Goal: Information Seeking & Learning: Find specific fact

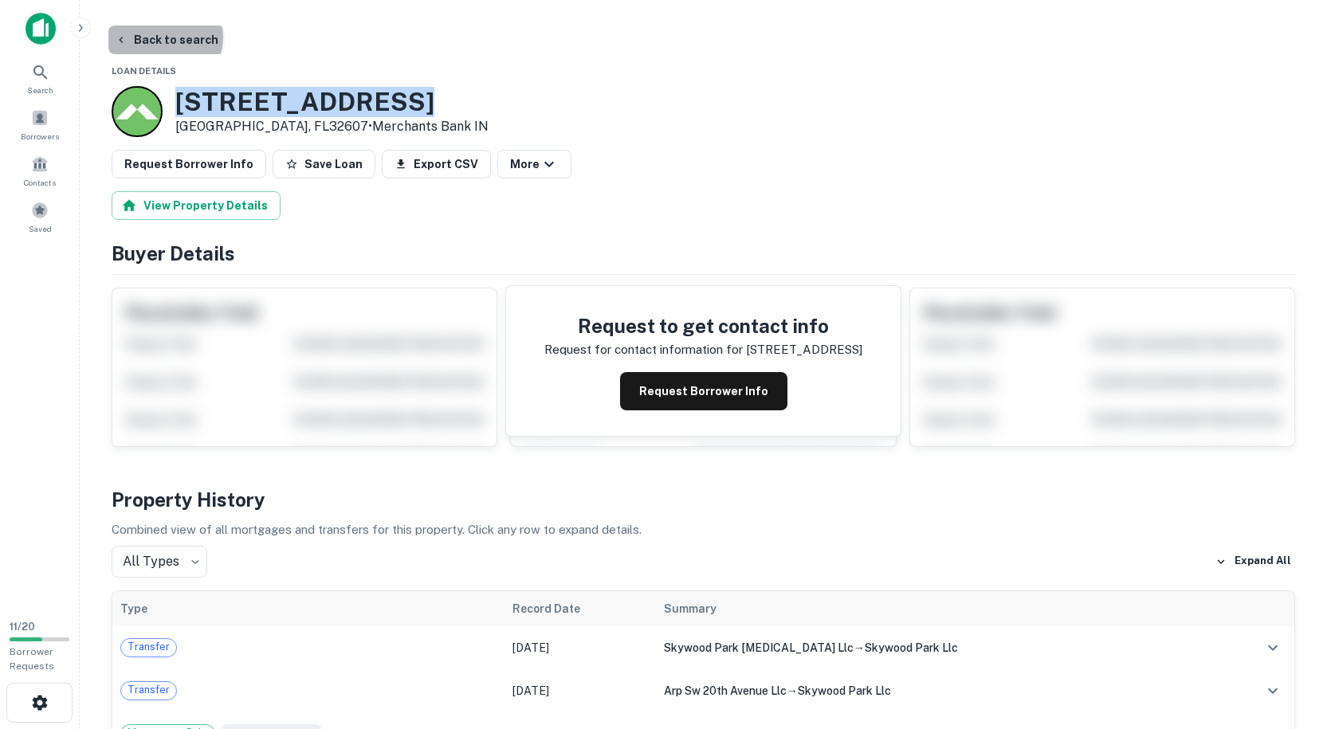
click at [164, 37] on button "Back to search" at bounding box center [166, 40] width 116 height 29
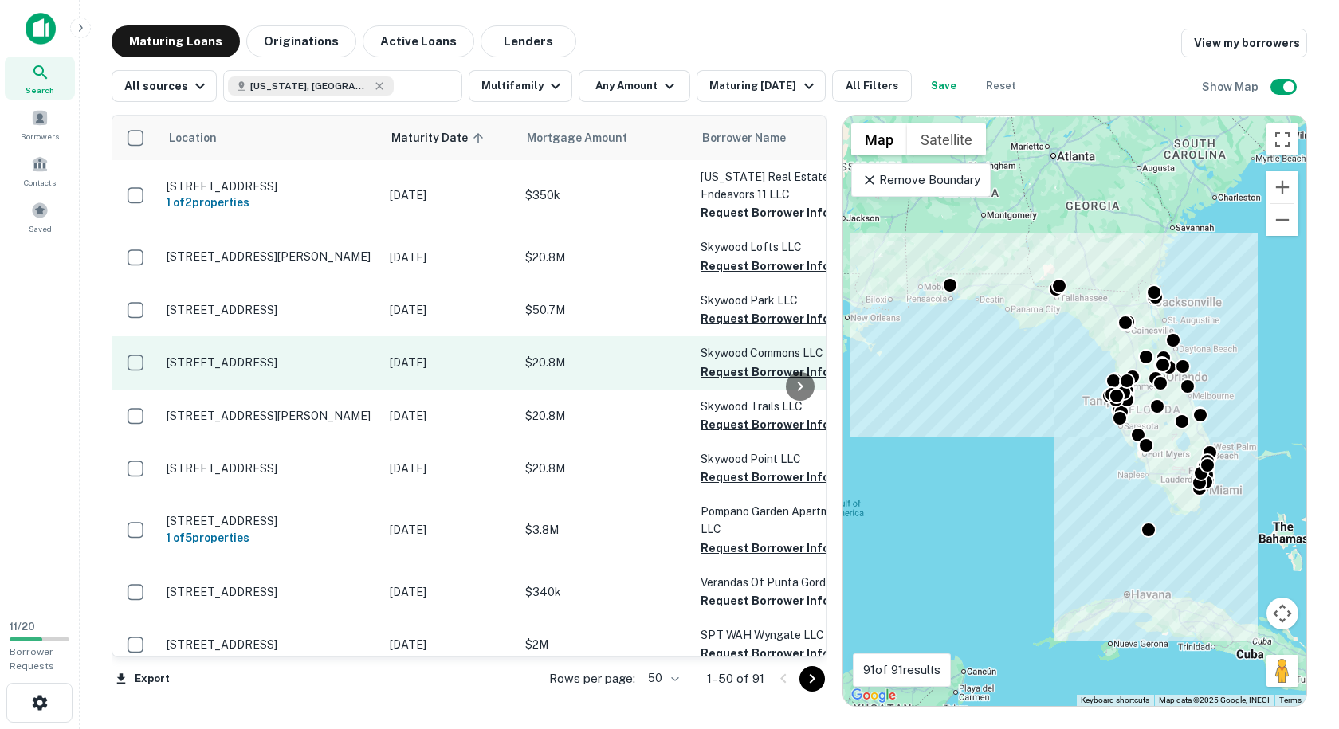
click at [339, 360] on p "[STREET_ADDRESS]" at bounding box center [270, 362] width 207 height 14
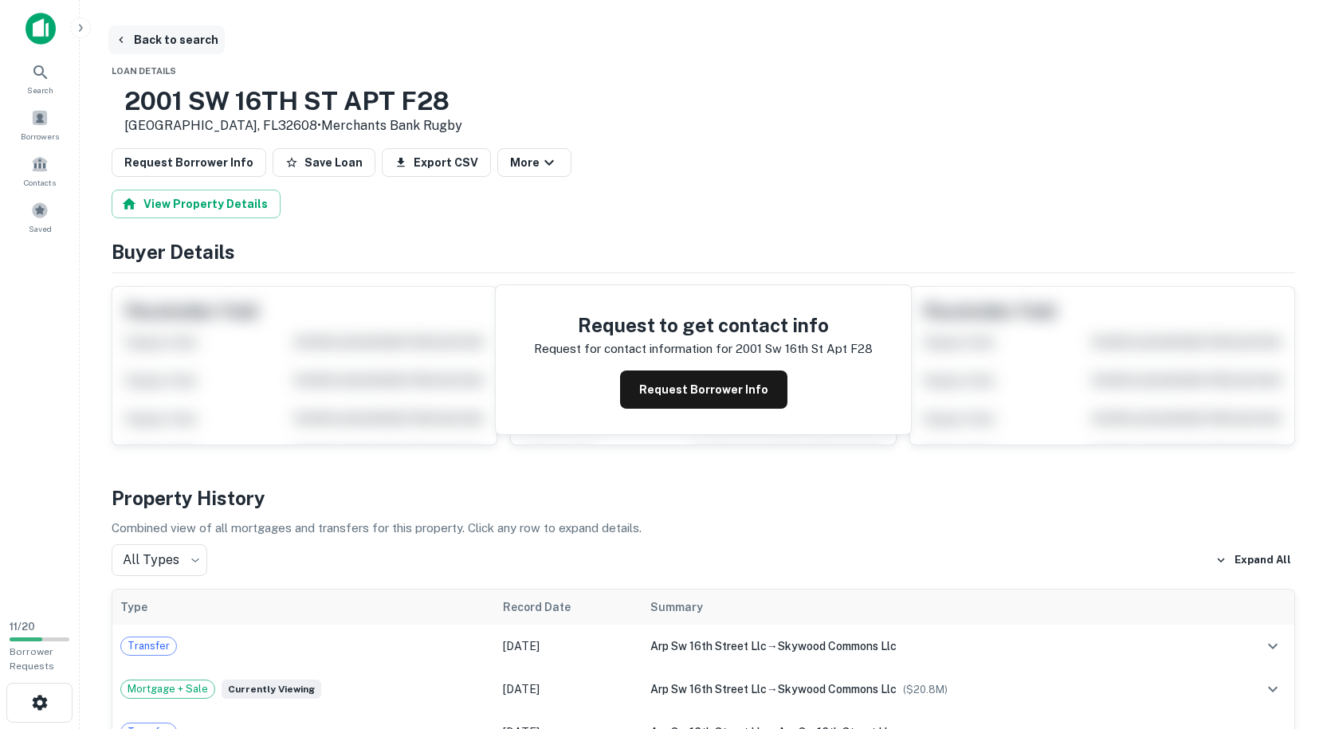
click at [176, 45] on button "Back to search" at bounding box center [166, 40] width 116 height 29
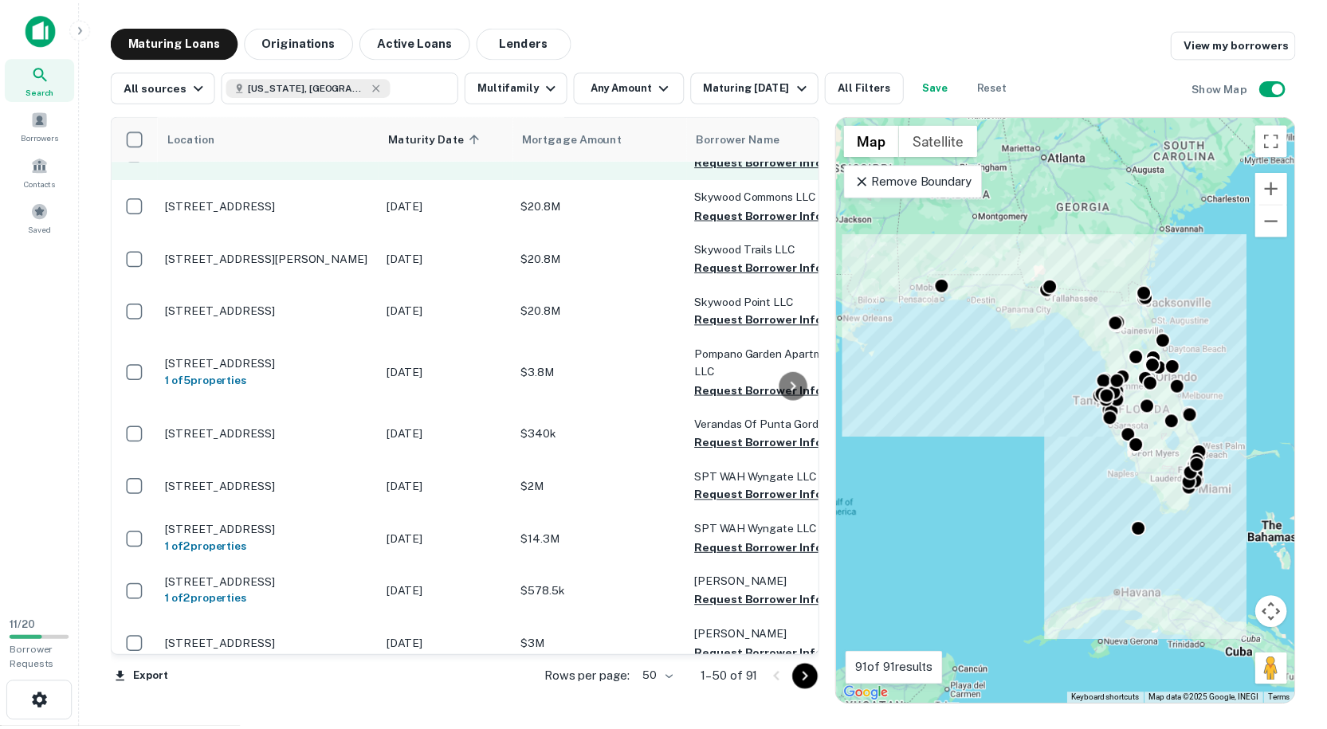
scroll to position [159, 0]
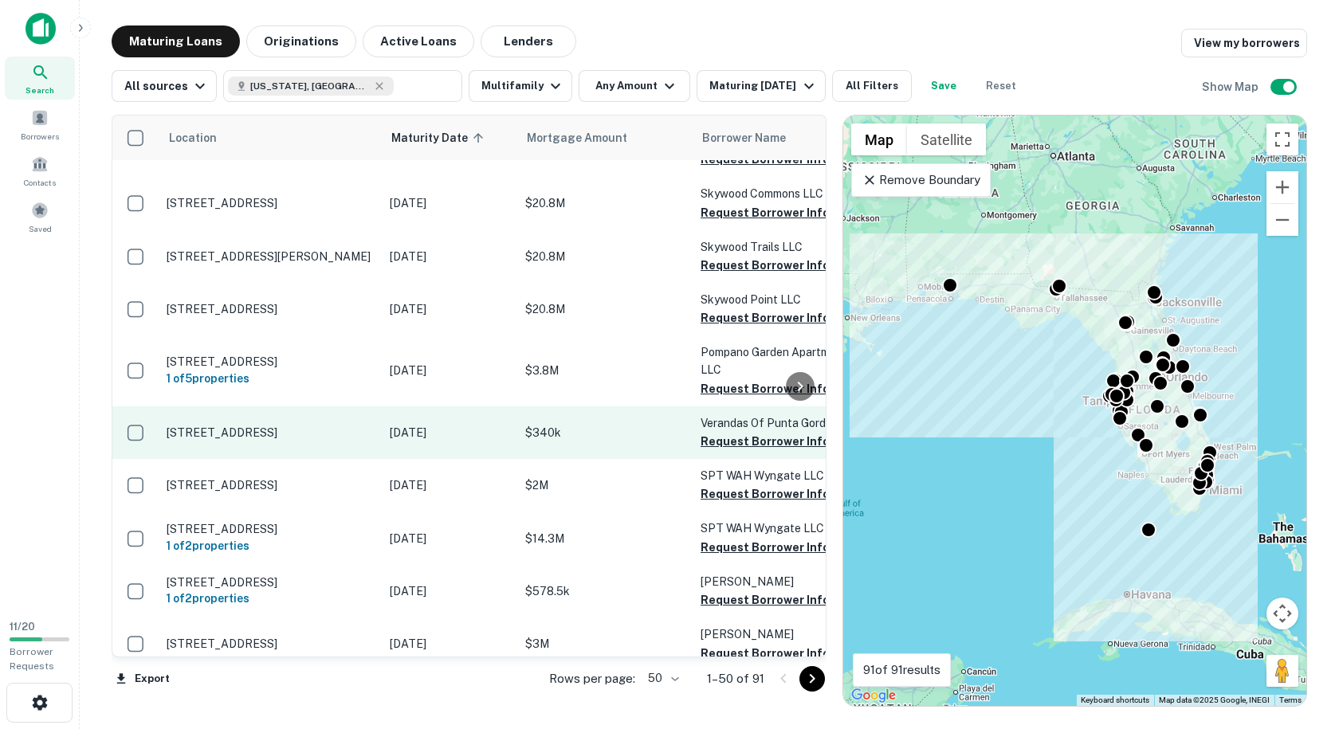
click at [324, 433] on p "[STREET_ADDRESS]" at bounding box center [270, 433] width 207 height 14
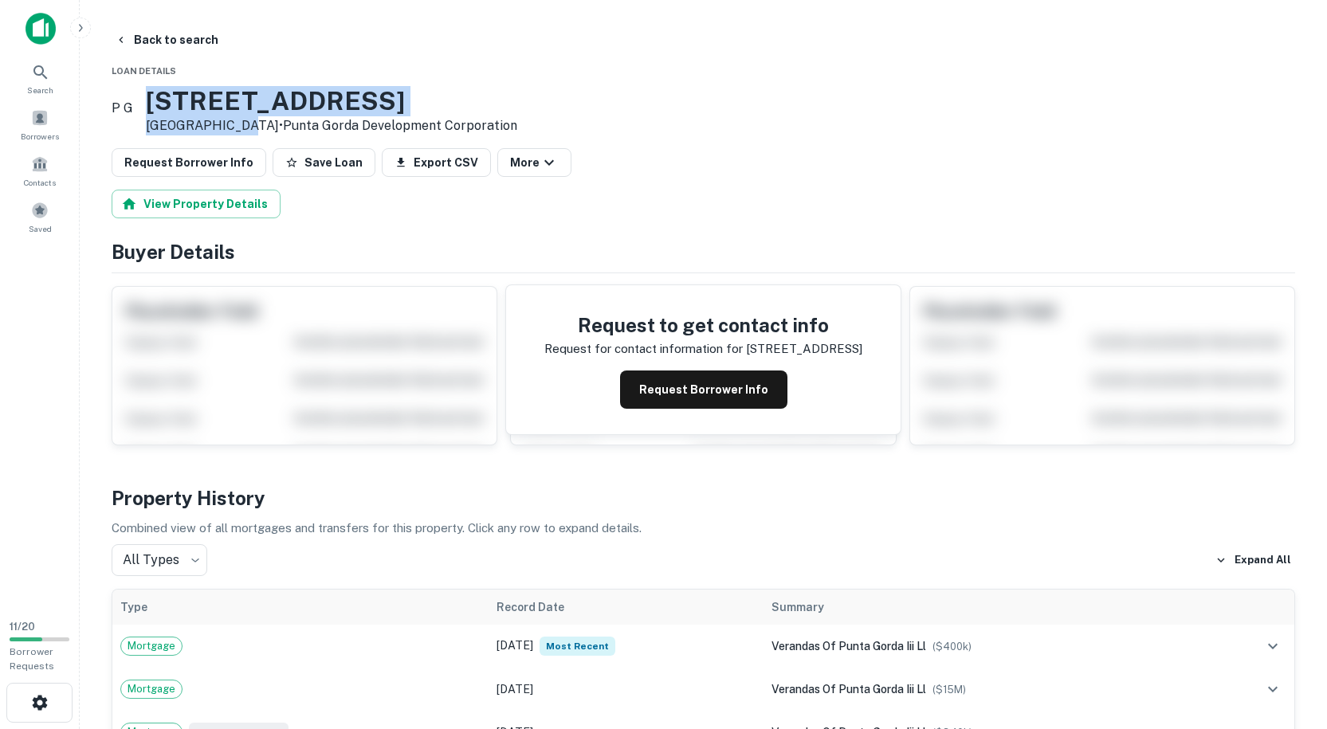
drag, startPoint x: 266, startPoint y: 122, endPoint x: 181, endPoint y: 94, distance: 89.7
click at [181, 94] on div "[STREET_ADDRESS] • Punta Gorda Development Corporation" at bounding box center [331, 110] width 371 height 49
copy div "[GEOGRAPHIC_DATA], F"
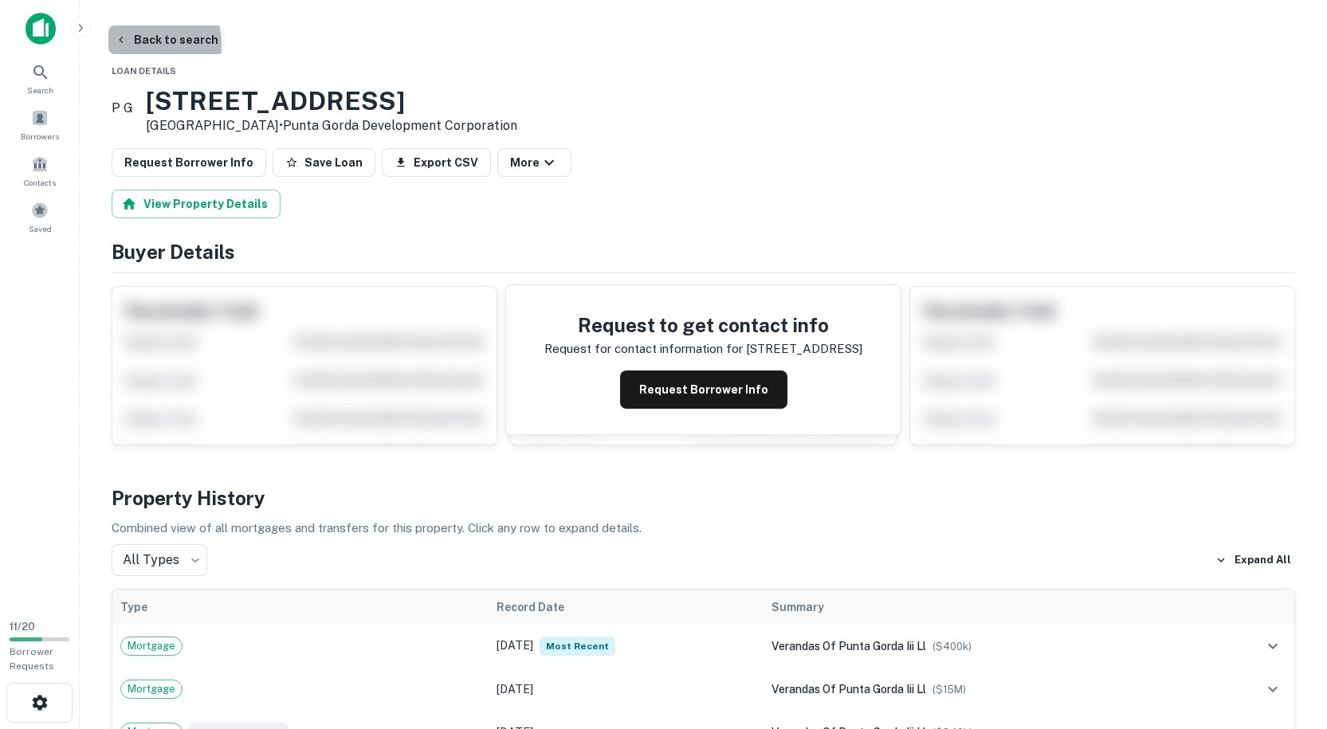
click at [137, 45] on button "Back to search" at bounding box center [166, 40] width 116 height 29
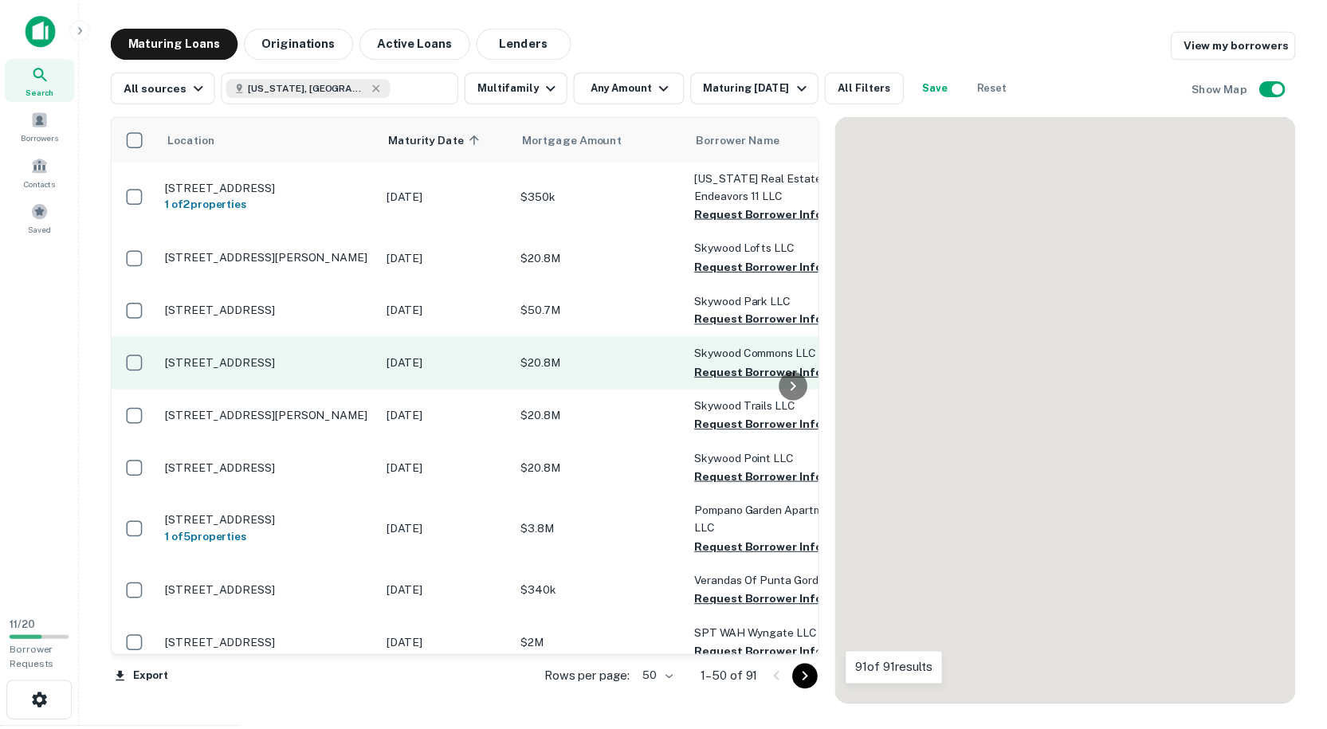
scroll to position [159, 0]
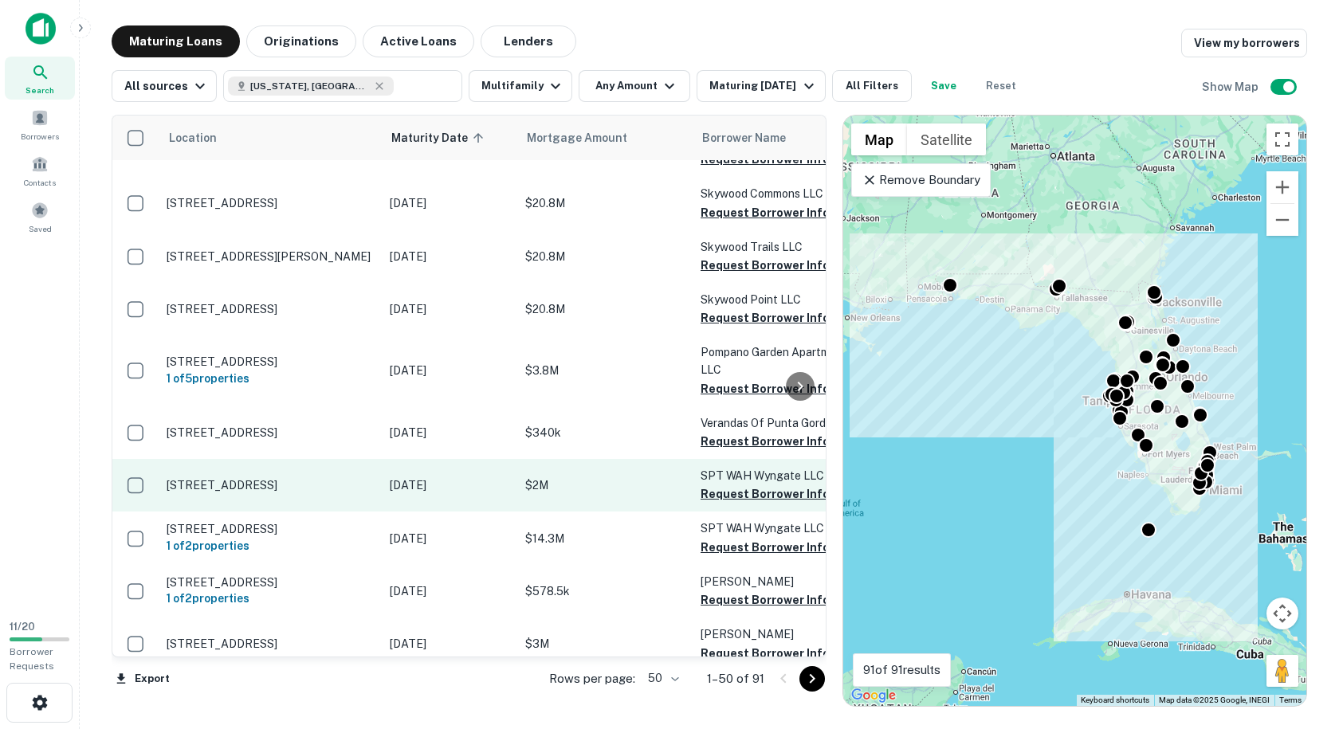
click at [334, 492] on p "[STREET_ADDRESS]" at bounding box center [270, 485] width 207 height 14
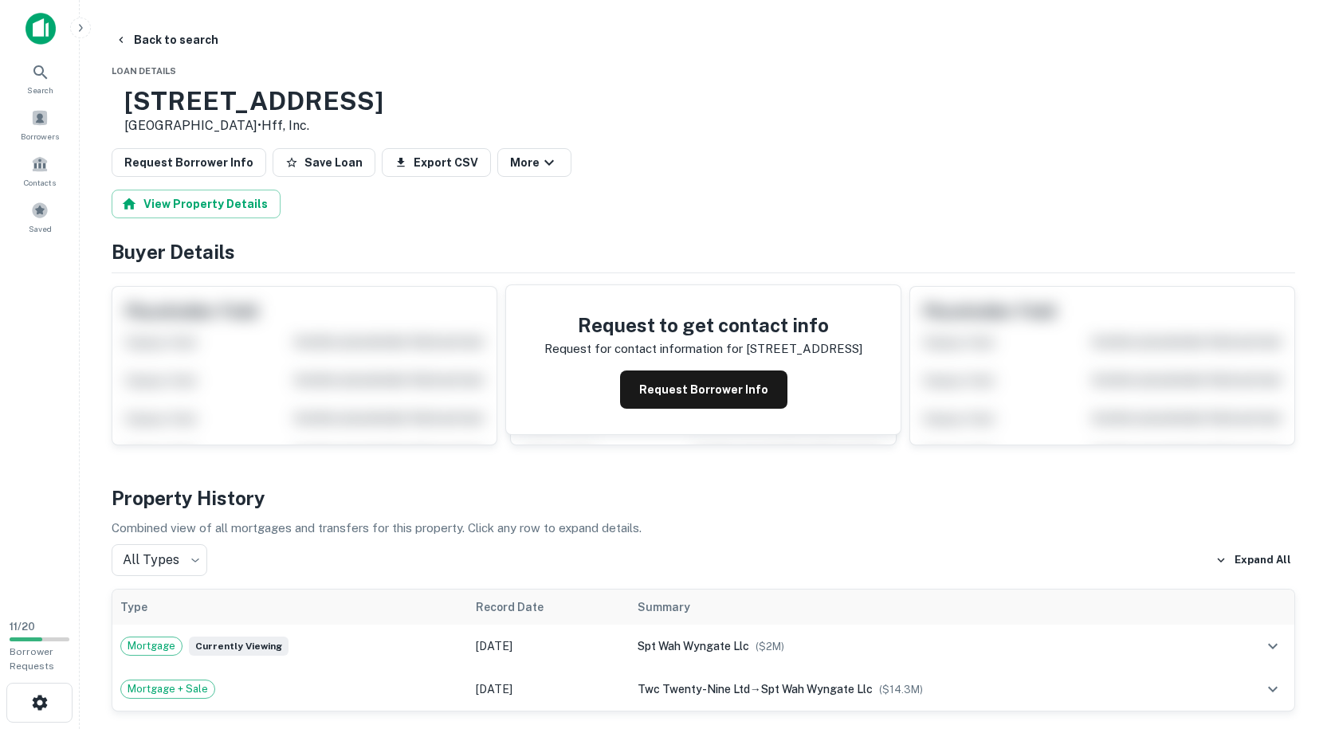
drag, startPoint x: 292, startPoint y: 126, endPoint x: 171, endPoint y: 98, distance: 124.3
click at [171, 98] on div "[STREET_ADDRESS] • Hff, Inc." at bounding box center [248, 110] width 272 height 49
copy div "[STREET_ADDRESS]"
drag, startPoint x: 372, startPoint y: 95, endPoint x: 182, endPoint y: 90, distance: 189.7
click at [182, 90] on h3 "[STREET_ADDRESS]" at bounding box center [253, 101] width 259 height 30
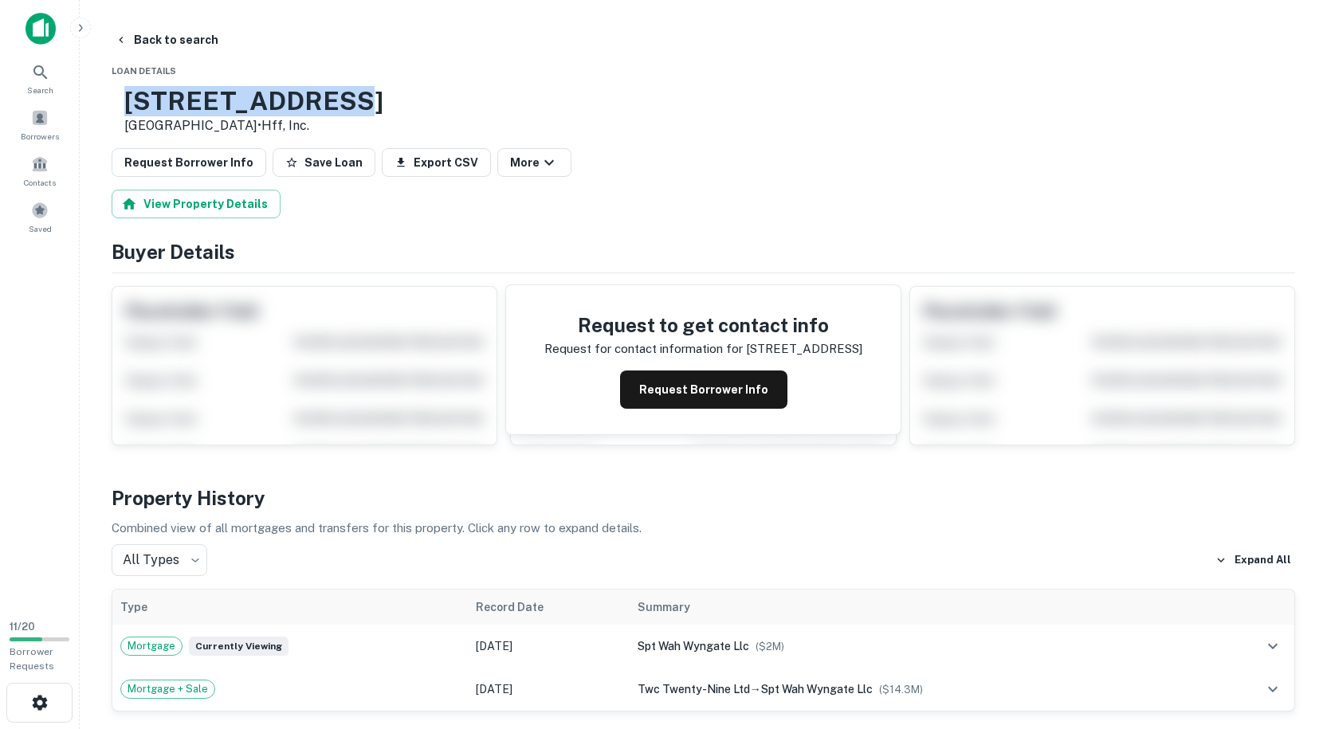
copy h3 "[STREET_ADDRESS]"
click at [162, 37] on button "Back to search" at bounding box center [166, 40] width 116 height 29
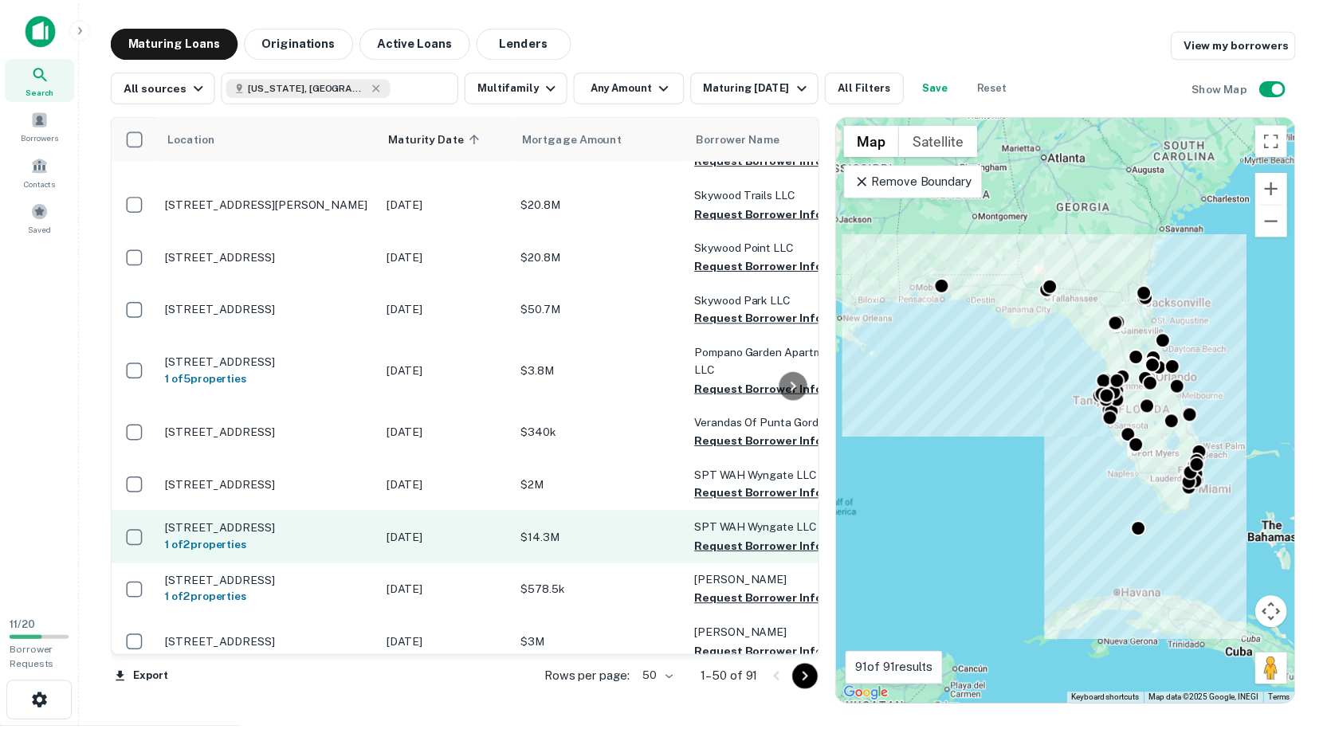
scroll to position [239, 0]
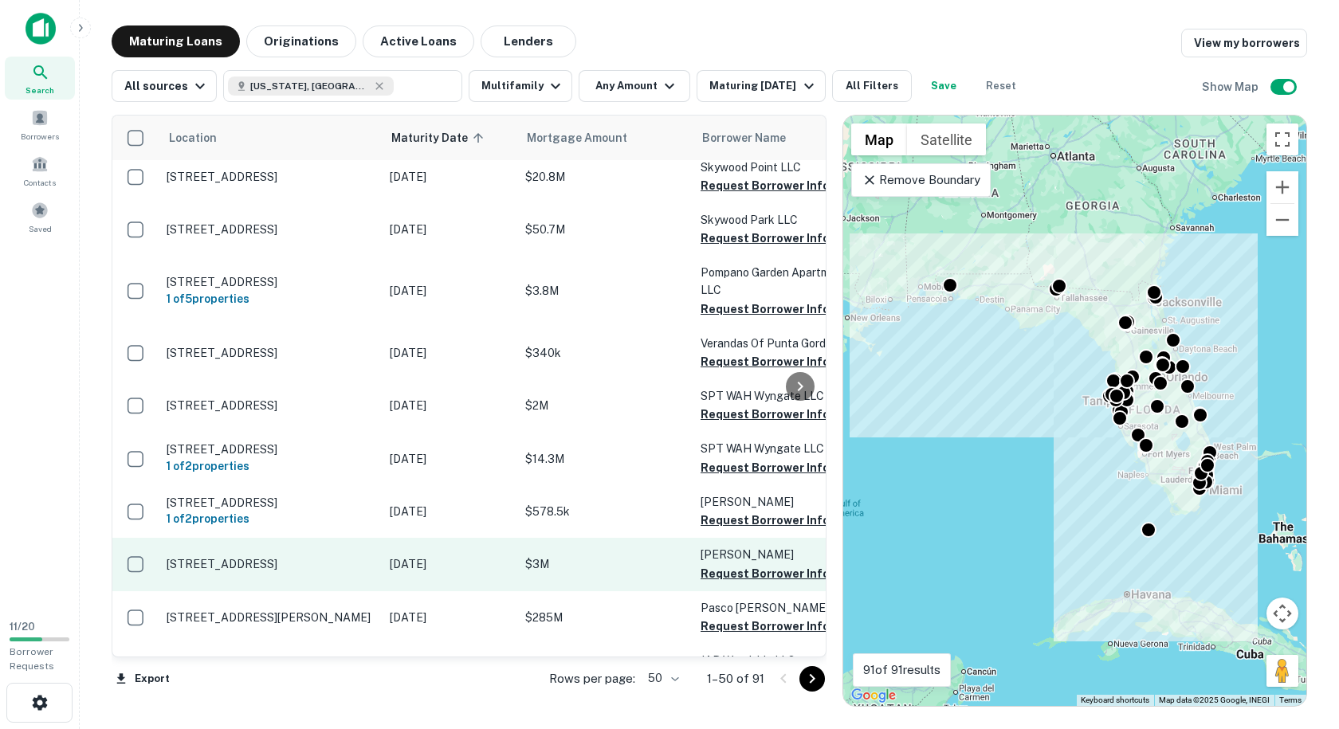
click at [319, 559] on p "[STREET_ADDRESS]" at bounding box center [270, 564] width 207 height 14
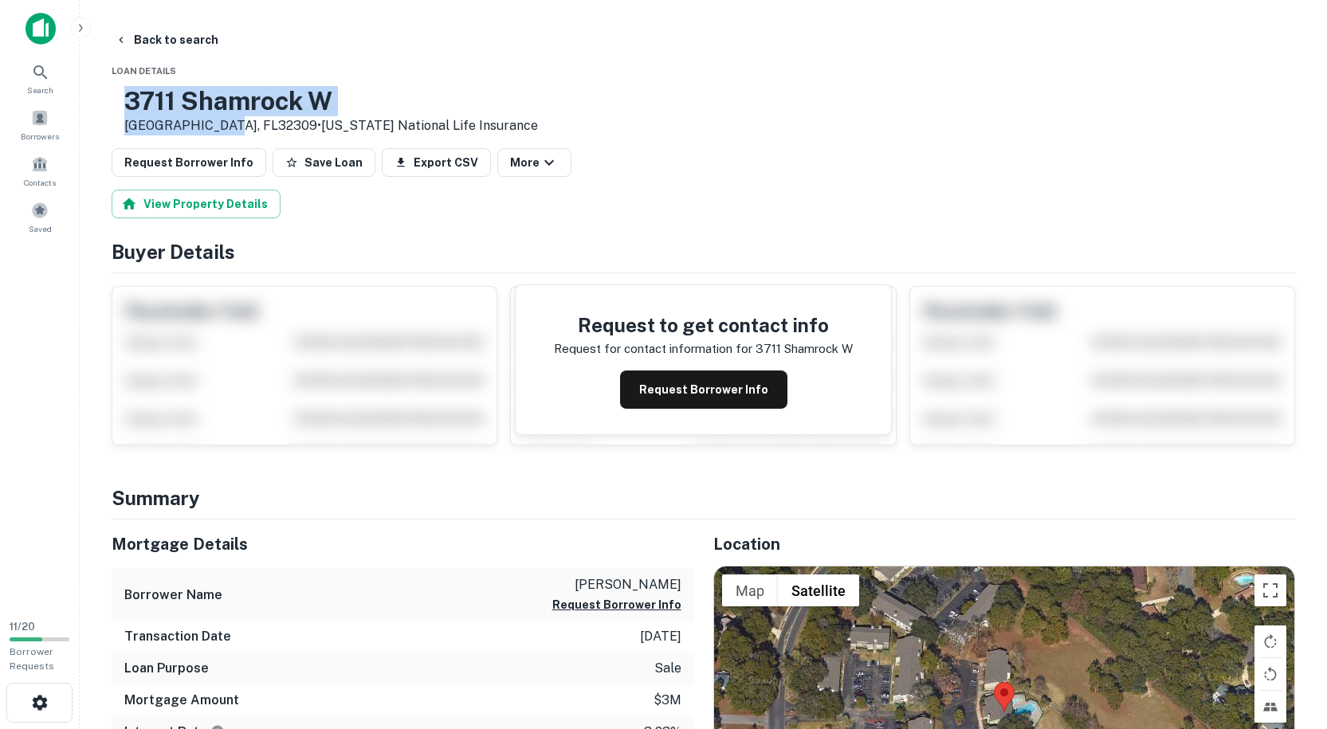
drag, startPoint x: 263, startPoint y: 122, endPoint x: 179, endPoint y: 95, distance: 88.0
click at [179, 95] on div "[STREET_ADDRESS] • [US_STATE] National Life Insurance" at bounding box center [331, 110] width 414 height 49
copy div "[STREET_ADDRESS]"
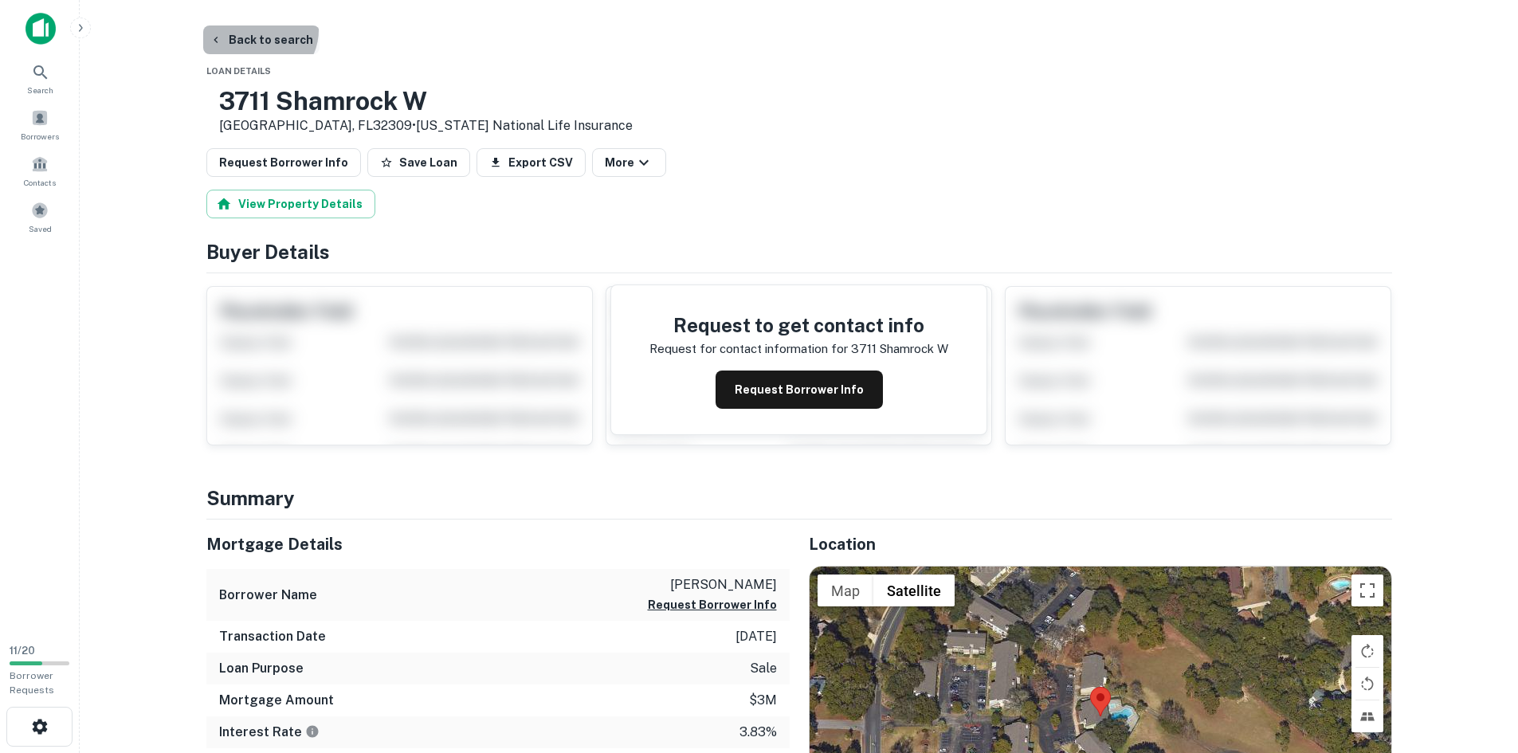
click at [257, 29] on button "Back to search" at bounding box center [261, 40] width 116 height 29
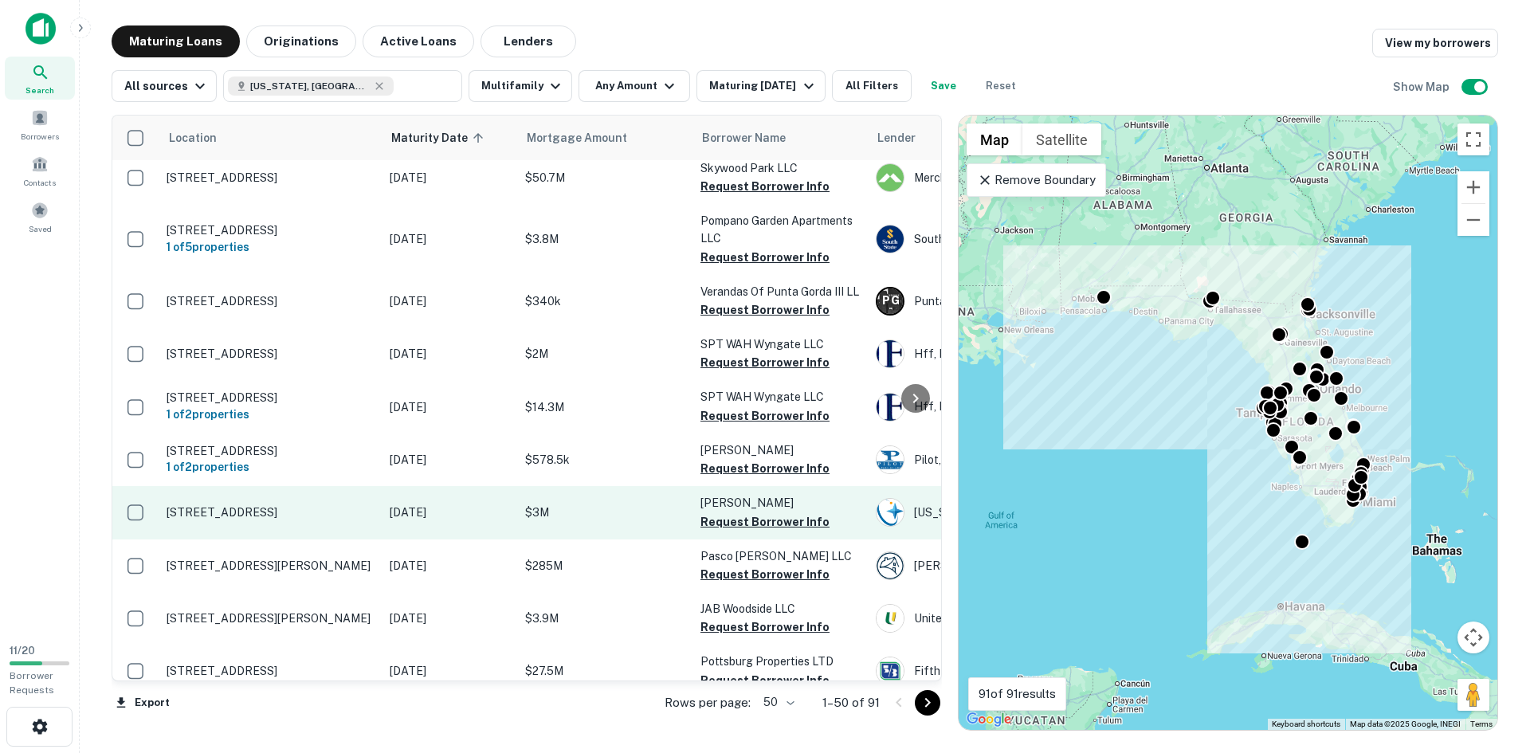
scroll to position [319, 0]
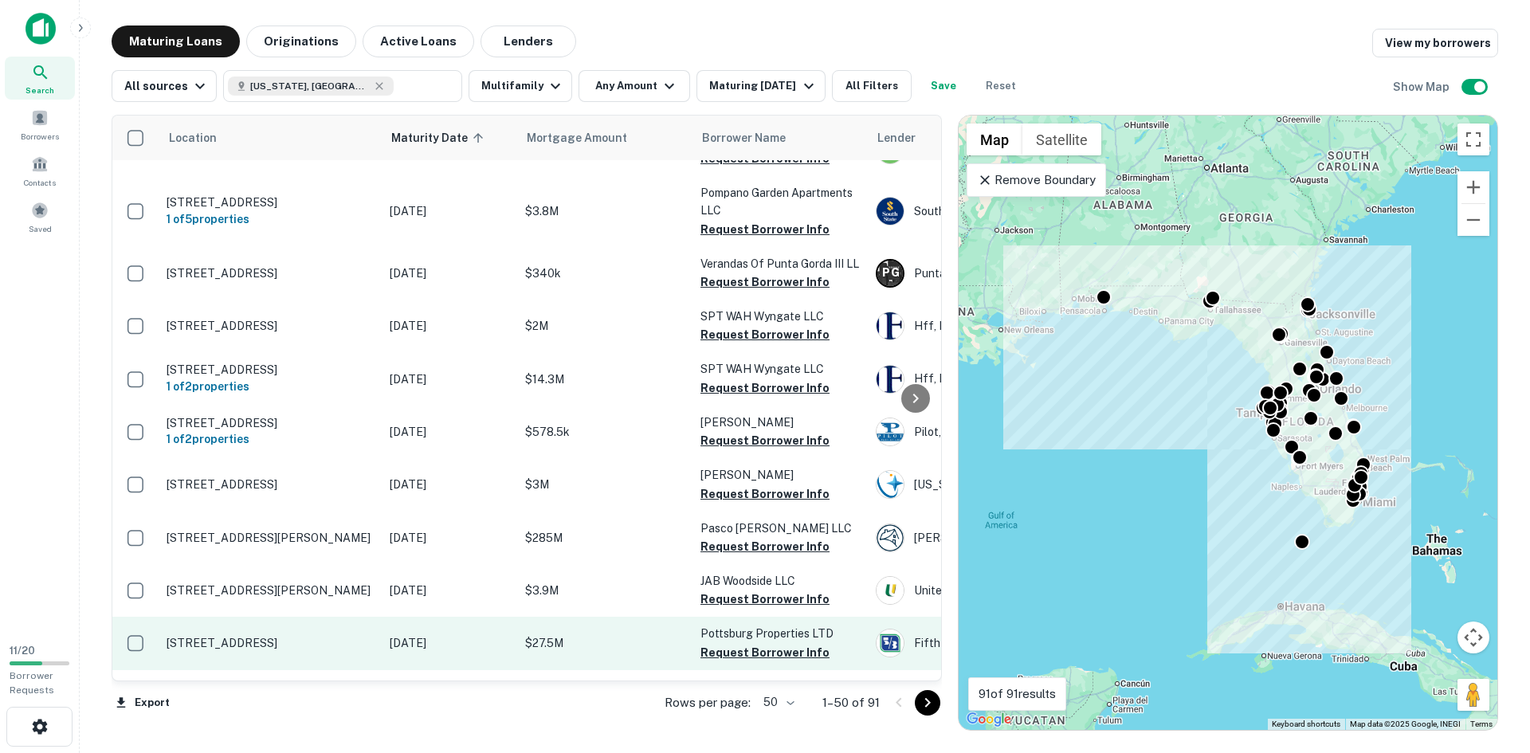
click at [361, 638] on td "[STREET_ADDRESS]" at bounding box center [270, 643] width 223 height 53
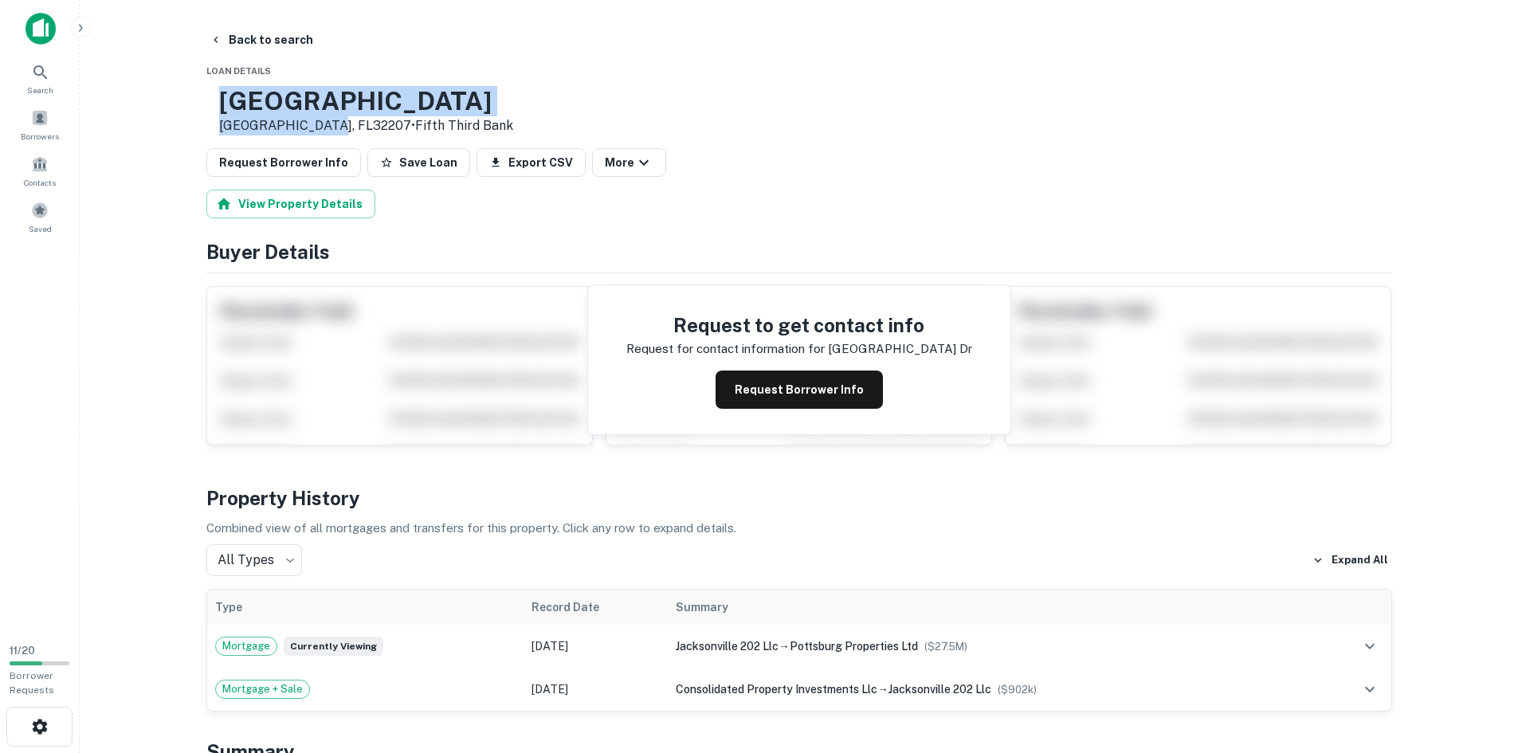
drag, startPoint x: 359, startPoint y: 124, endPoint x: 272, endPoint y: 93, distance: 92.7
click at [272, 93] on div "[STREET_ADDRESS] • Fifth Third Bank" at bounding box center [366, 110] width 294 height 49
copy div "[GEOGRAPHIC_DATA], [GEOGRAPHIC_DATA]"
click at [368, 127] on p "[GEOGRAPHIC_DATA], FL32207 • Fifth Third Bank" at bounding box center [366, 125] width 294 height 19
drag, startPoint x: 360, startPoint y: 127, endPoint x: 253, endPoint y: 103, distance: 110.2
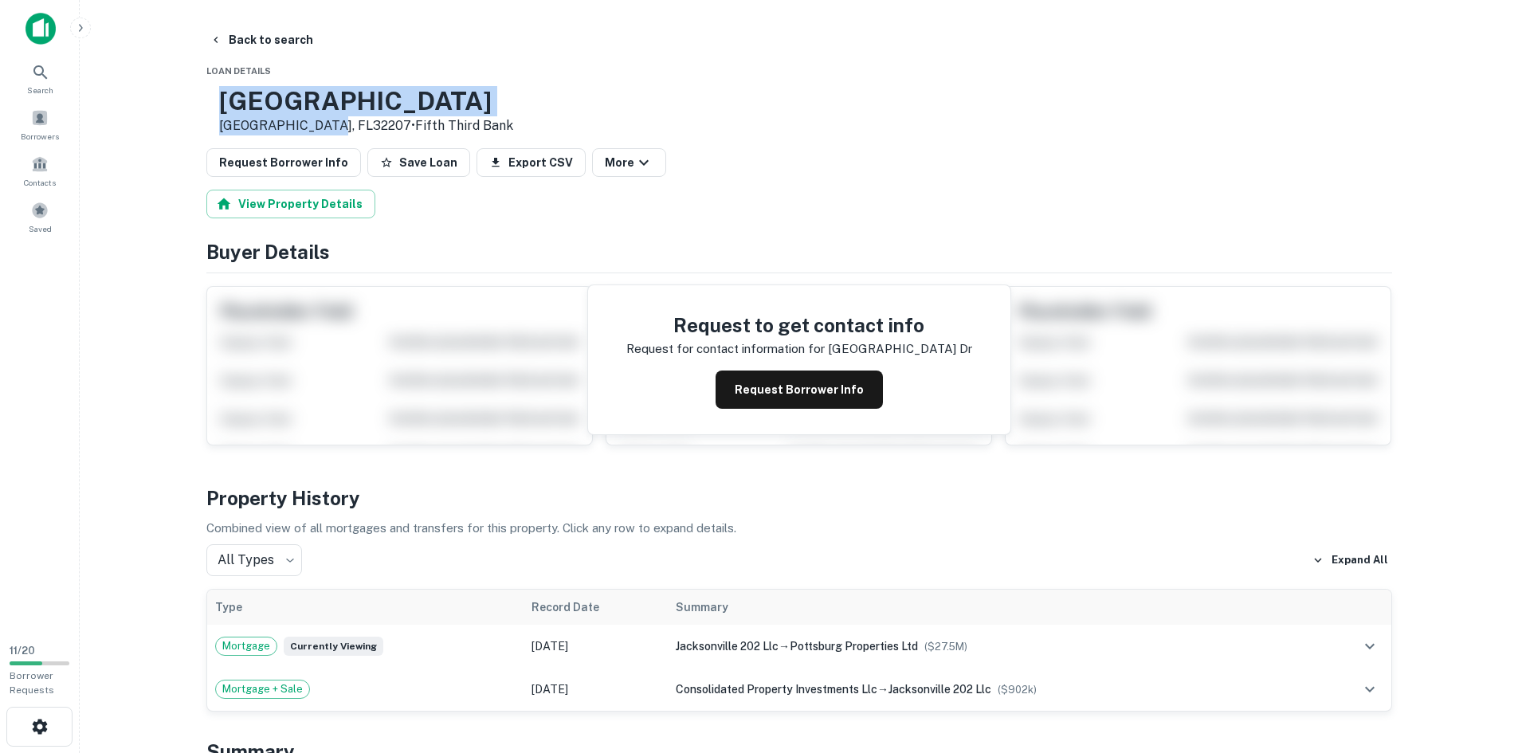
click at [253, 103] on div "[STREET_ADDRESS] • Fifth Third Bank" at bounding box center [359, 110] width 307 height 49
click at [367, 124] on p "[GEOGRAPHIC_DATA], FL32207 • Fifth Third Bank" at bounding box center [366, 125] width 294 height 19
drag, startPoint x: 362, startPoint y: 126, endPoint x: 264, endPoint y: 95, distance: 102.8
click at [264, 95] on div "[STREET_ADDRESS] • Fifth Third Bank" at bounding box center [359, 110] width 307 height 49
click at [230, 36] on button "Back to search" at bounding box center [261, 40] width 116 height 29
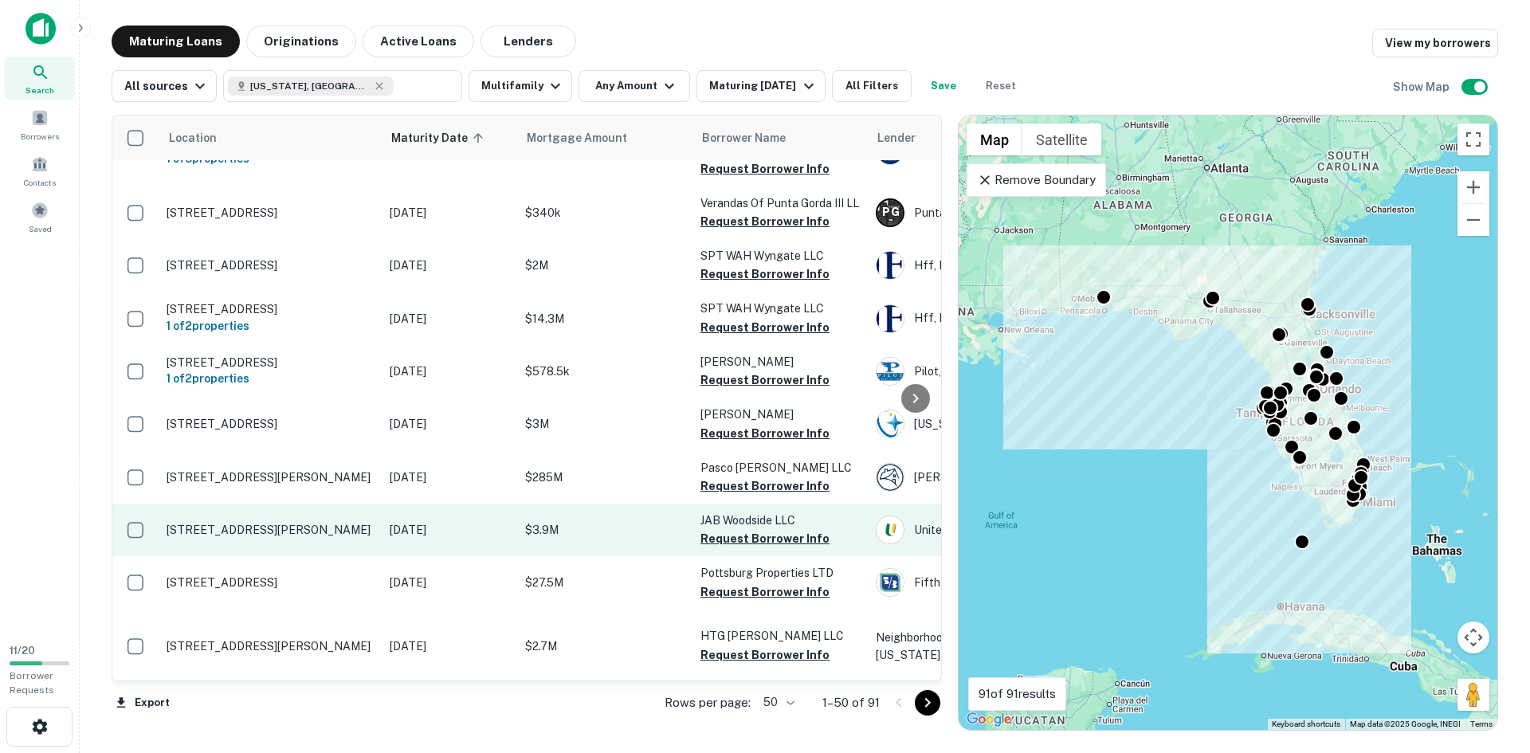
scroll to position [478, 0]
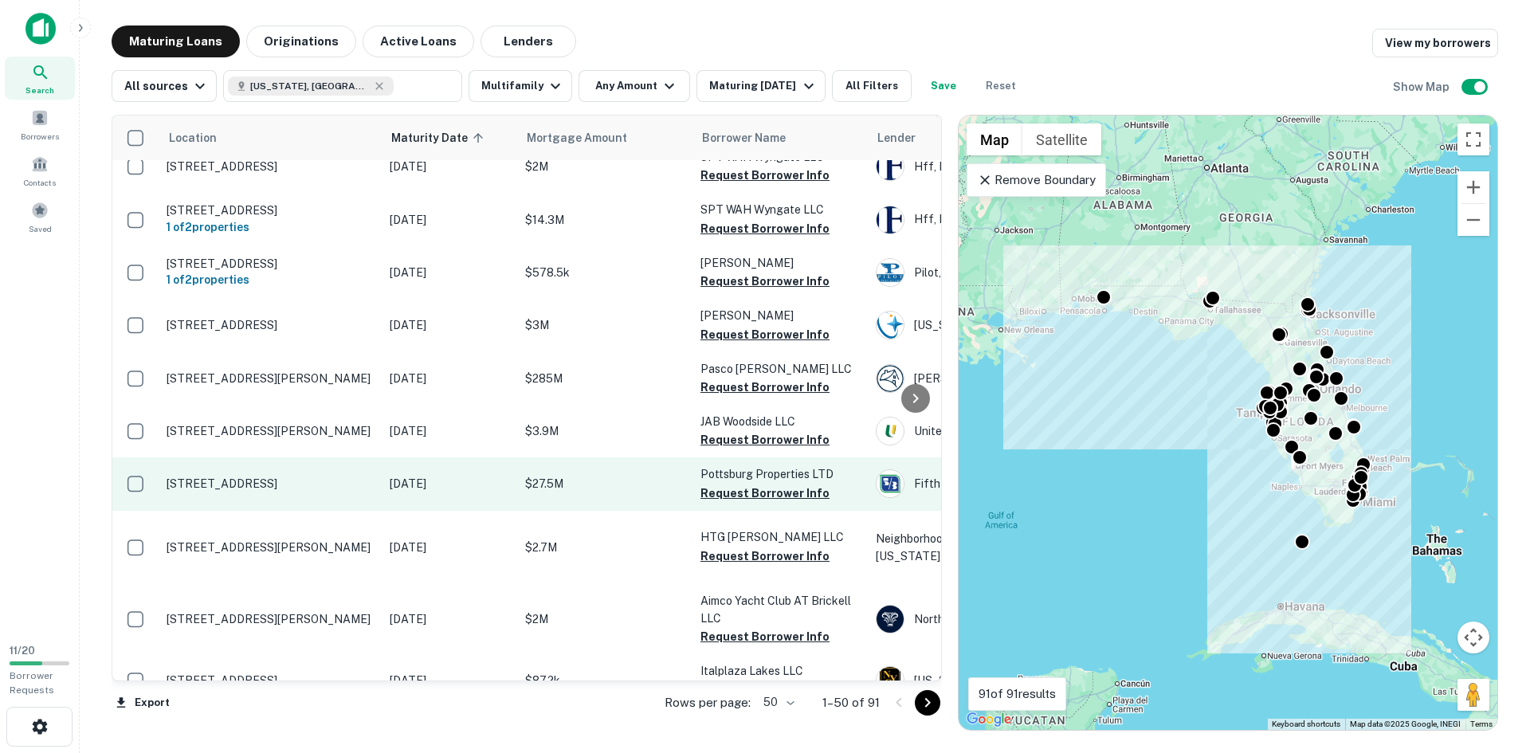
click at [347, 491] on p "[STREET_ADDRESS]" at bounding box center [270, 484] width 207 height 14
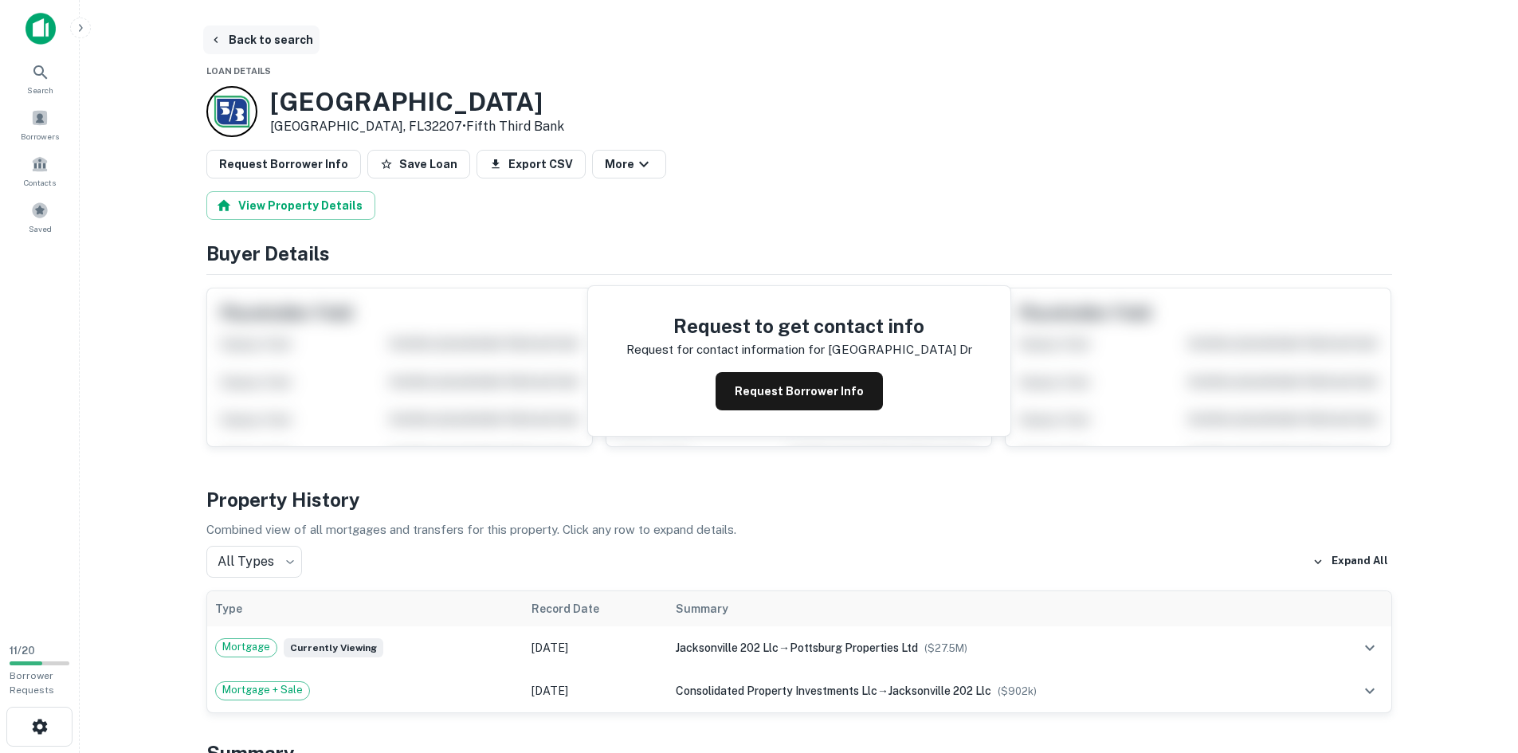
click at [261, 33] on button "Back to search" at bounding box center [261, 40] width 116 height 29
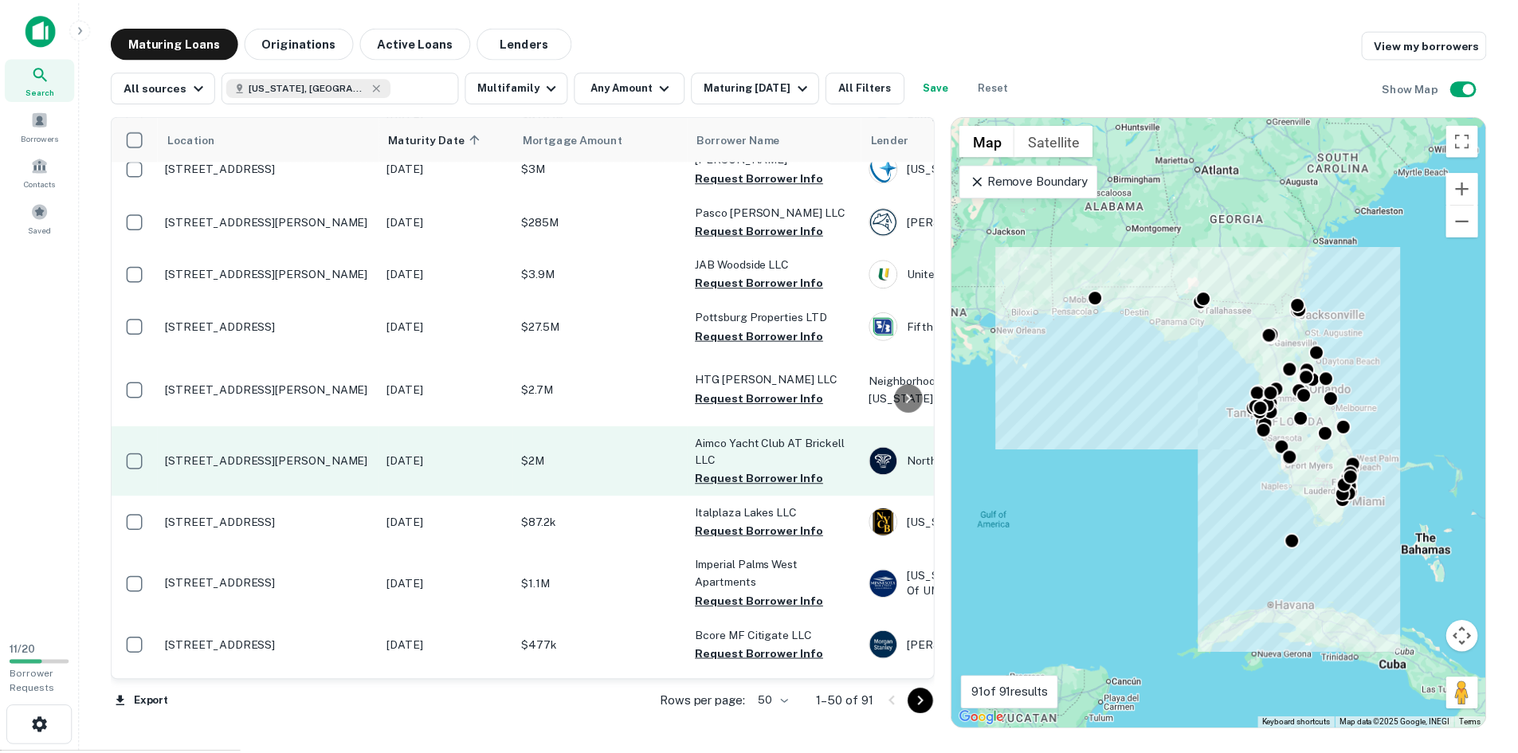
scroll to position [638, 0]
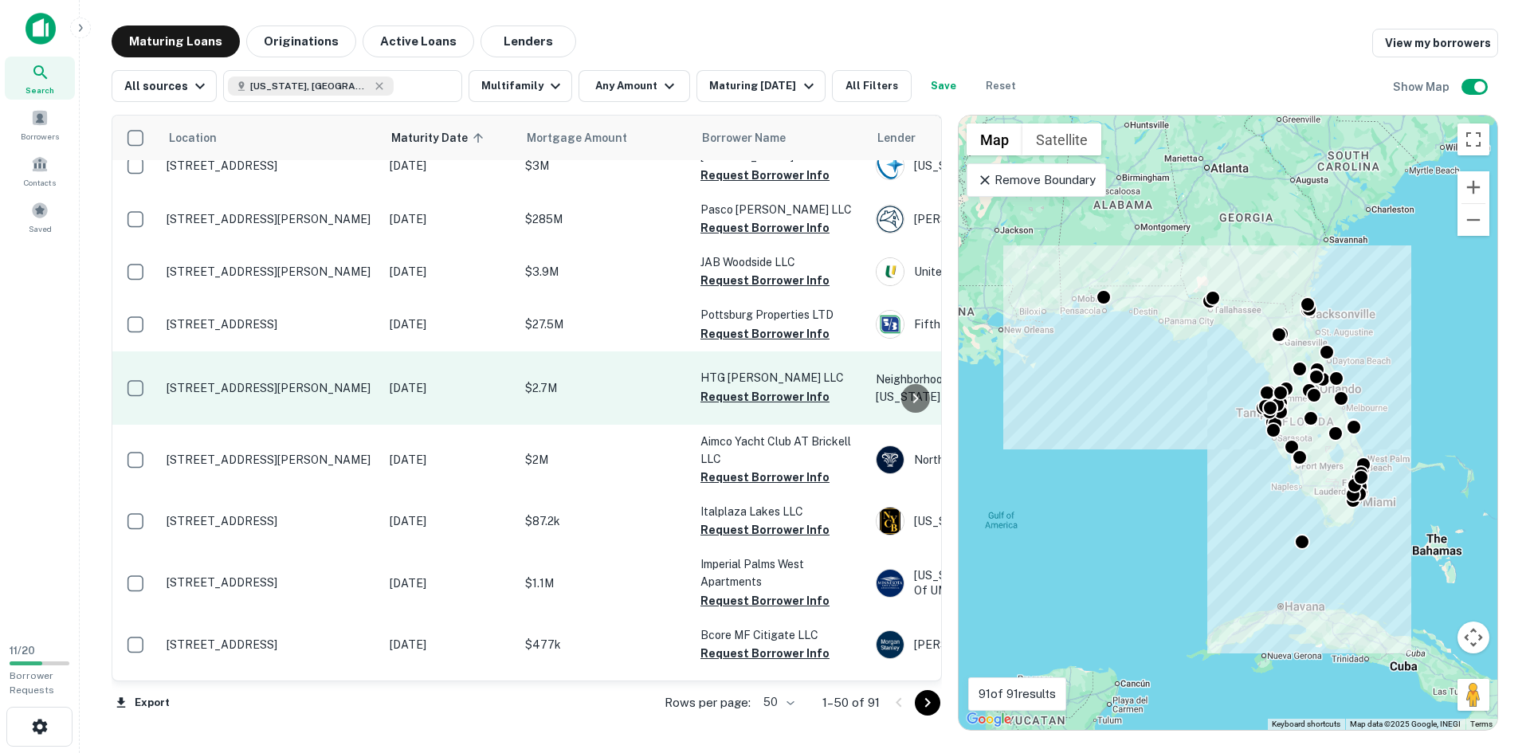
click at [292, 402] on td "[STREET_ADDRESS][PERSON_NAME]" at bounding box center [270, 387] width 223 height 73
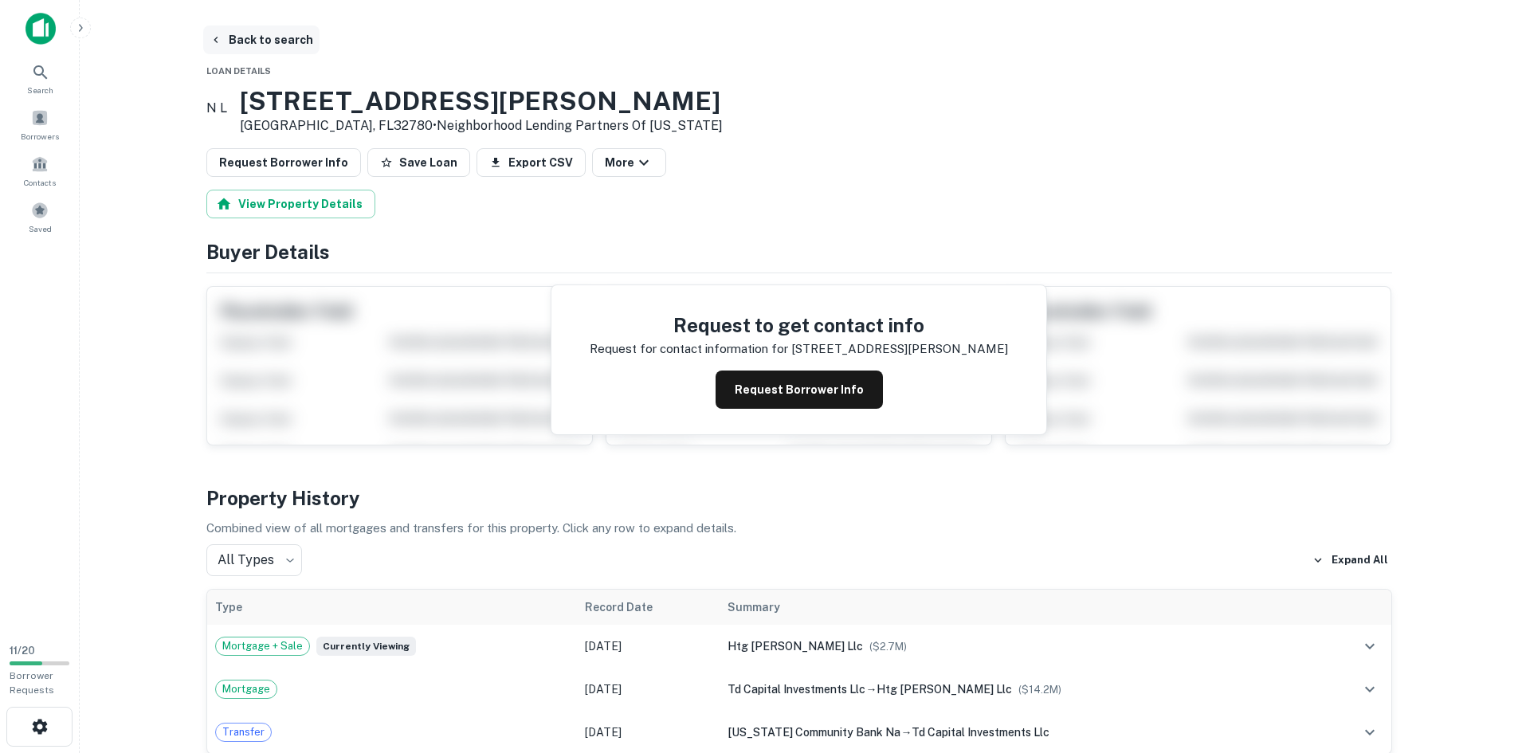
click at [215, 45] on icon "button" at bounding box center [216, 39] width 13 height 13
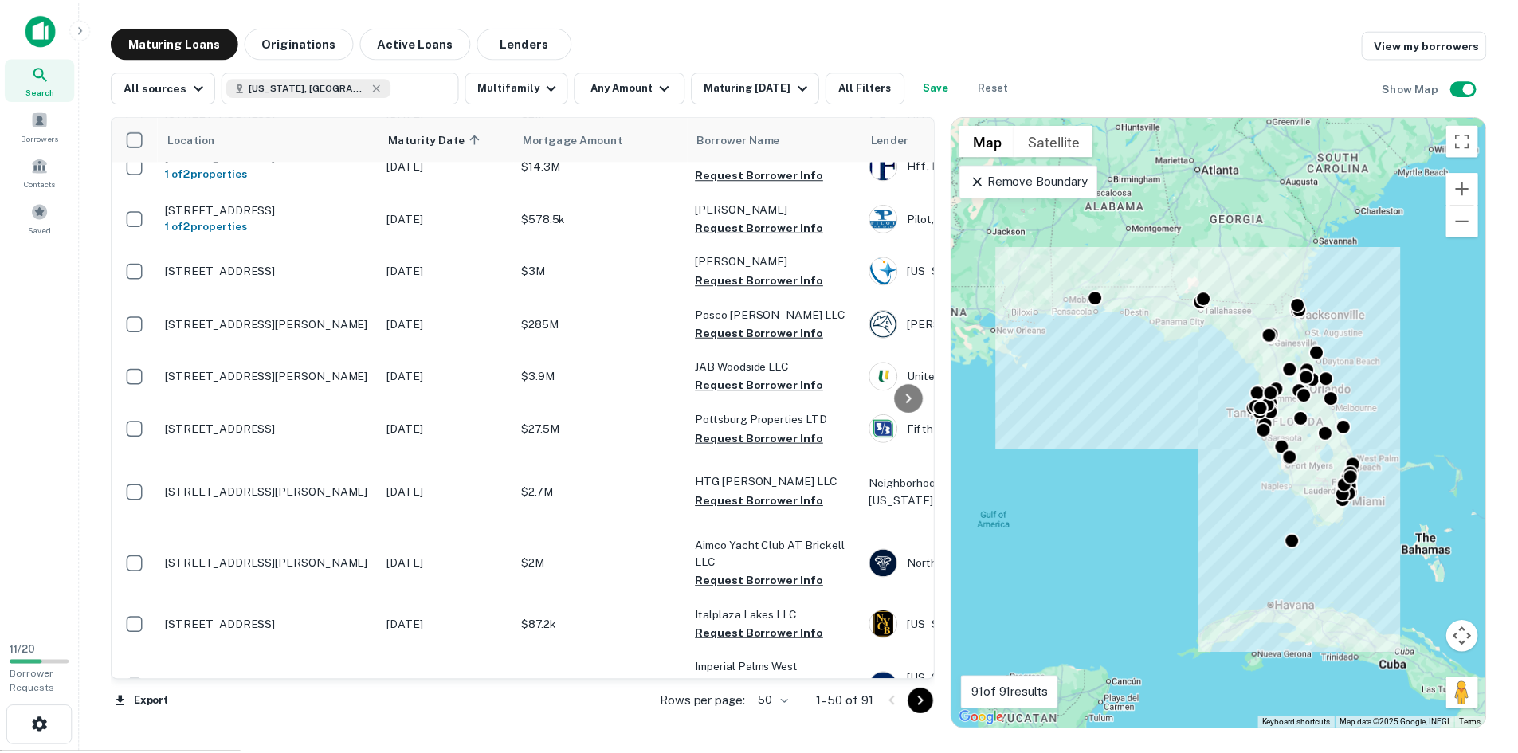
scroll to position [558, 0]
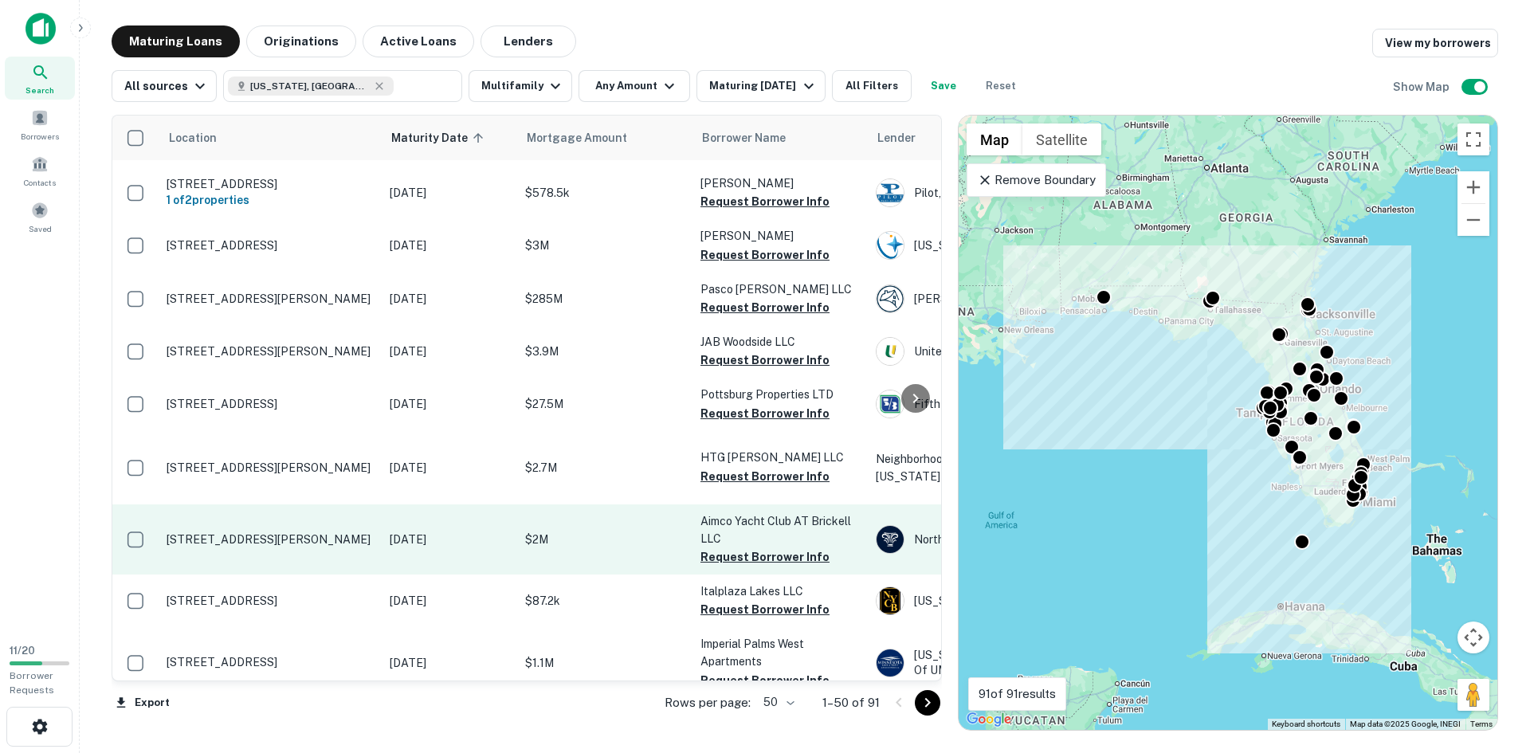
click at [308, 541] on td "[STREET_ADDRESS][PERSON_NAME]" at bounding box center [270, 539] width 223 height 70
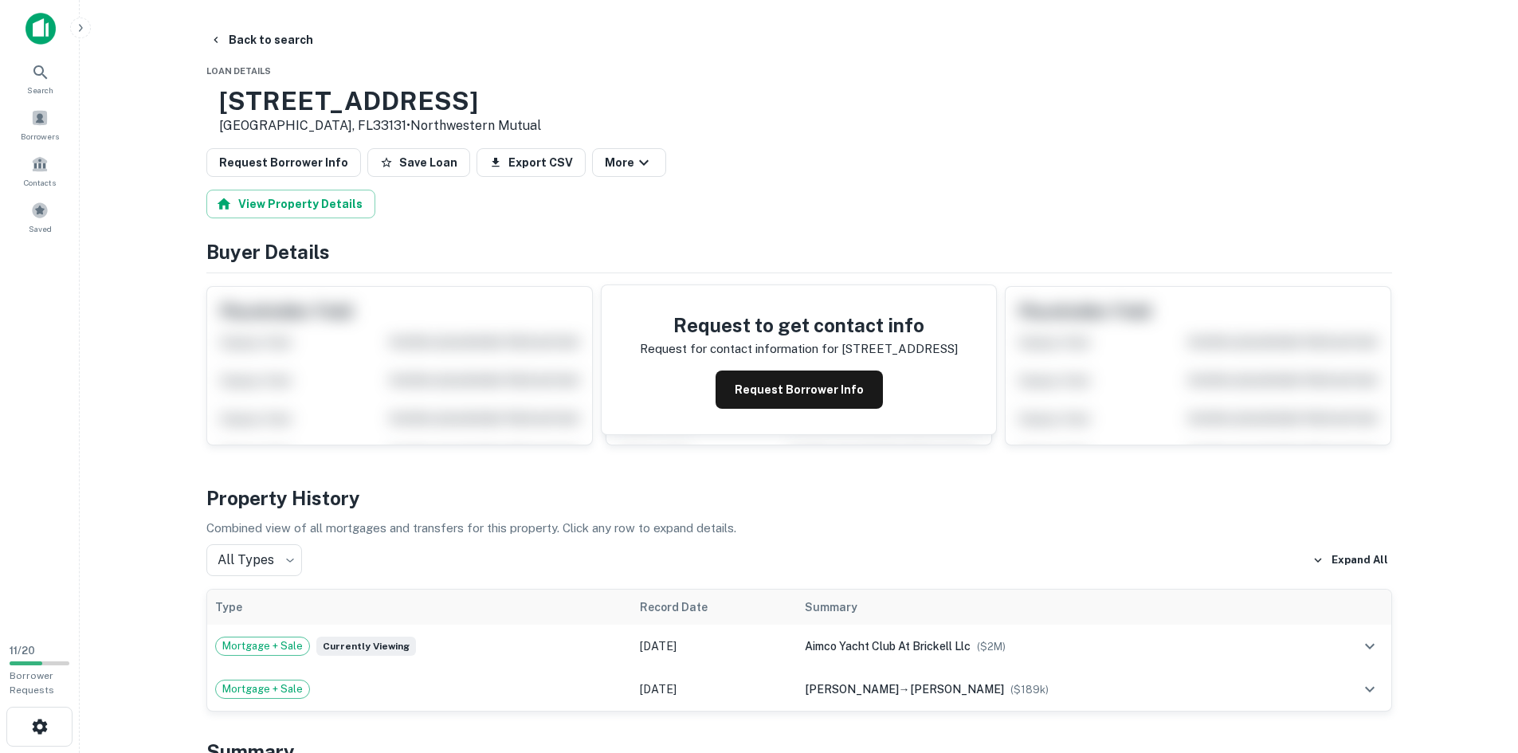
drag, startPoint x: 504, startPoint y: 104, endPoint x: 272, endPoint y: 103, distance: 232.7
click at [272, 103] on div "[STREET_ADDRESS][PERSON_NAME] • Northwestern Mutual" at bounding box center [799, 110] width 1186 height 49
copy h3 "[STREET_ADDRESS]"
click at [273, 45] on button "Back to search" at bounding box center [261, 40] width 116 height 29
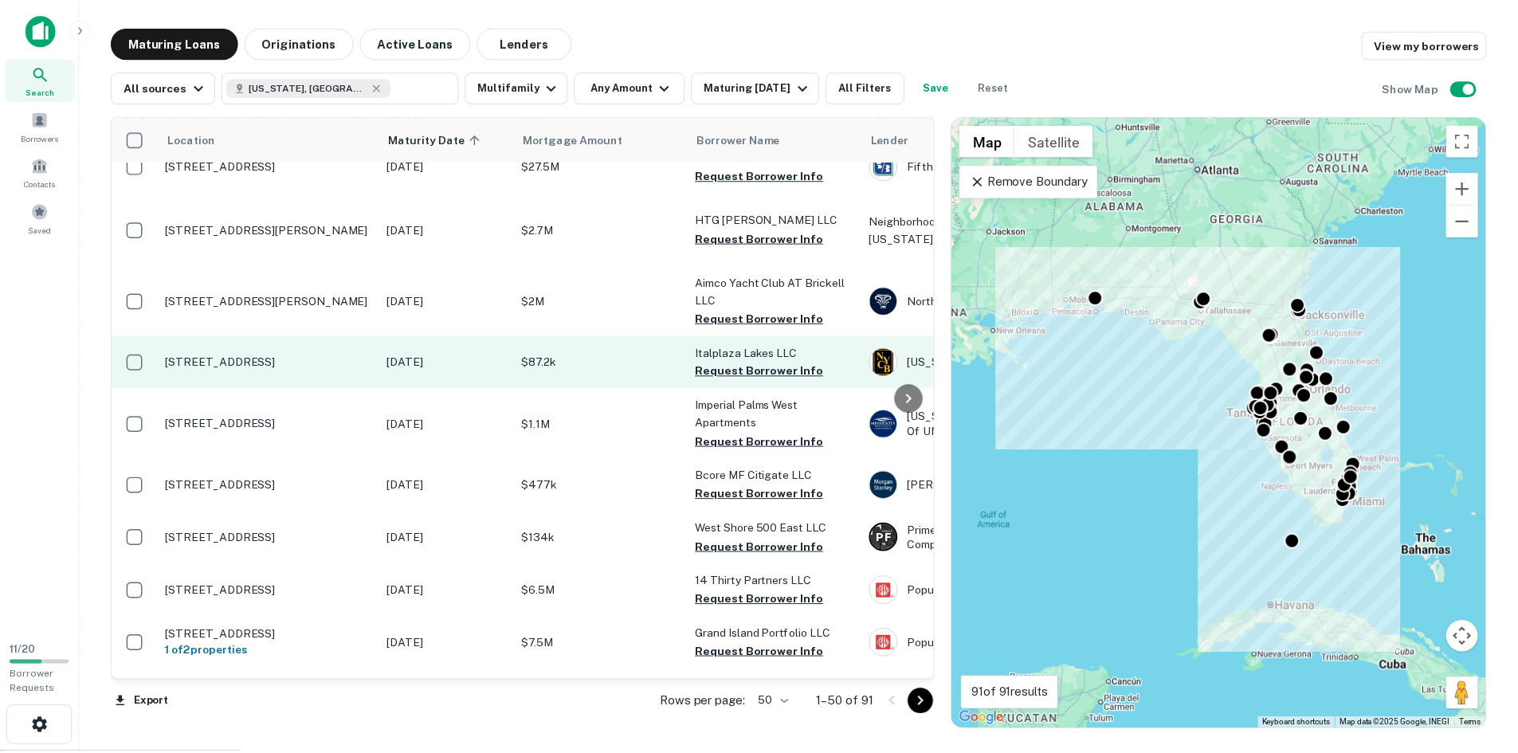
scroll to position [877, 0]
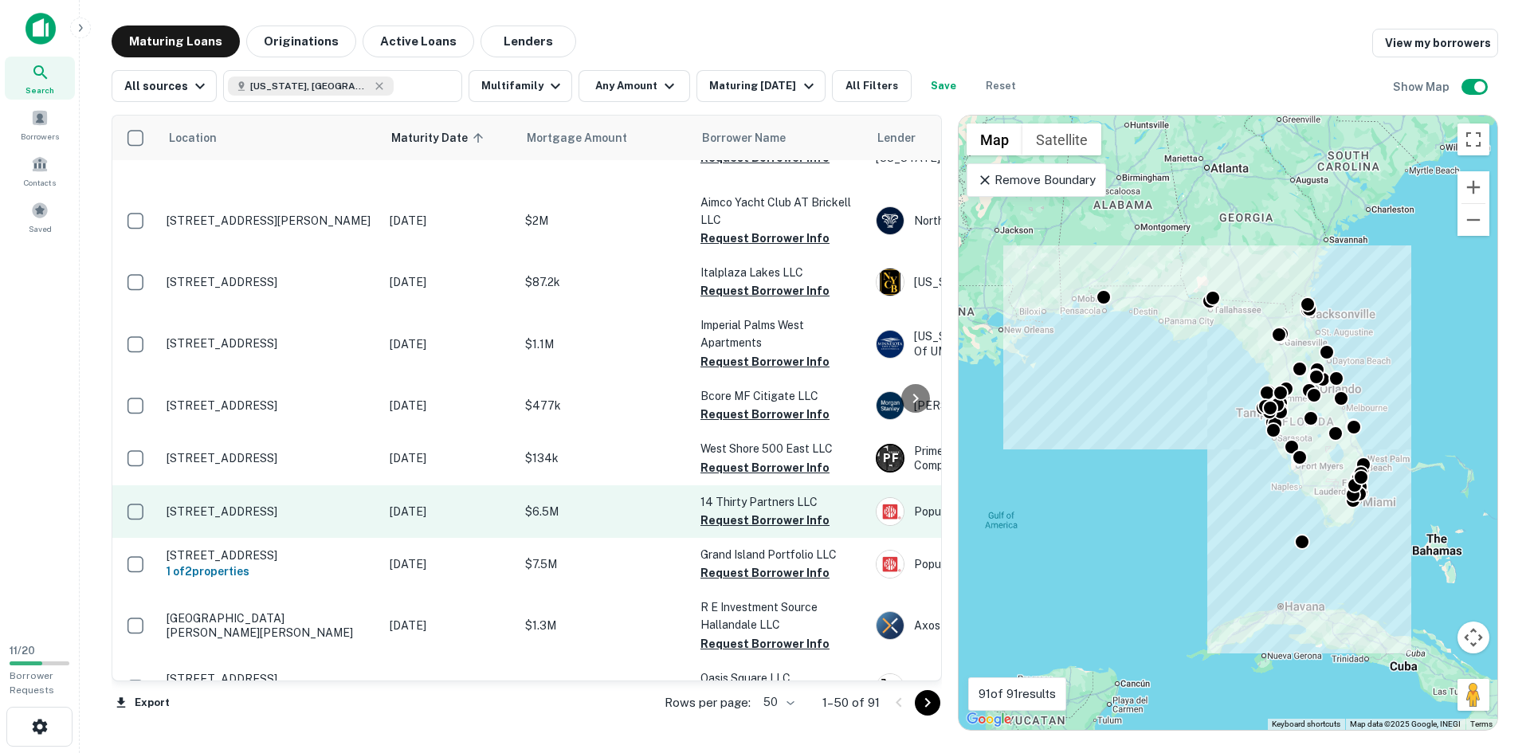
click at [359, 506] on p "[STREET_ADDRESS]" at bounding box center [270, 511] width 207 height 14
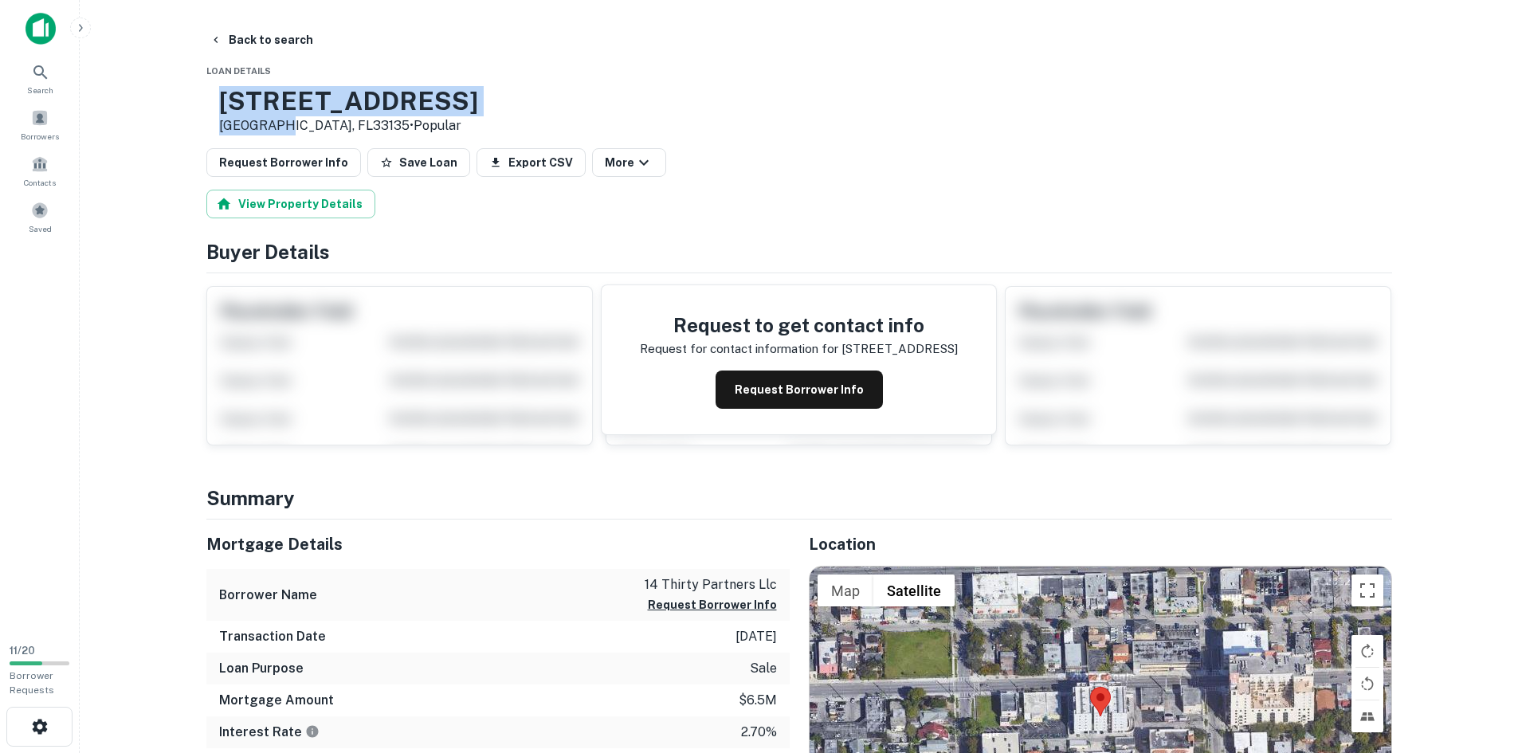
drag, startPoint x: 326, startPoint y: 128, endPoint x: 274, endPoint y: 99, distance: 59.6
click at [274, 99] on div "[STREET_ADDRESS] • Popular" at bounding box center [348, 110] width 259 height 49
copy div "[STREET_ADDRESS]"
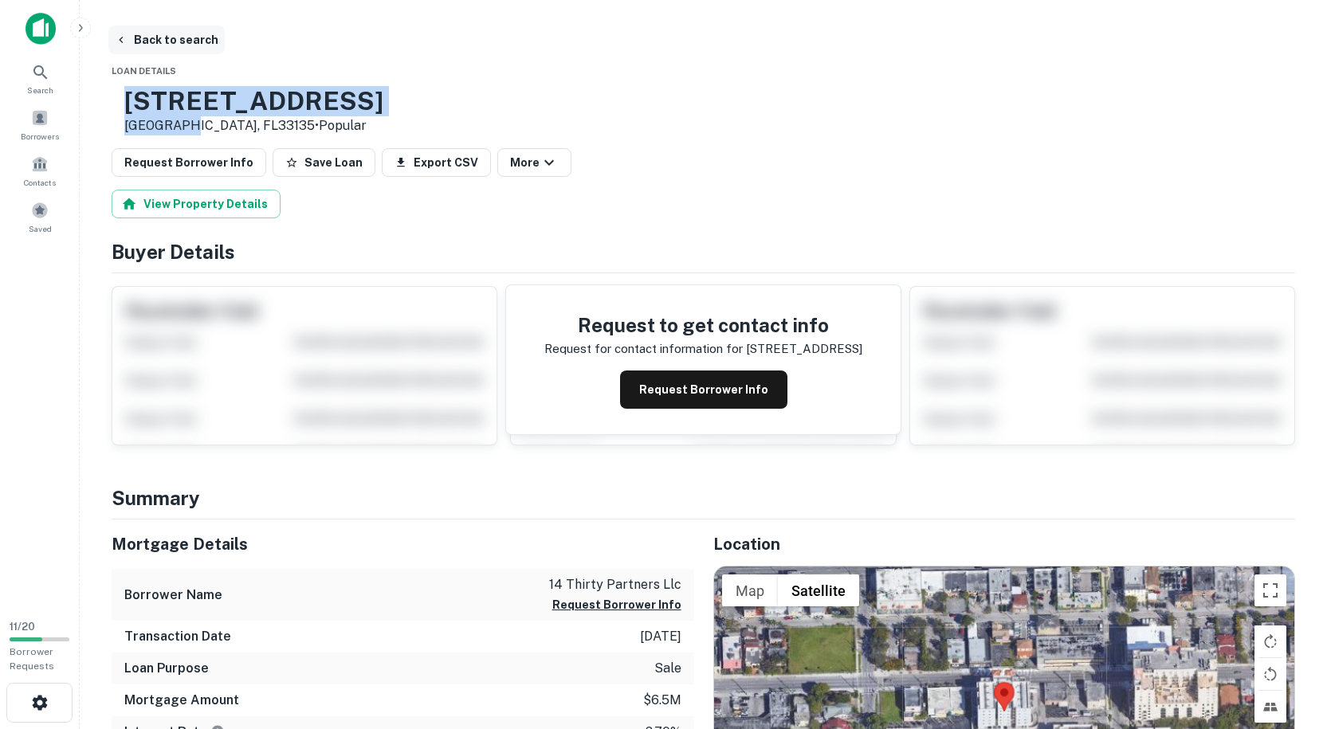
click at [167, 45] on button "Back to search" at bounding box center [166, 40] width 116 height 29
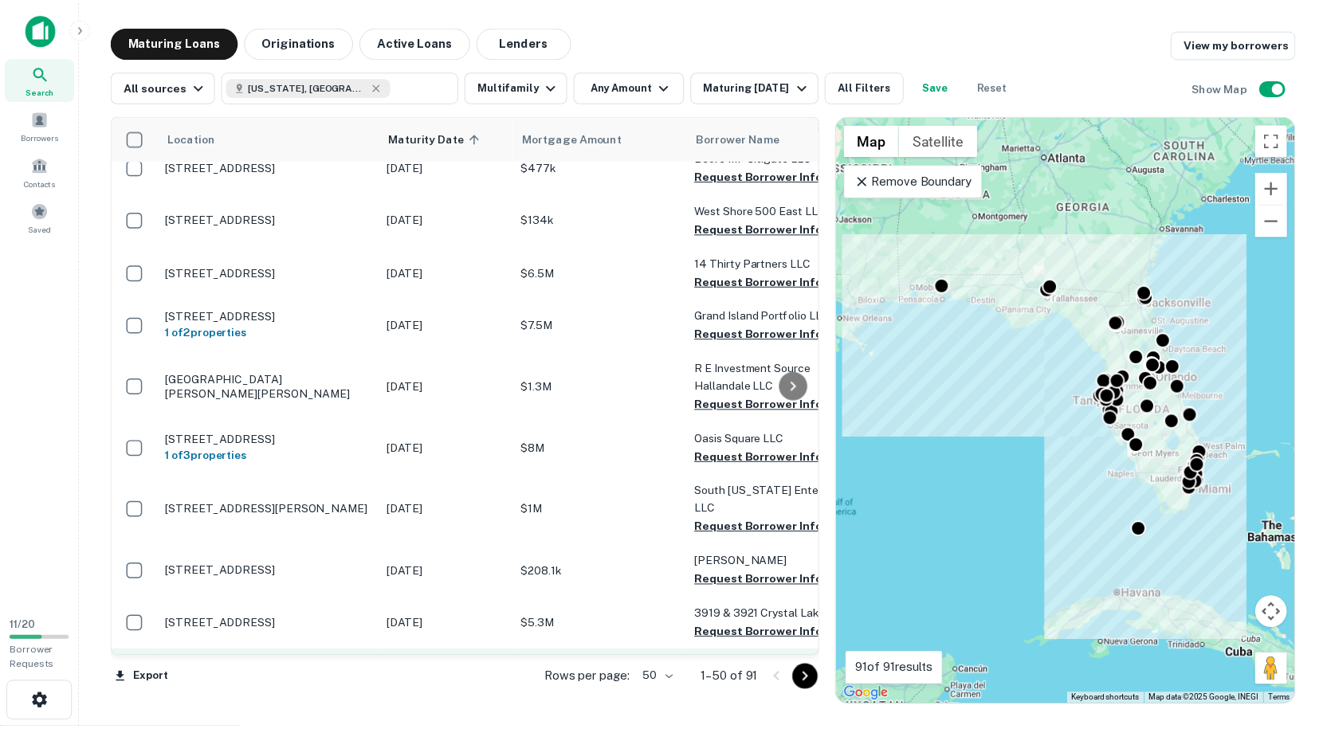
scroll to position [1195, 0]
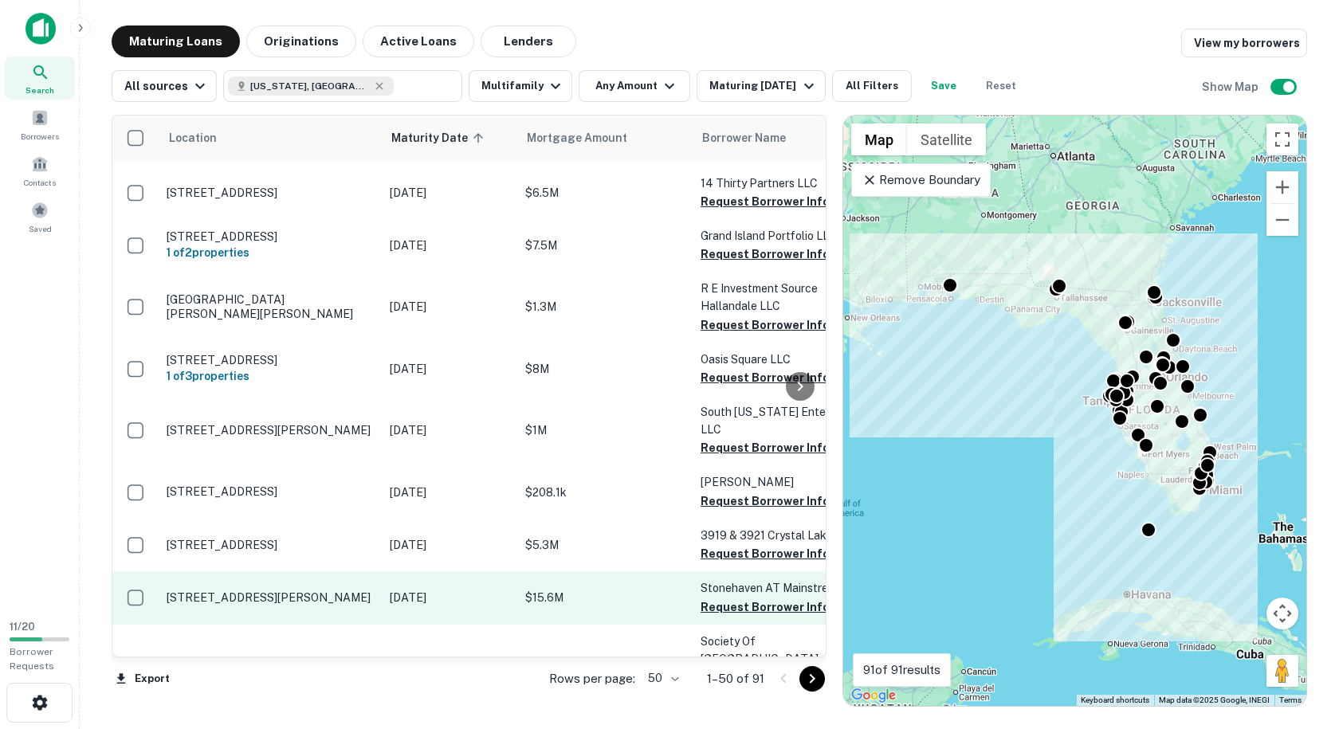
click at [360, 591] on p "[STREET_ADDRESS][PERSON_NAME]" at bounding box center [270, 598] width 207 height 14
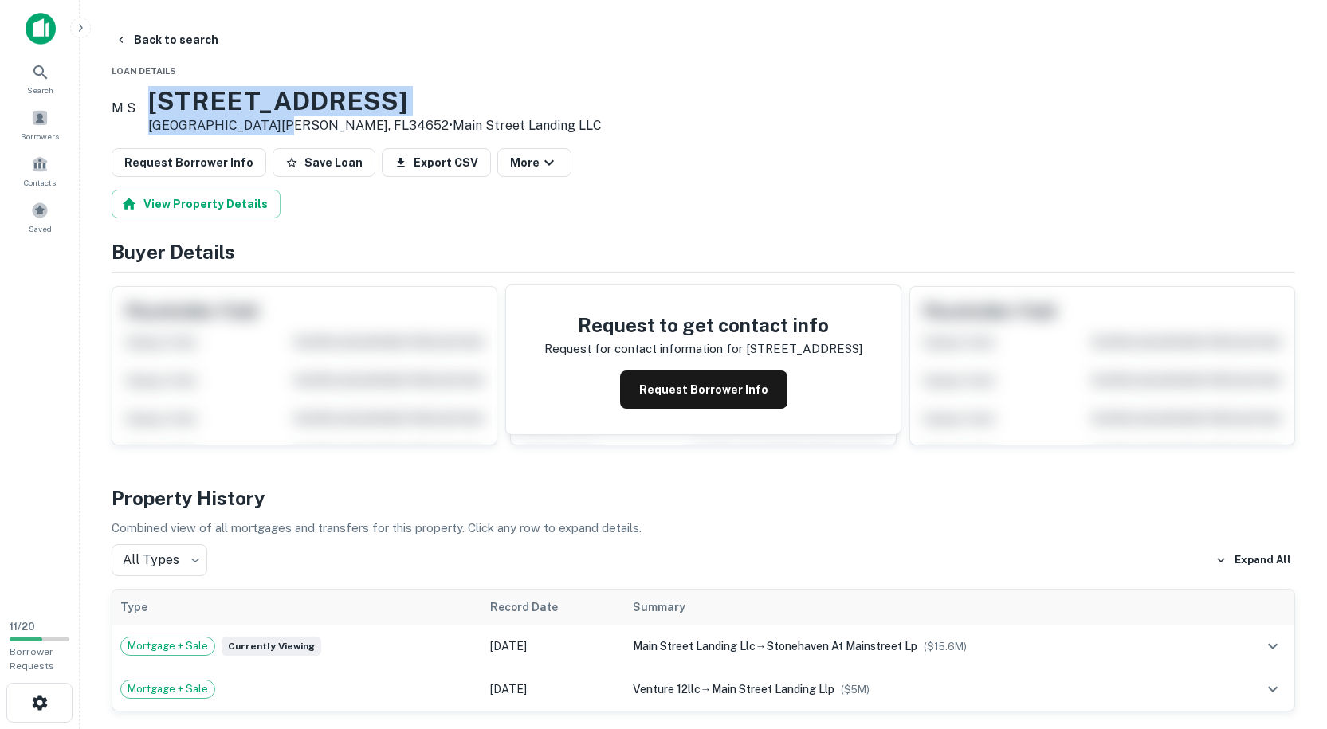
drag, startPoint x: 290, startPoint y: 124, endPoint x: 231, endPoint y: 85, distance: 70.3
click at [181, 95] on div "[STREET_ADDRESS][PERSON_NAME] • Main Street Landing LLC" at bounding box center [374, 110] width 453 height 49
copy div "[STREET_ADDRESS][PERSON_NAME]"
drag, startPoint x: 741, startPoint y: 397, endPoint x: 756, endPoint y: 422, distance: 29.7
click at [740, 393] on button "Request Borrower Info" at bounding box center [703, 390] width 167 height 38
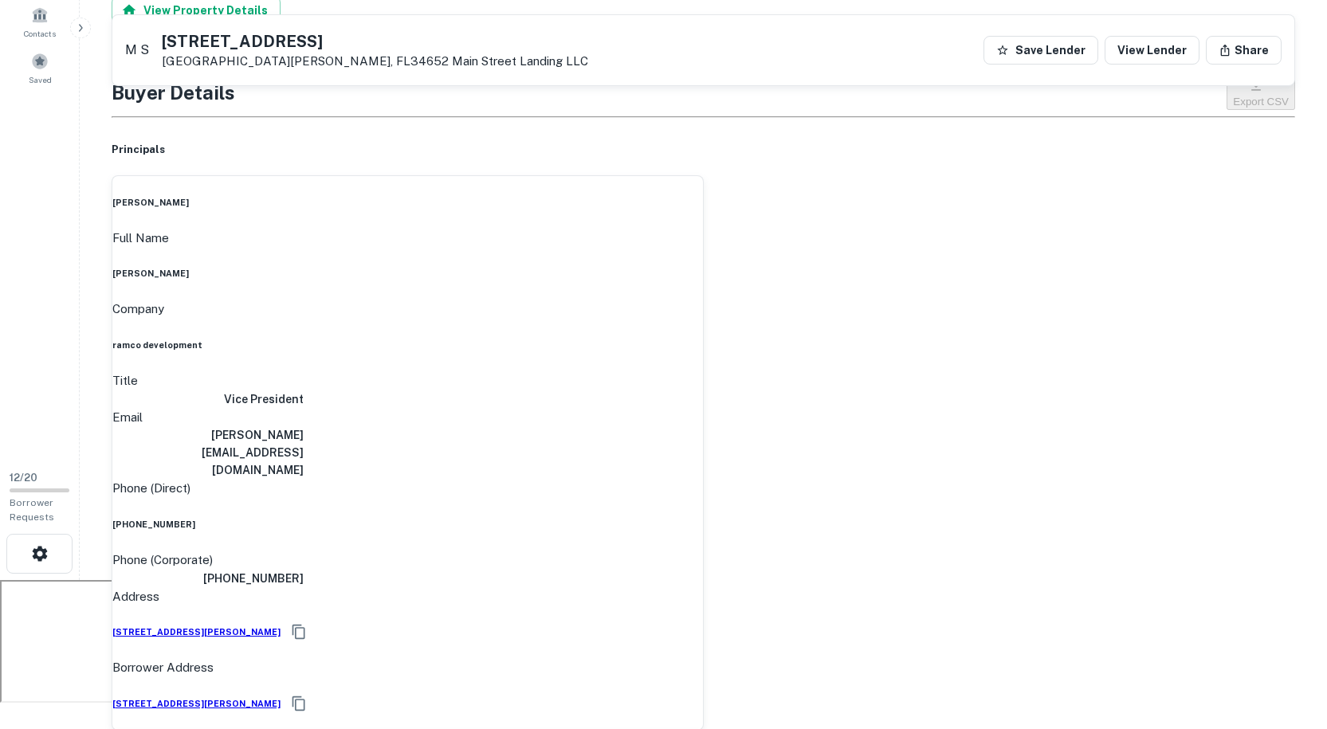
scroll to position [80, 0]
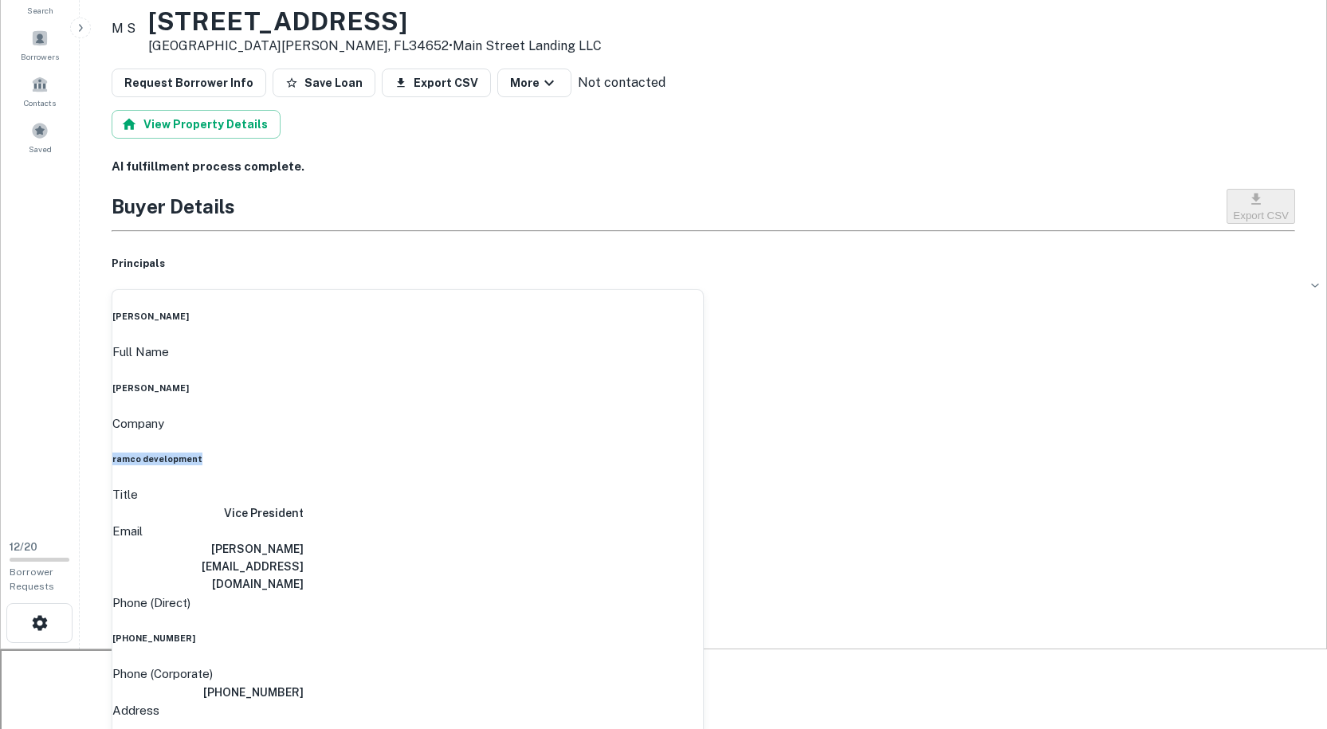
drag, startPoint x: 686, startPoint y: 402, endPoint x: 567, endPoint y: 393, distance: 119.9
click at [567, 414] on div "Company ramco development" at bounding box center [407, 440] width 591 height 52
copy h6 "ramco development"
drag, startPoint x: 221, startPoint y: 314, endPoint x: 127, endPoint y: 317, distance: 94.1
click at [127, 317] on div "[PERSON_NAME]" at bounding box center [407, 316] width 591 height 13
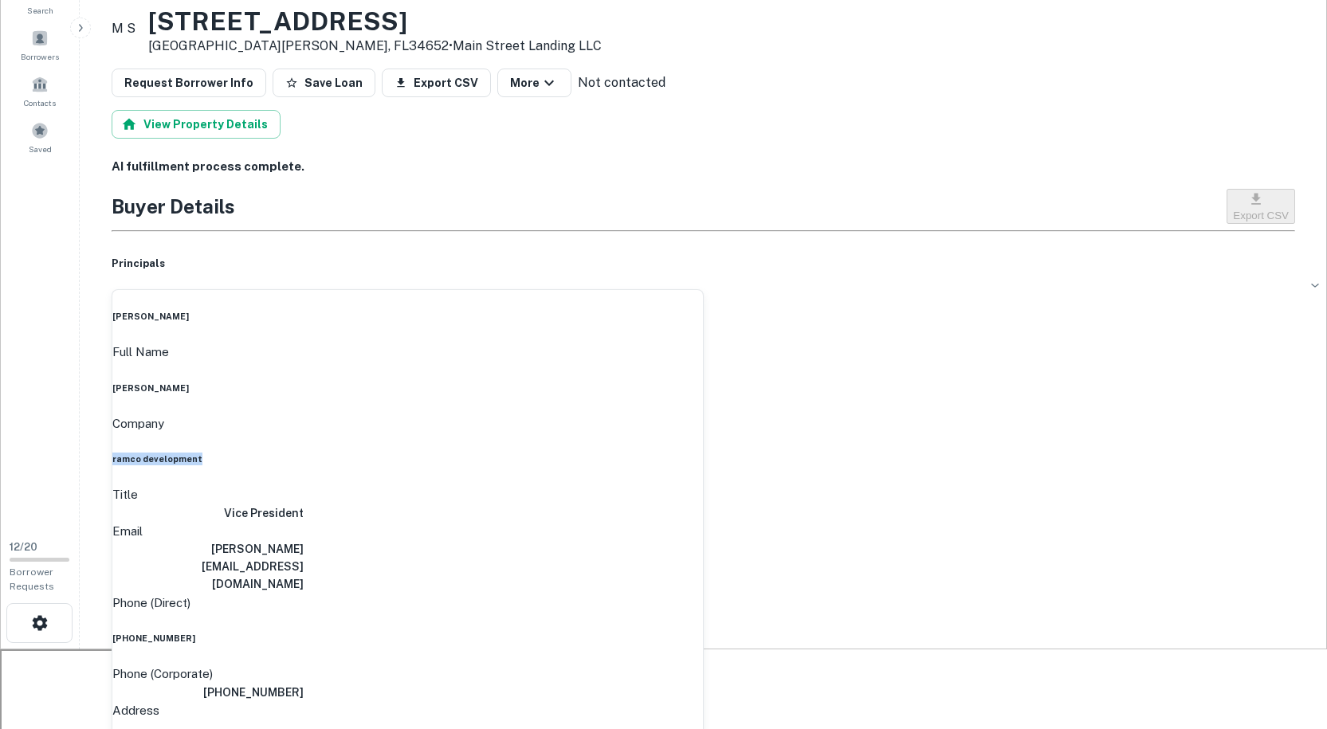
copy h6 "[PERSON_NAME]"
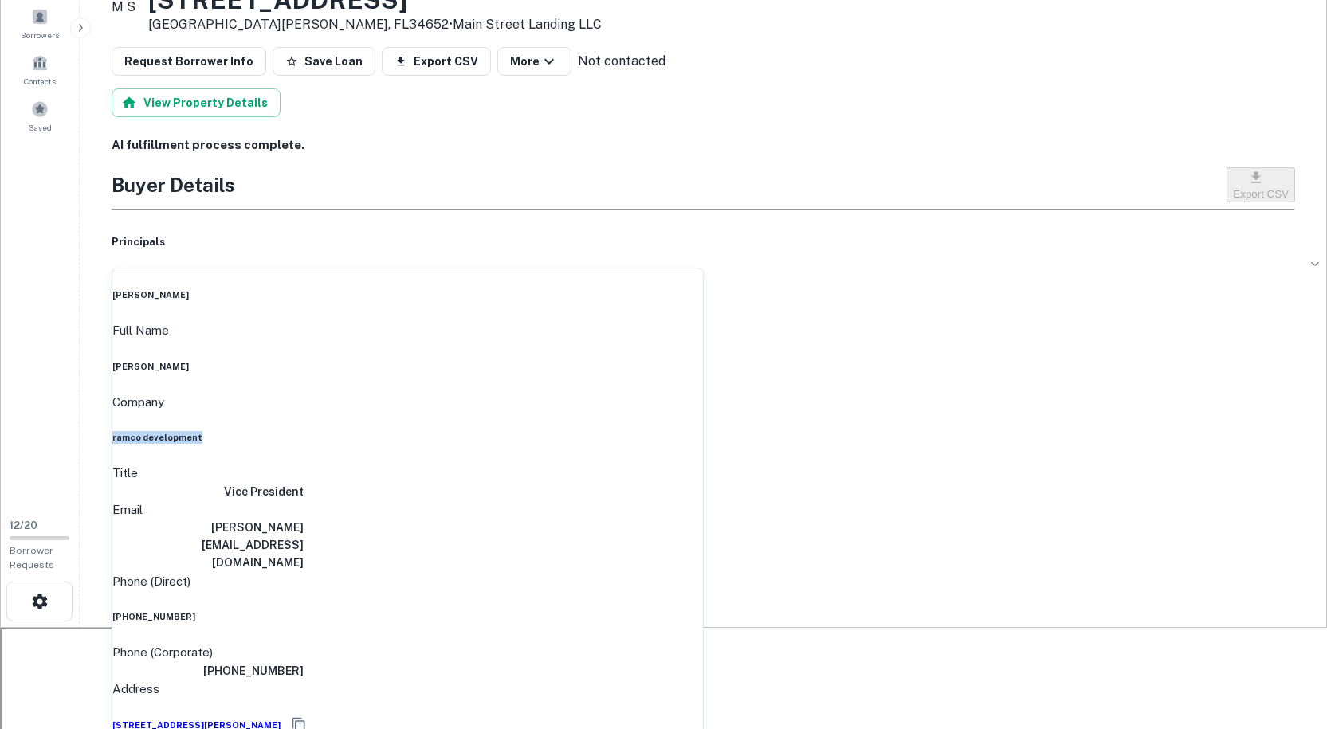
scroll to position [159, 0]
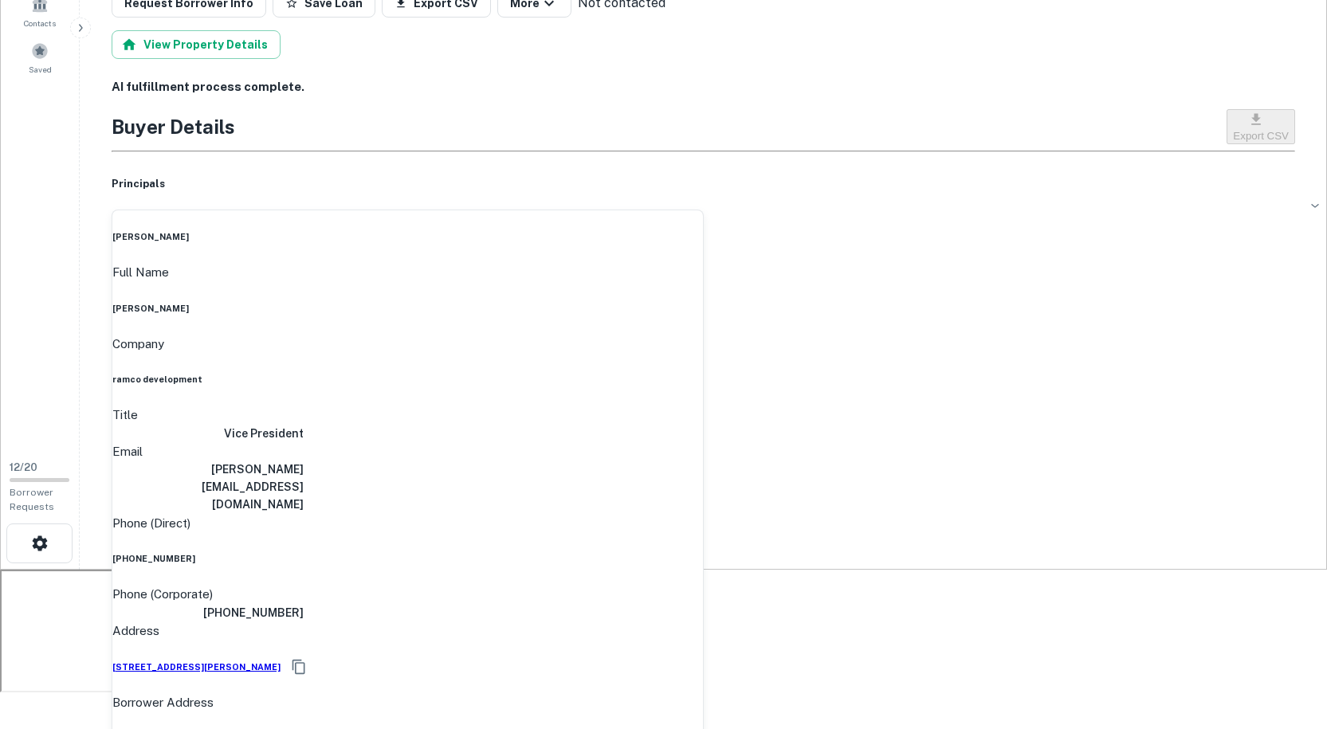
drag, startPoint x: 1279, startPoint y: 278, endPoint x: 1203, endPoint y: 280, distance: 75.7
click at [304, 461] on h6 "[PERSON_NAME][EMAIL_ADDRESS][DOMAIN_NAME]" at bounding box center [207, 487] width 191 height 53
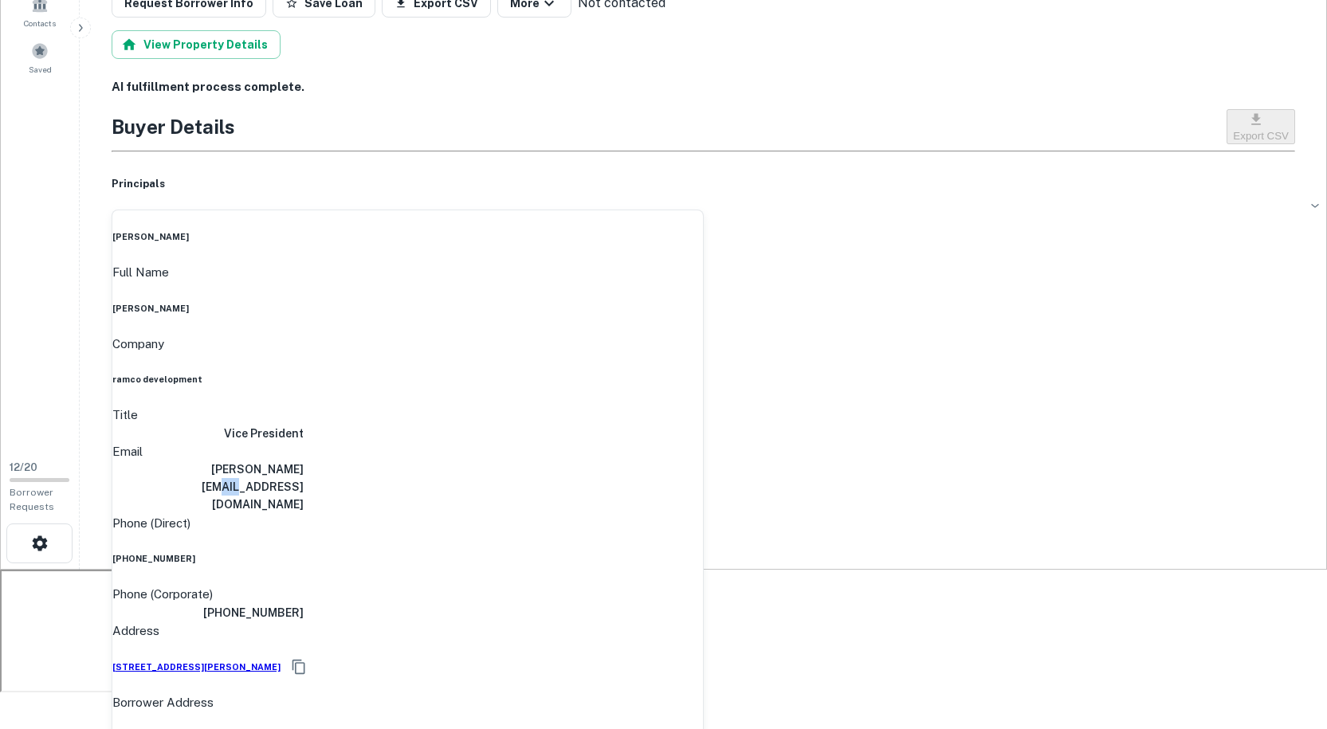
click at [304, 461] on h6 "[PERSON_NAME][EMAIL_ADDRESS][DOMAIN_NAME]" at bounding box center [207, 487] width 191 height 53
click at [753, 202] on div "Principals" at bounding box center [703, 184] width 1183 height 51
click at [304, 461] on h6 "[PERSON_NAME][EMAIL_ADDRESS][DOMAIN_NAME]" at bounding box center [207, 487] width 191 height 53
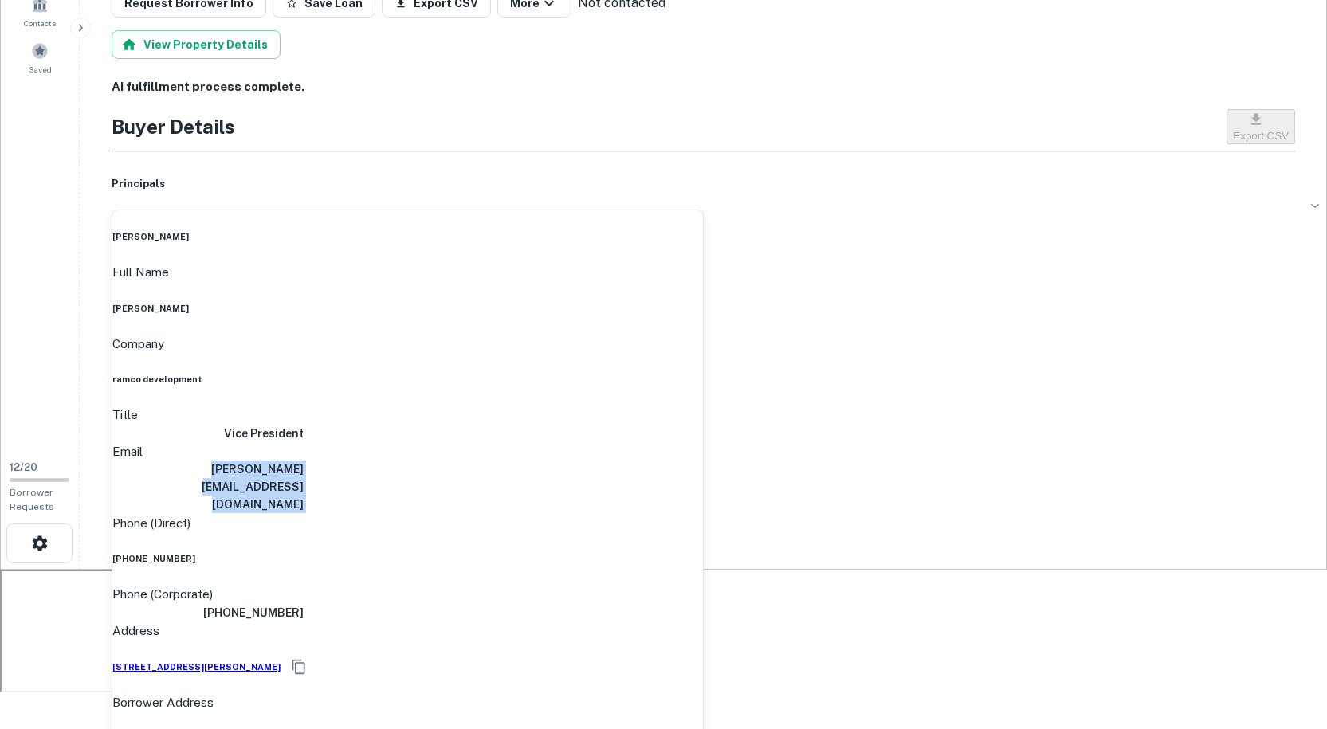
click at [304, 461] on h6 "[PERSON_NAME][EMAIL_ADDRESS][DOMAIN_NAME]" at bounding box center [207, 487] width 191 height 53
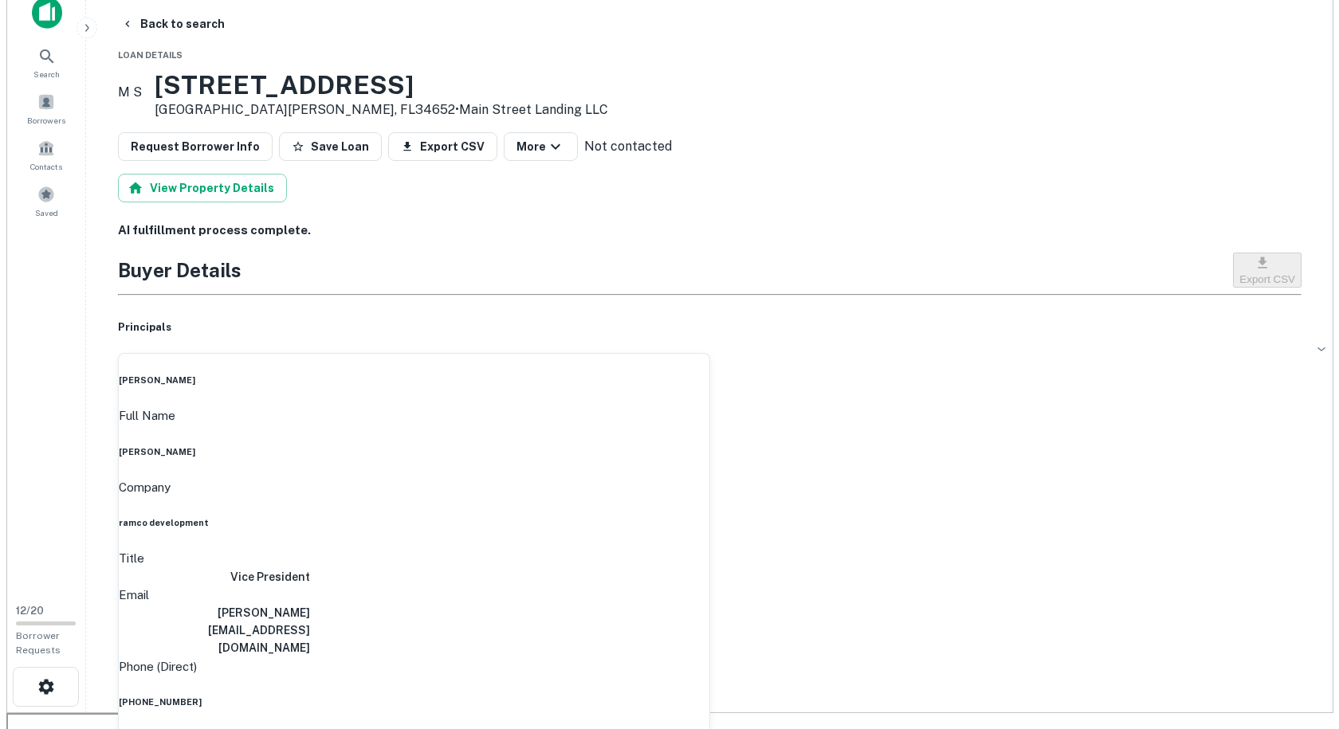
scroll to position [0, 0]
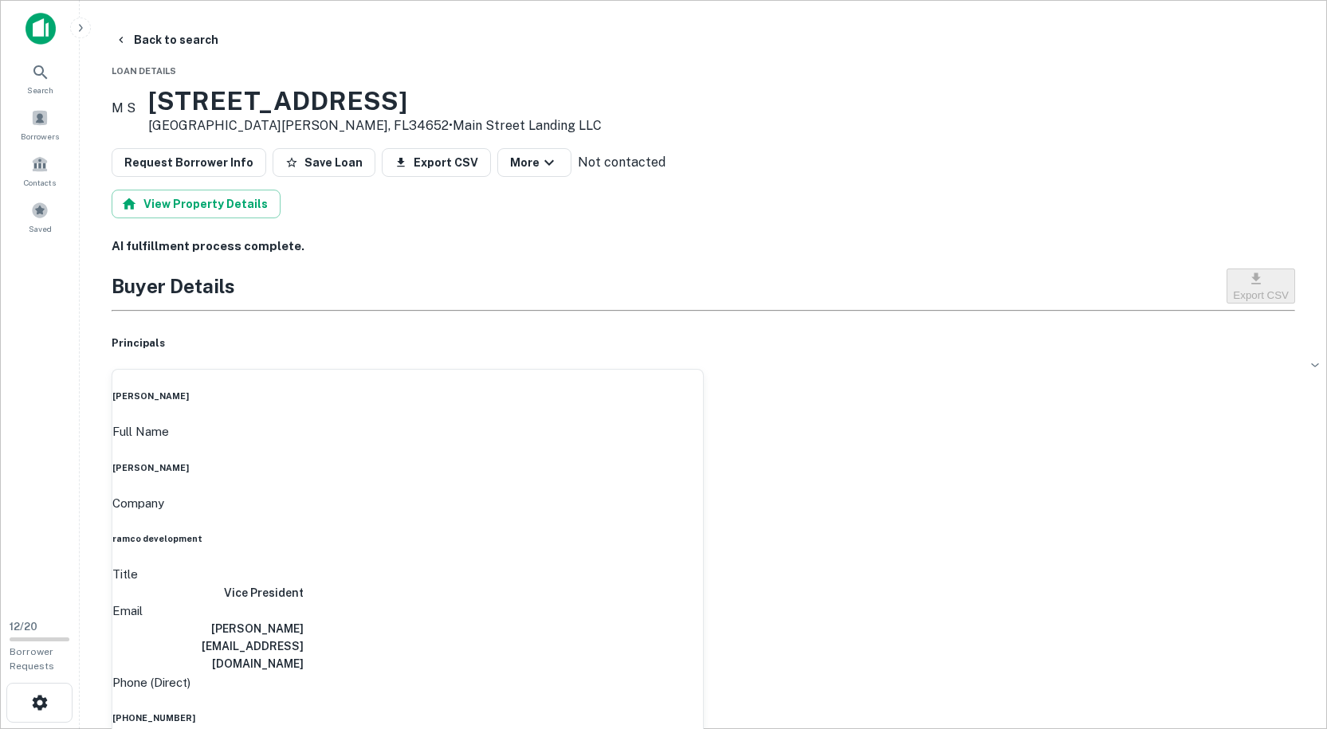
drag, startPoint x: 1281, startPoint y: 477, endPoint x: 1164, endPoint y: 485, distance: 117.4
click at [769, 244] on h6 "AI fulfillment process complete." at bounding box center [703, 246] width 1183 height 18
click at [175, 35] on button "Back to search" at bounding box center [166, 40] width 116 height 29
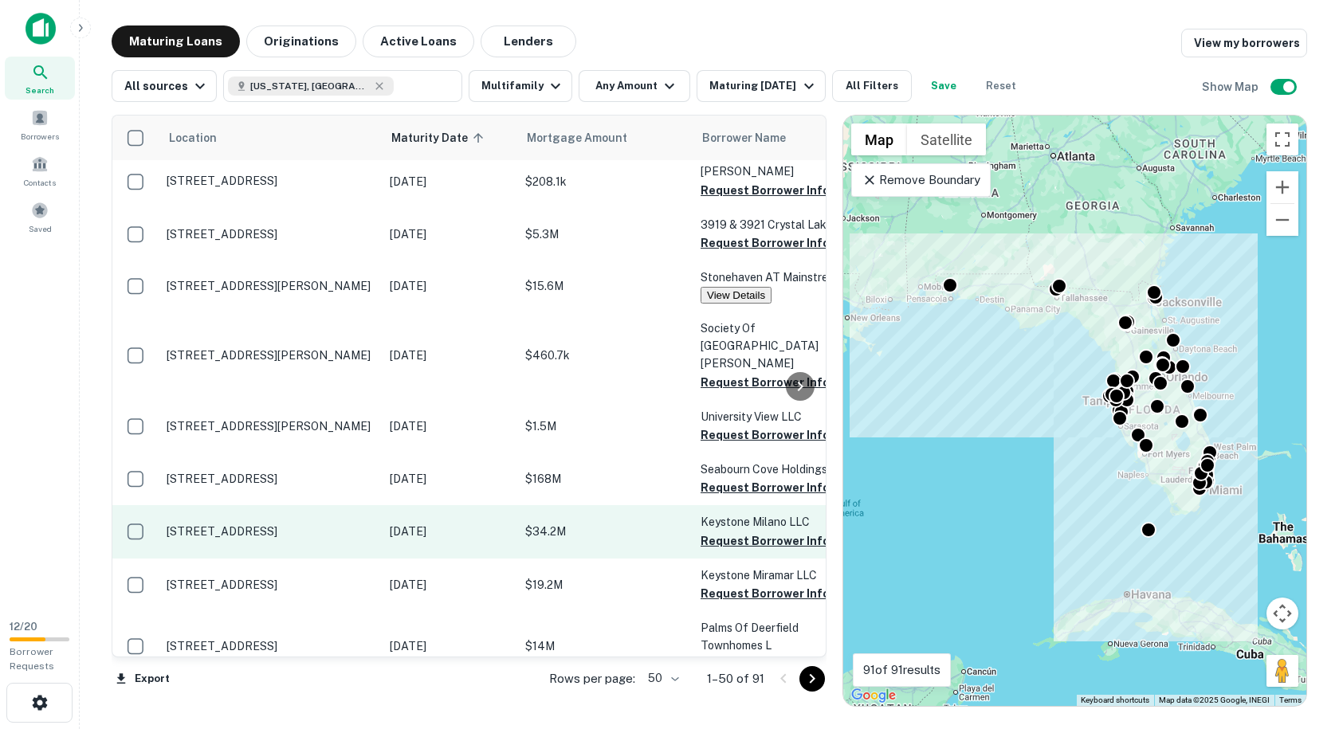
scroll to position [1594, 0]
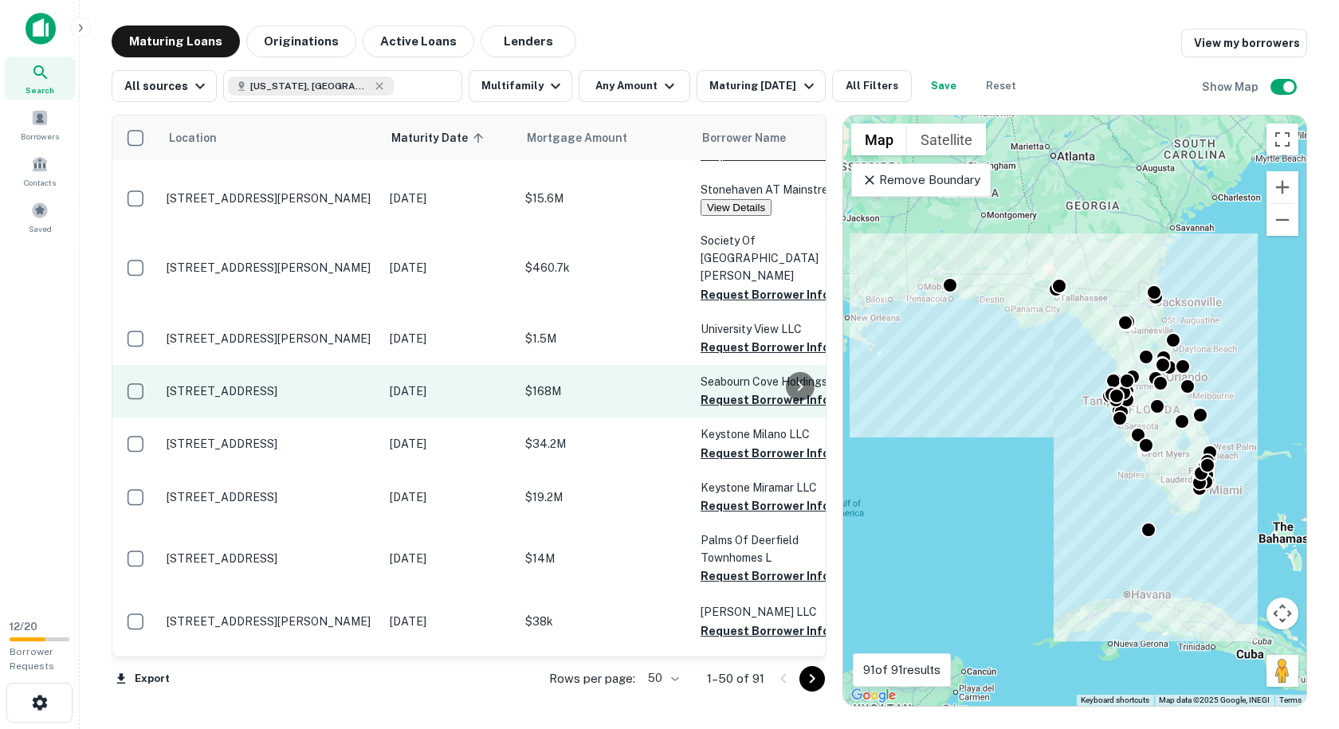
click at [269, 384] on p "[STREET_ADDRESS]" at bounding box center [270, 391] width 207 height 14
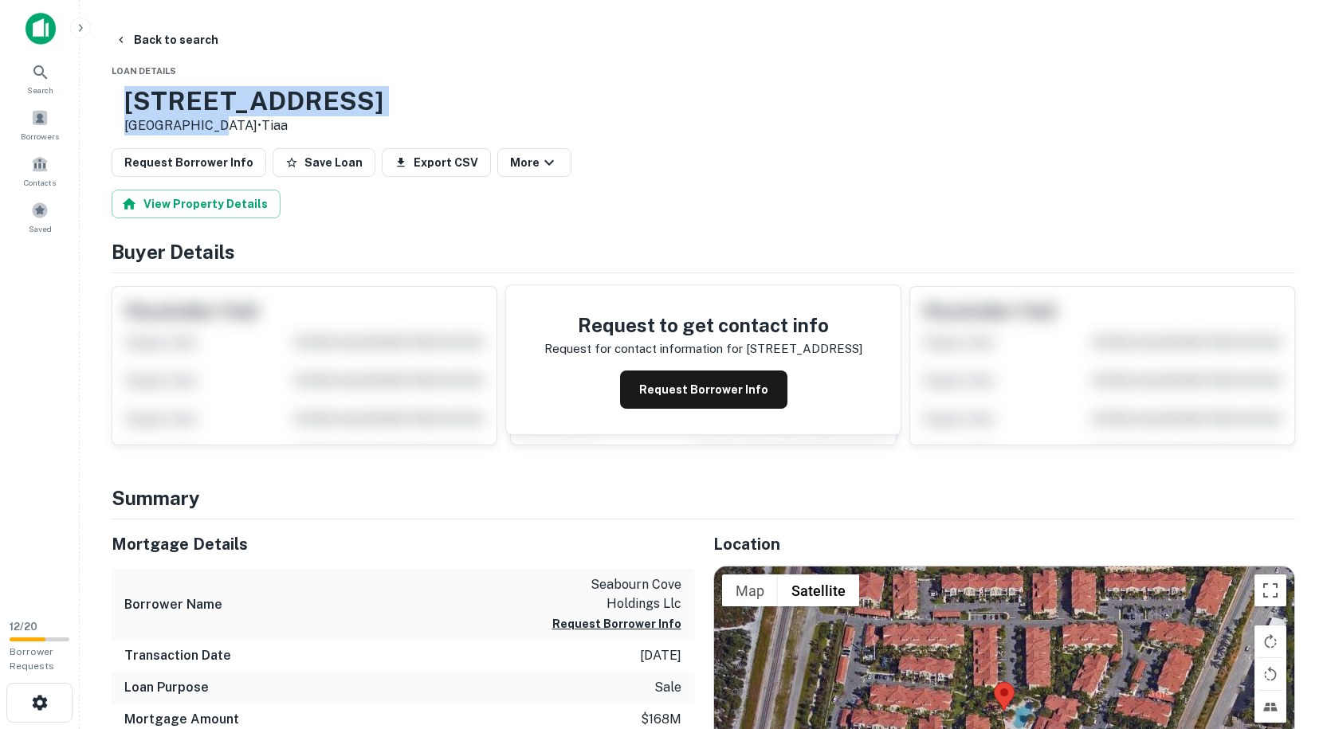
drag, startPoint x: 265, startPoint y: 124, endPoint x: 181, endPoint y: 95, distance: 88.7
click at [181, 95] on div "[STREET_ADDRESS] • [GEOGRAPHIC_DATA]" at bounding box center [253, 110] width 259 height 49
click at [135, 43] on button "Back to search" at bounding box center [166, 40] width 116 height 29
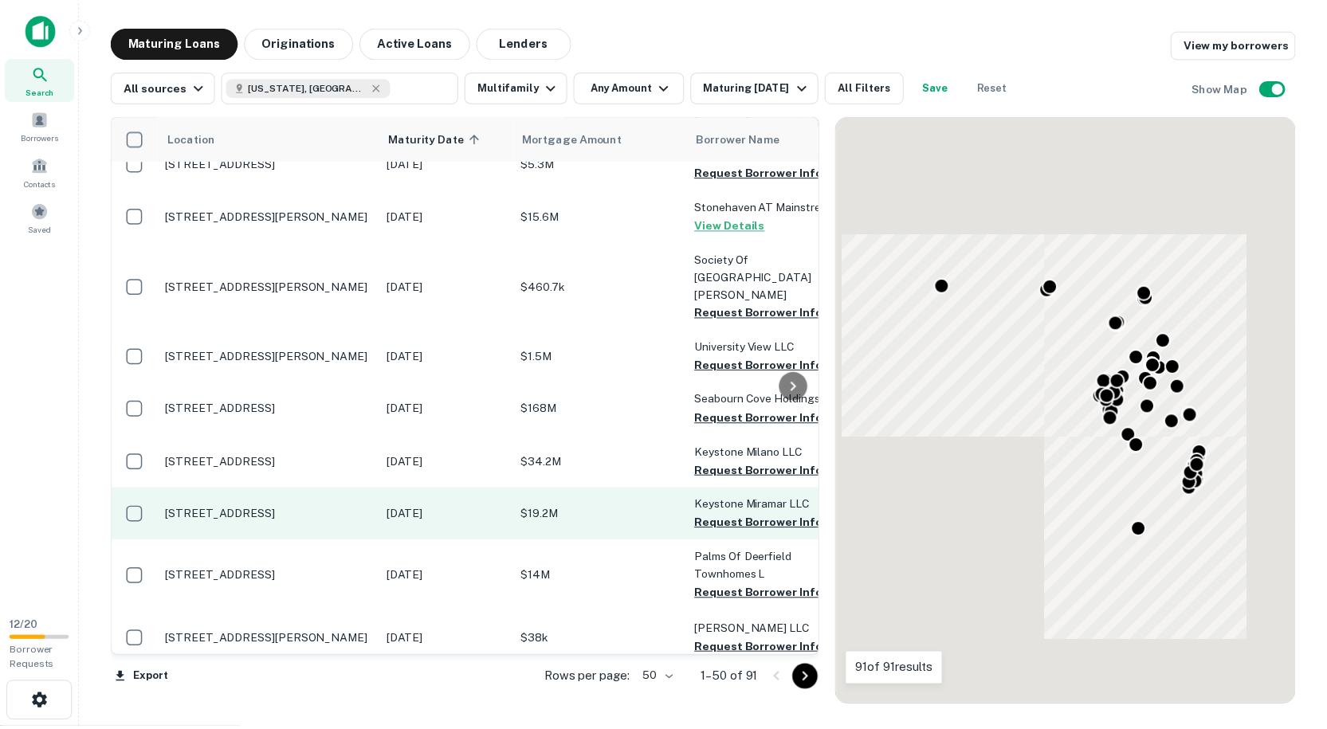
scroll to position [1594, 0]
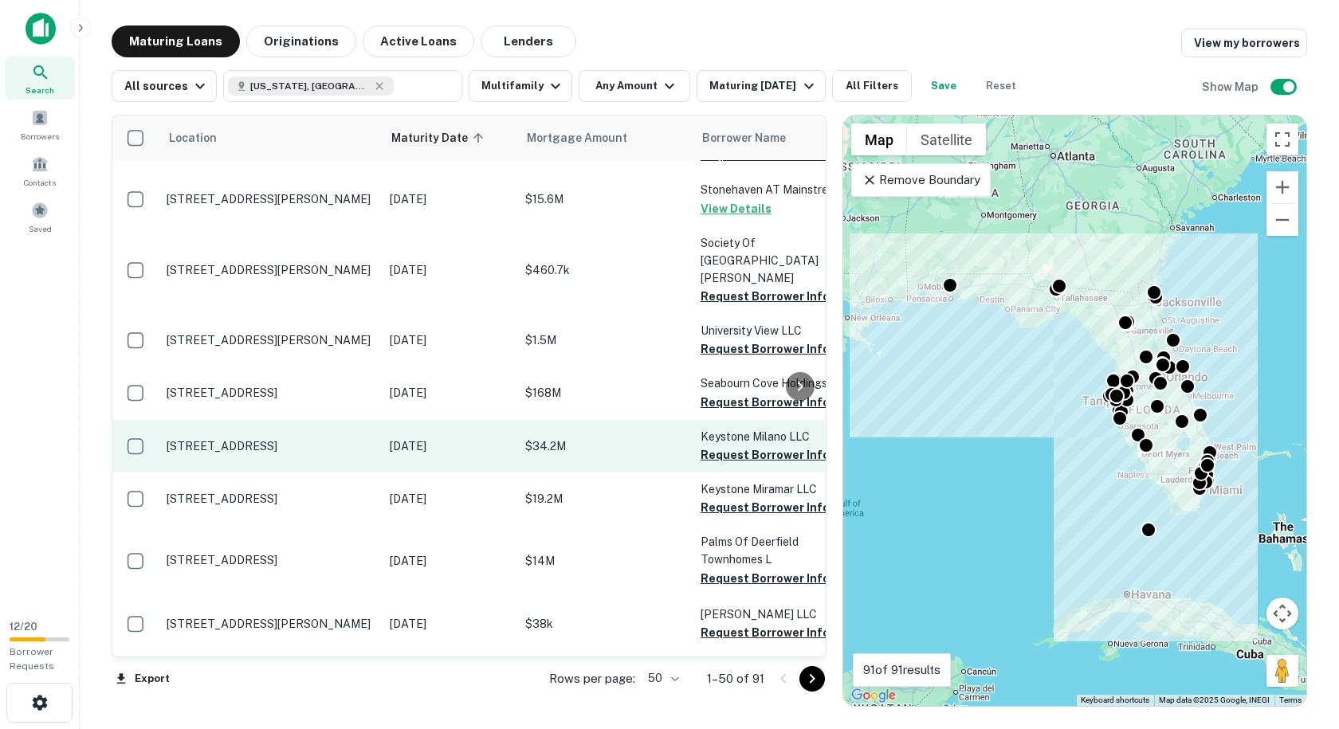
click at [324, 439] on p "[STREET_ADDRESS]" at bounding box center [270, 446] width 207 height 14
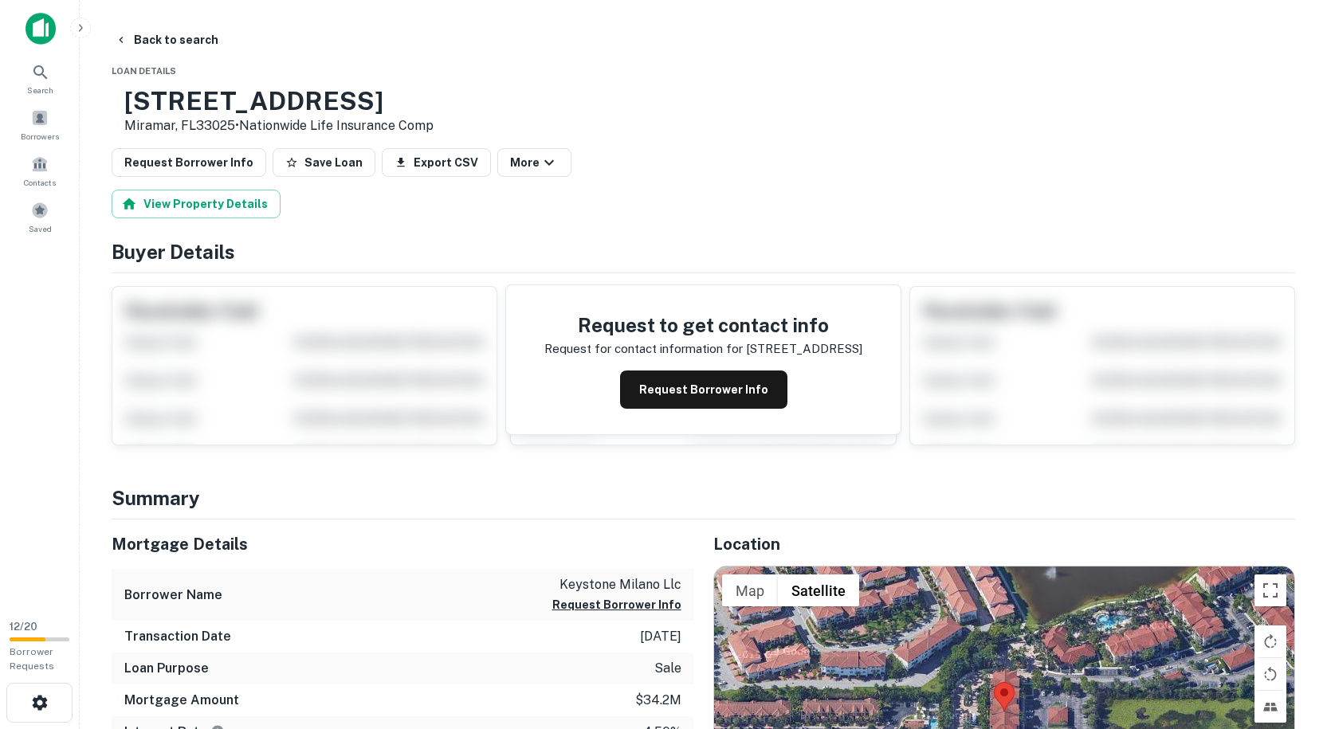
drag, startPoint x: 426, startPoint y: 104, endPoint x: 168, endPoint y: 109, distance: 257.4
click at [168, 109] on div "[STREET_ADDRESS] • Nationwide Life Insurance Comp" at bounding box center [273, 110] width 322 height 49
drag, startPoint x: 453, startPoint y: 99, endPoint x: 176, endPoint y: 89, distance: 276.7
click at [176, 89] on h3 "[STREET_ADDRESS]" at bounding box center [278, 101] width 309 height 30
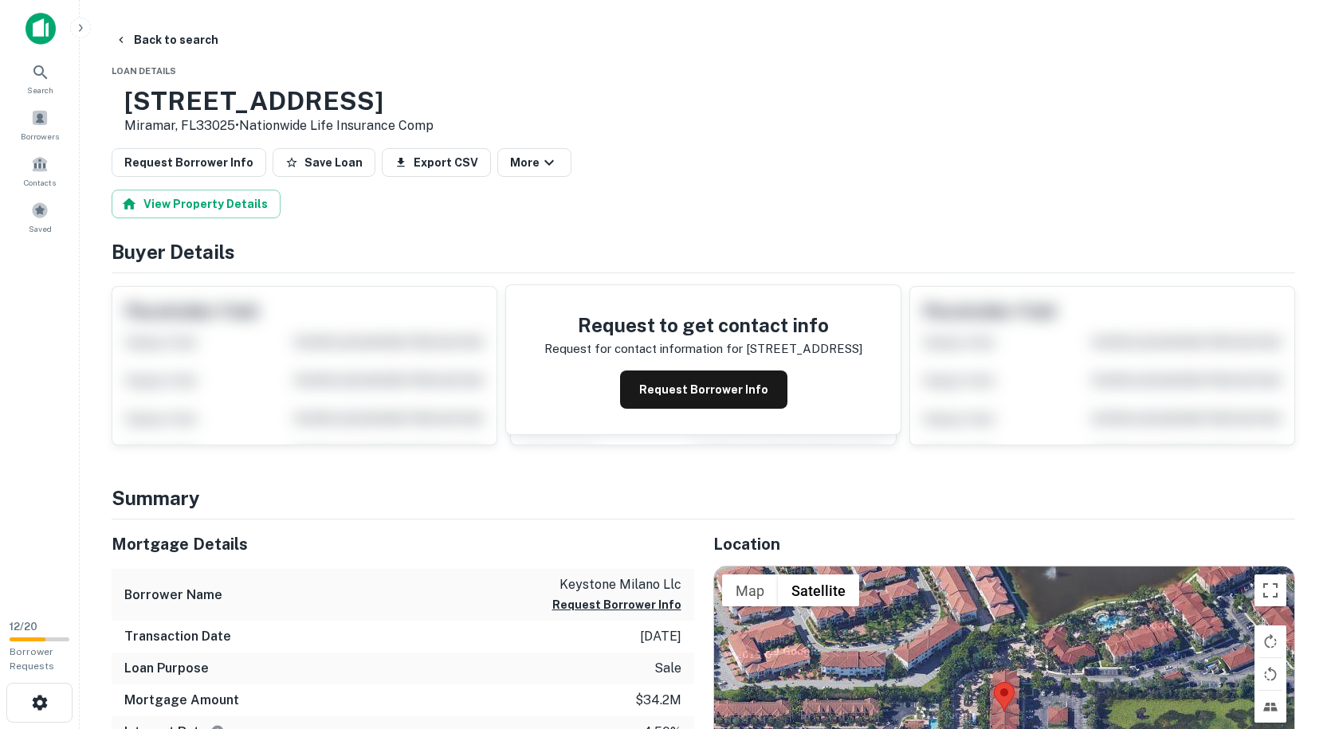
drag, startPoint x: 434, startPoint y: 106, endPoint x: 179, endPoint y: 92, distance: 254.6
click at [179, 92] on h3 "[STREET_ADDRESS]" at bounding box center [278, 101] width 309 height 30
click at [510, 113] on div "[STREET_ADDRESS] • Nationwide Life Insurance Comp" at bounding box center [703, 110] width 1183 height 49
click at [129, 43] on button "Back to search" at bounding box center [166, 40] width 116 height 29
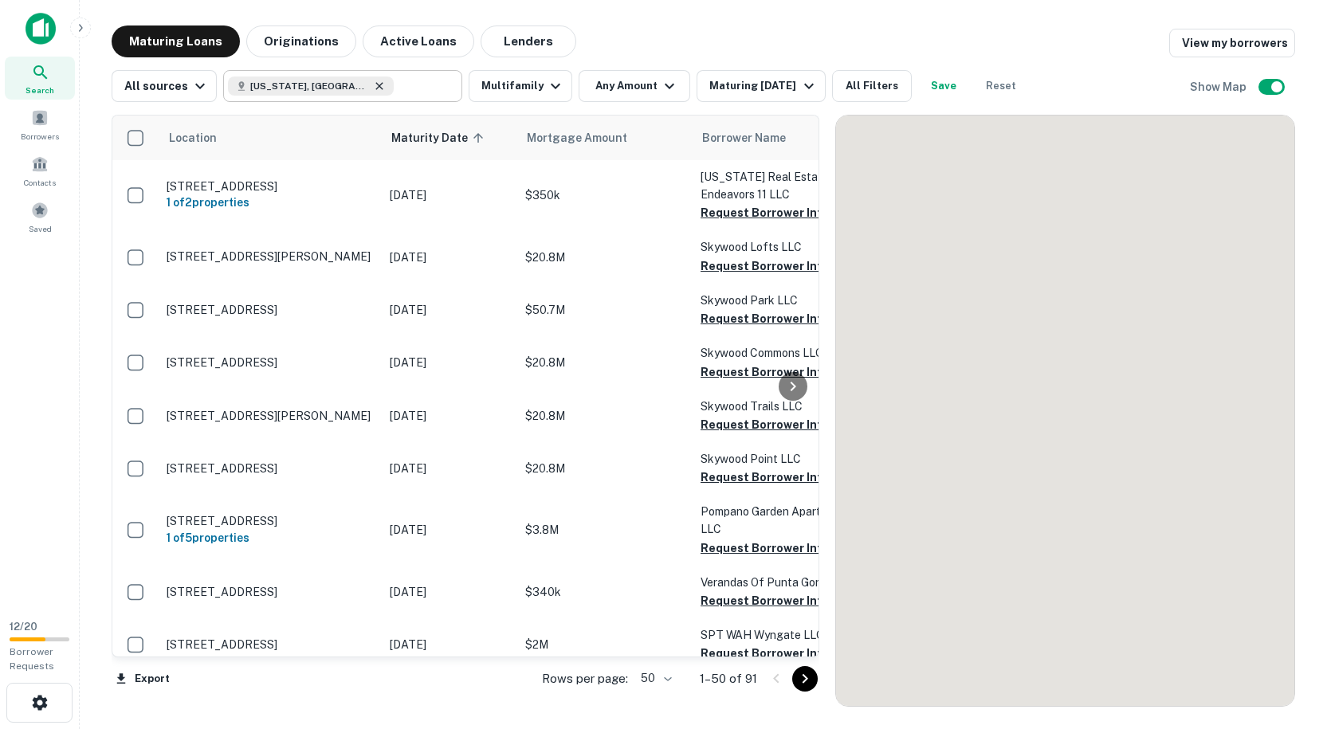
click at [373, 84] on icon at bounding box center [379, 86] width 13 height 13
type input "**********"
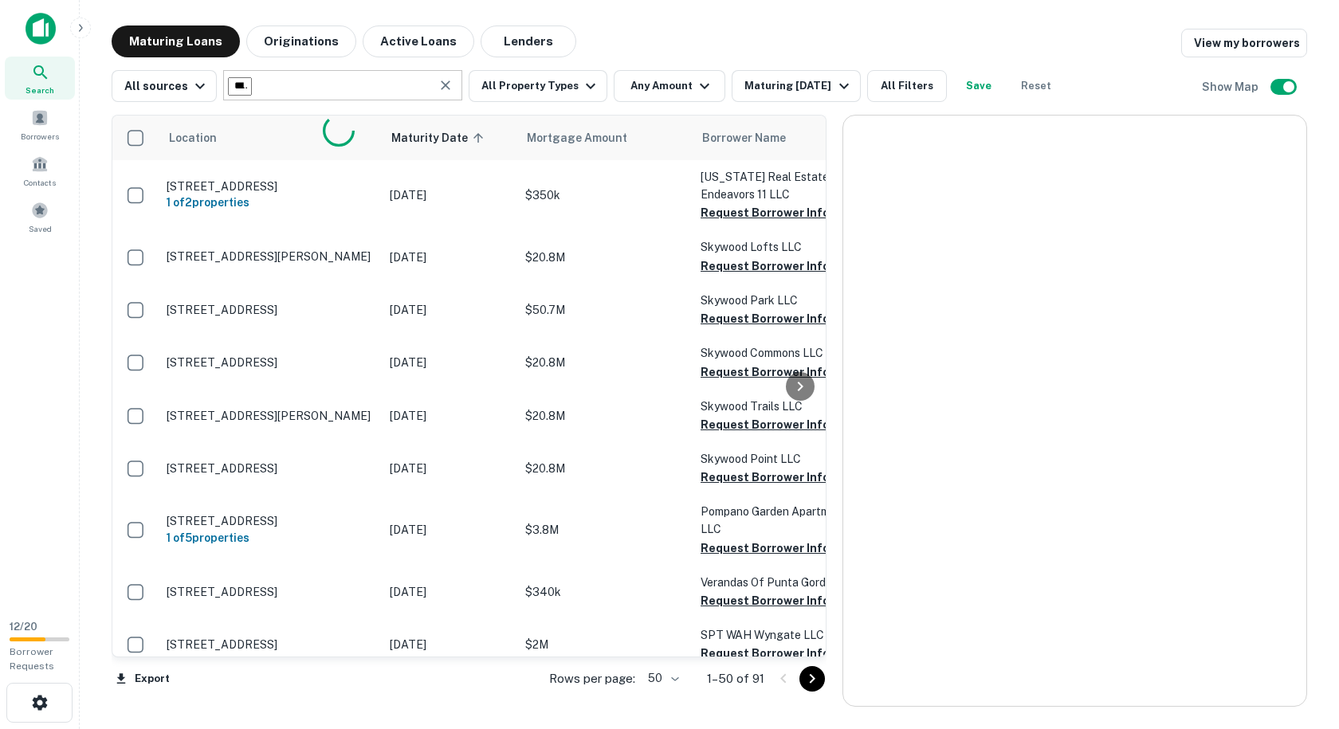
scroll to position [1594, 0]
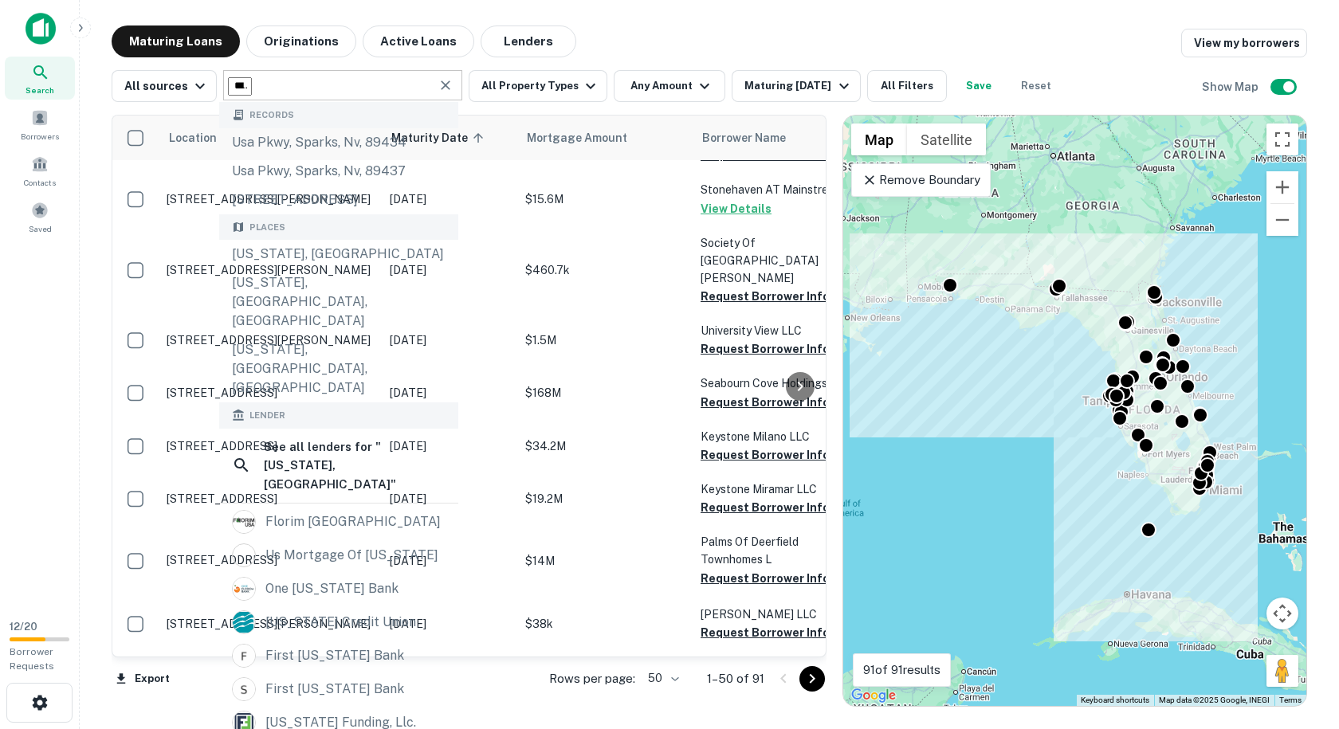
click at [441, 91] on icon "Clear" at bounding box center [446, 85] width 16 height 16
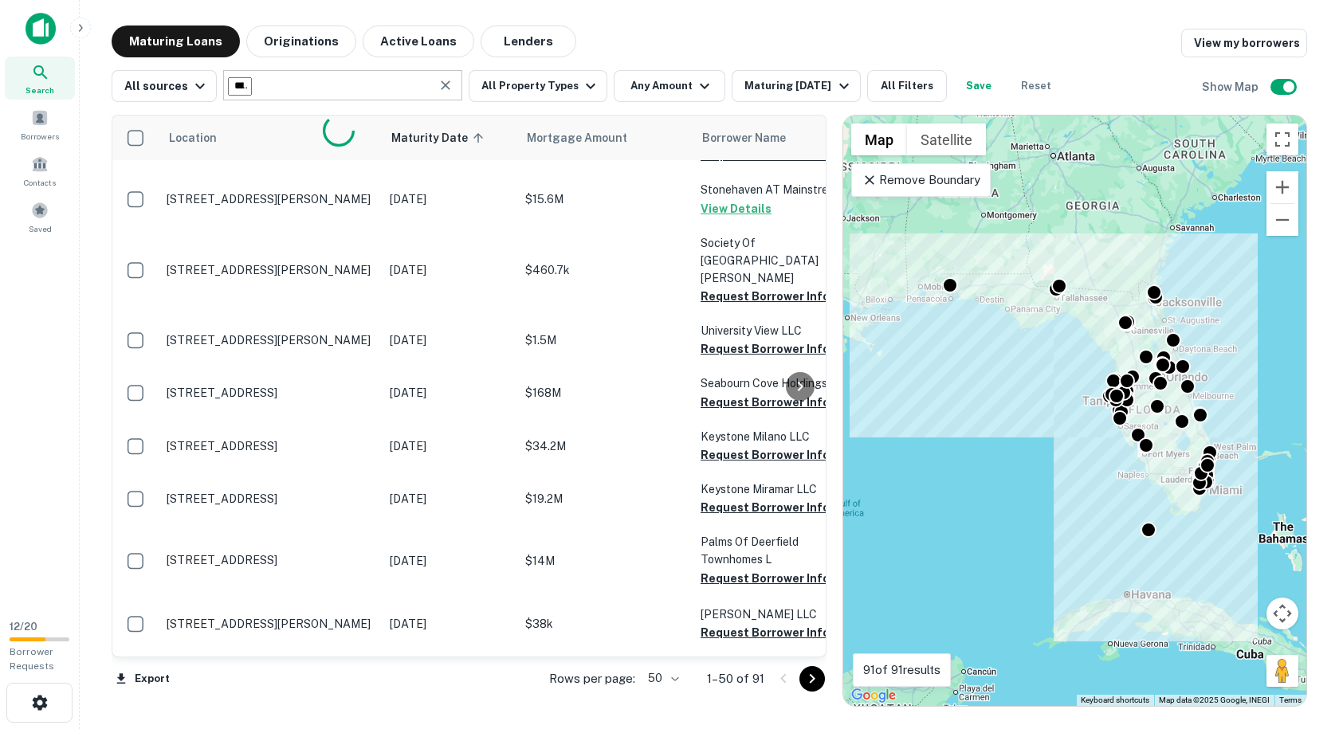
type input "*****"
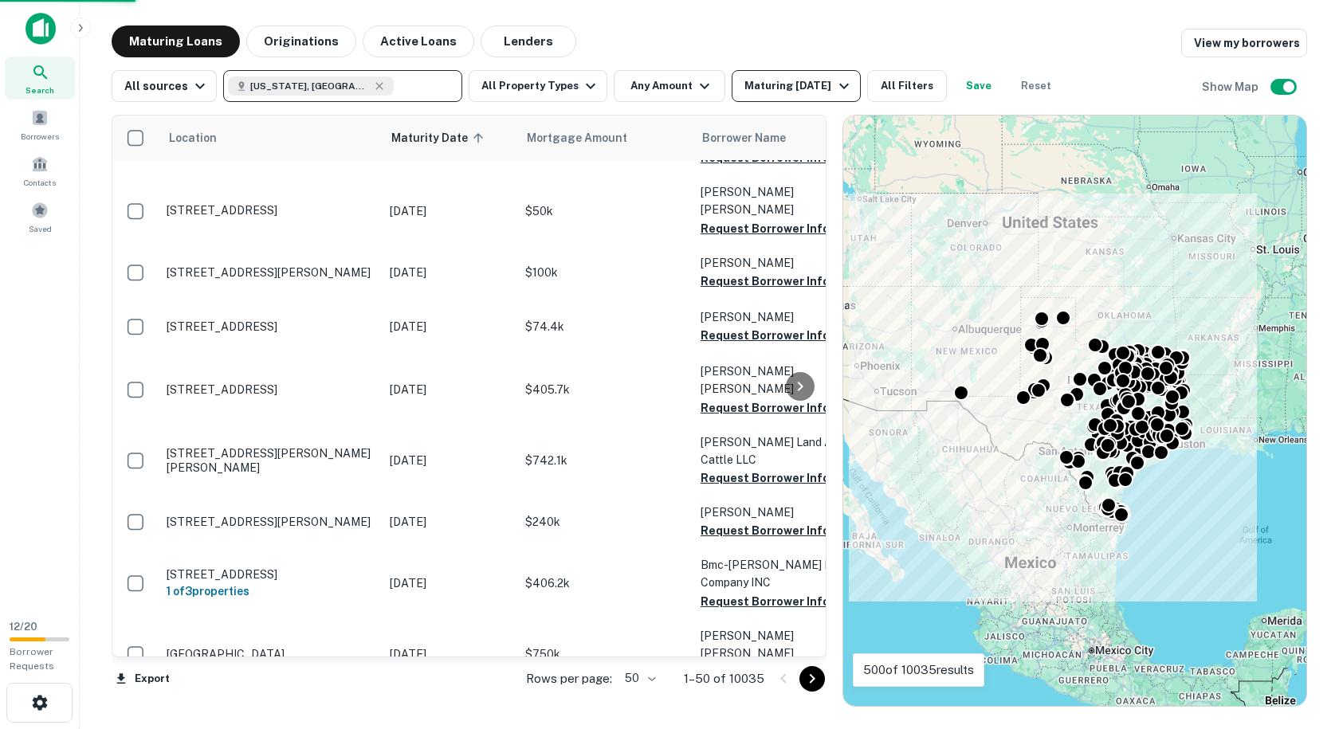
click at [826, 88] on div "Maturing [DATE]" at bounding box center [798, 86] width 108 height 19
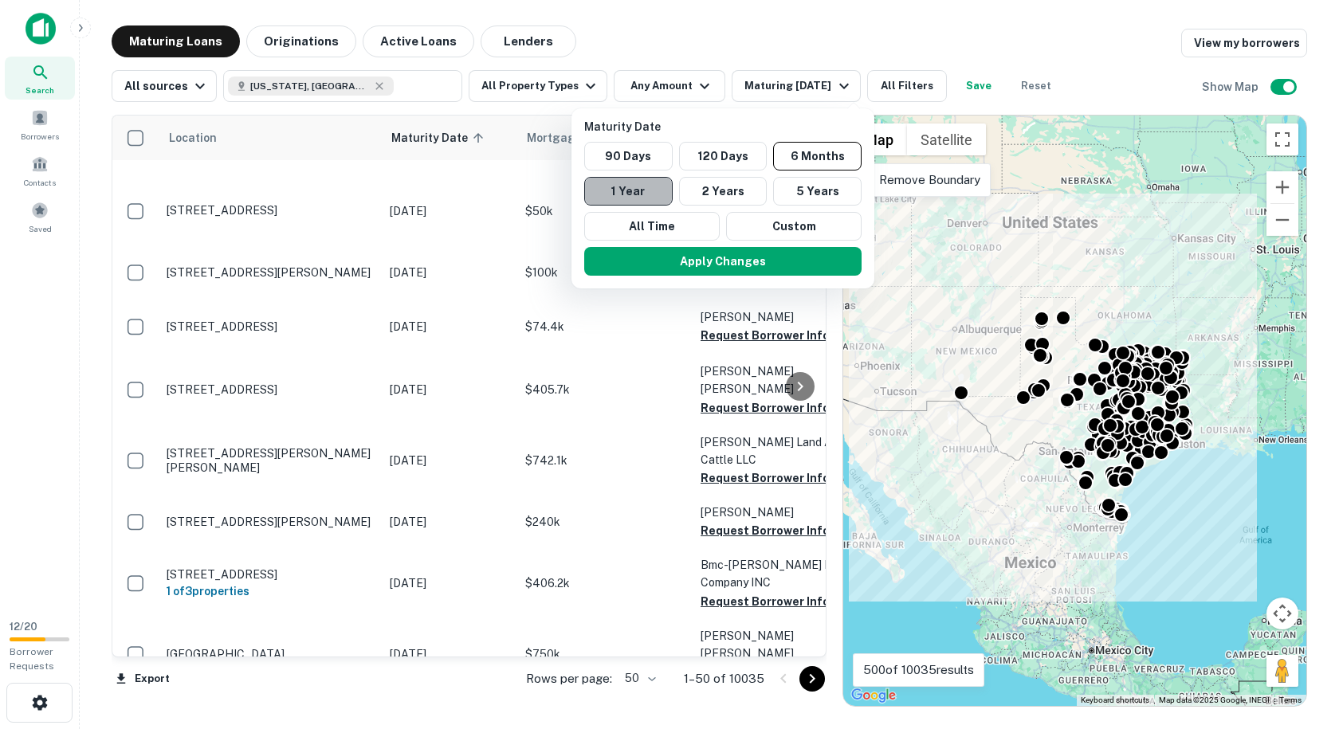
click at [655, 199] on button "1 Year" at bounding box center [628, 191] width 88 height 29
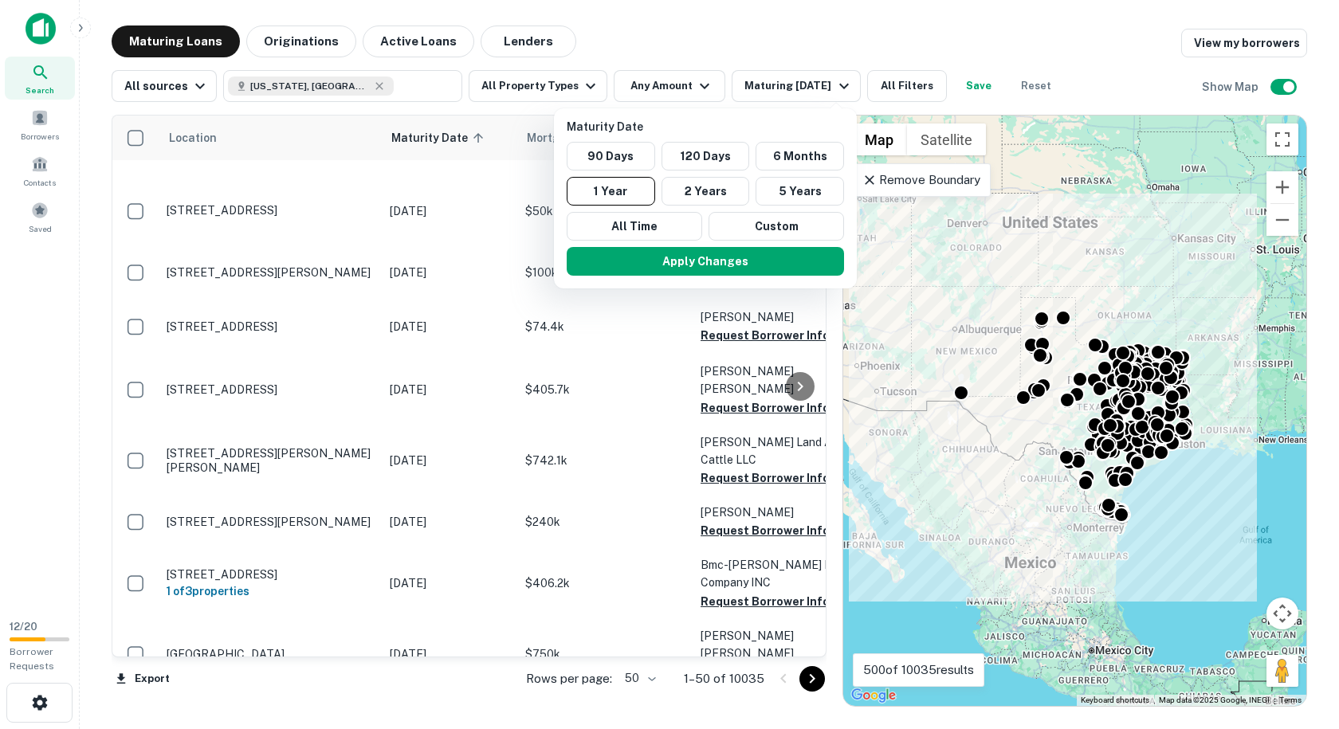
click at [691, 91] on div at bounding box center [669, 364] width 1339 height 729
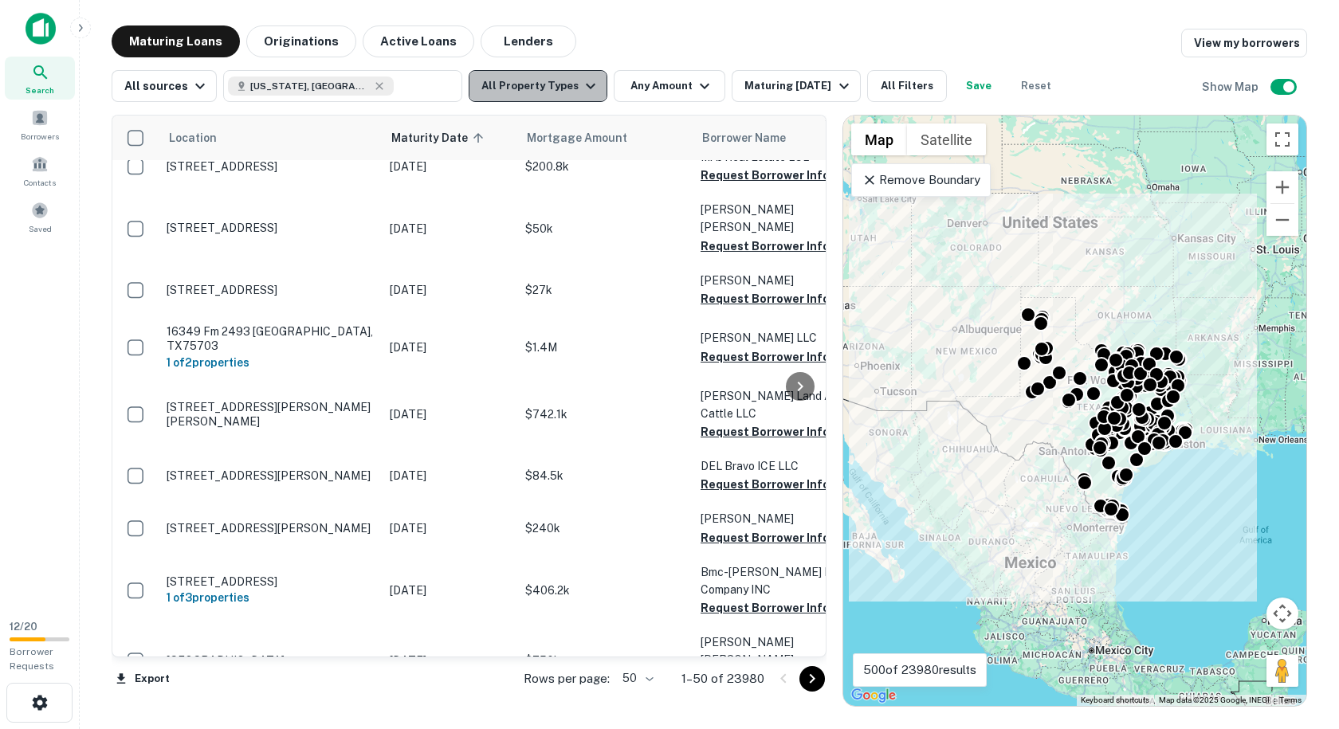
click at [568, 91] on button "All Property Types" at bounding box center [538, 86] width 139 height 32
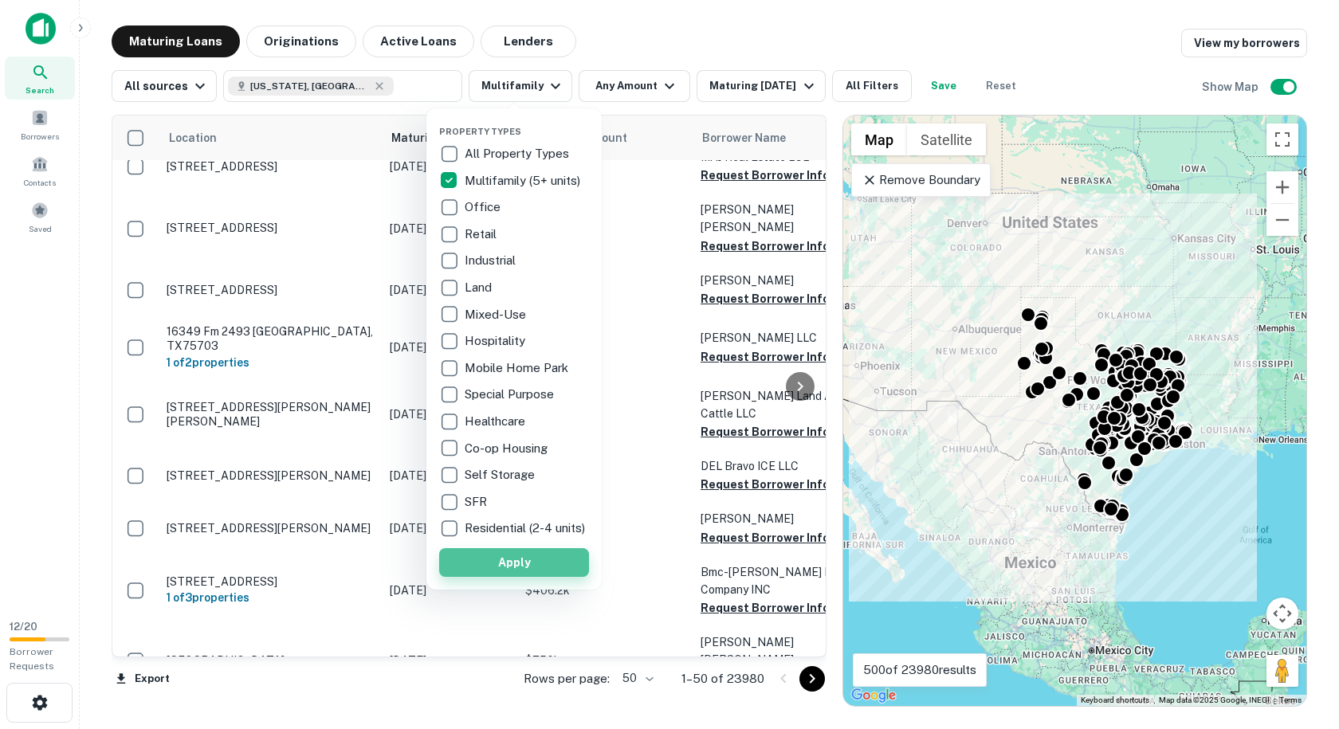
click at [499, 577] on button "Apply" at bounding box center [514, 562] width 150 height 29
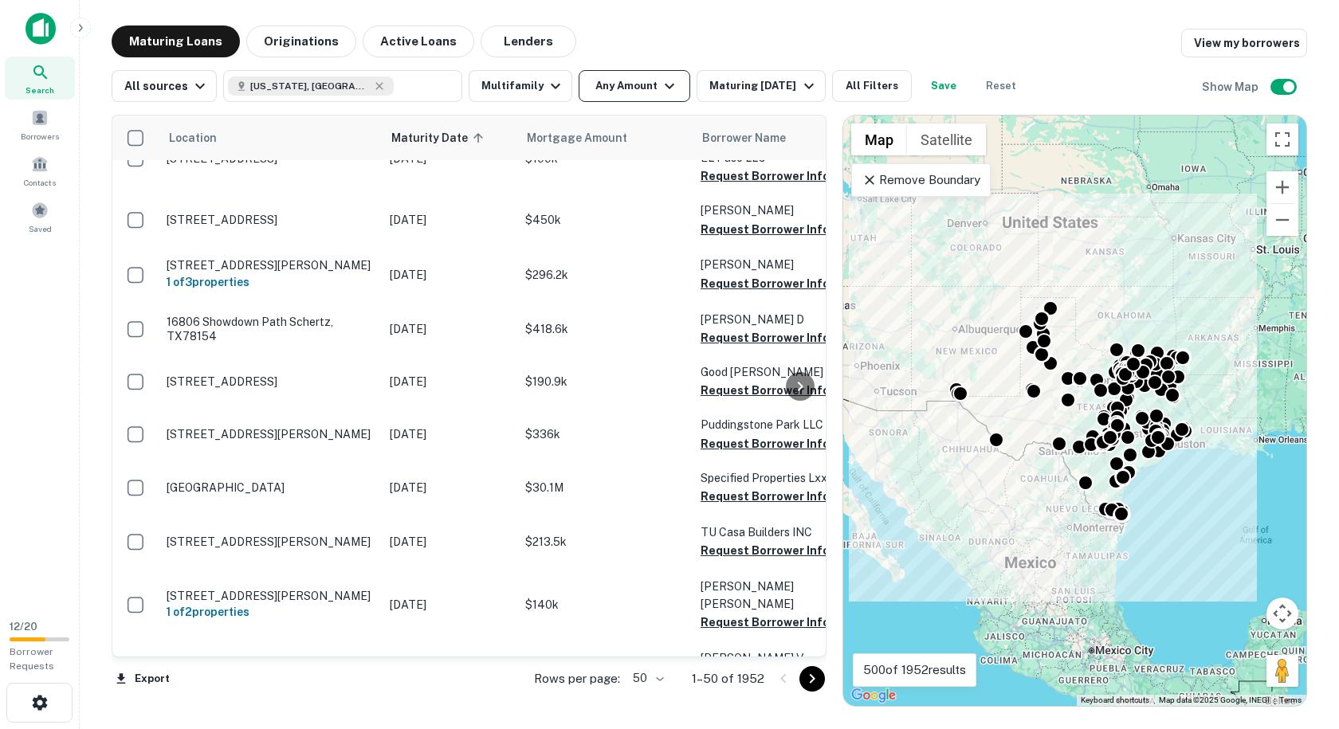
click at [660, 91] on icon "button" at bounding box center [669, 86] width 19 height 19
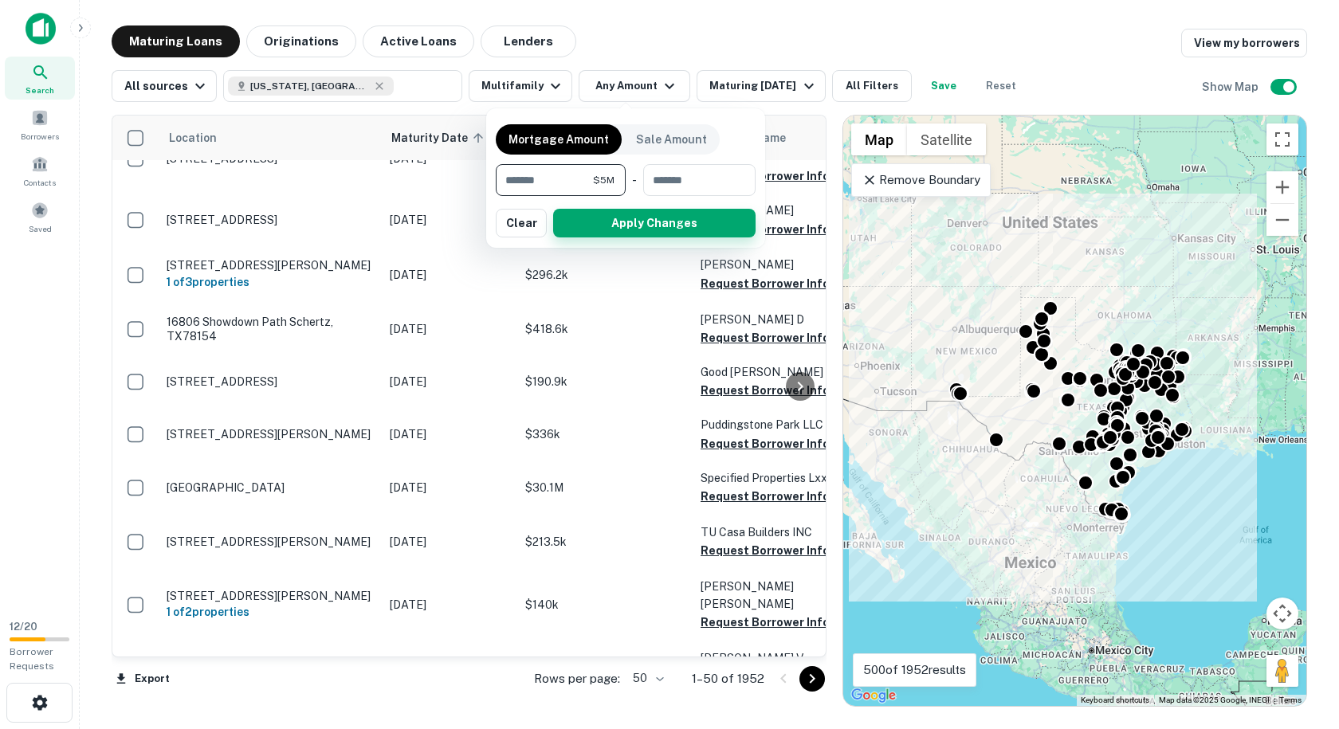
type input "*******"
click at [598, 226] on button "Apply Changes" at bounding box center [654, 223] width 202 height 29
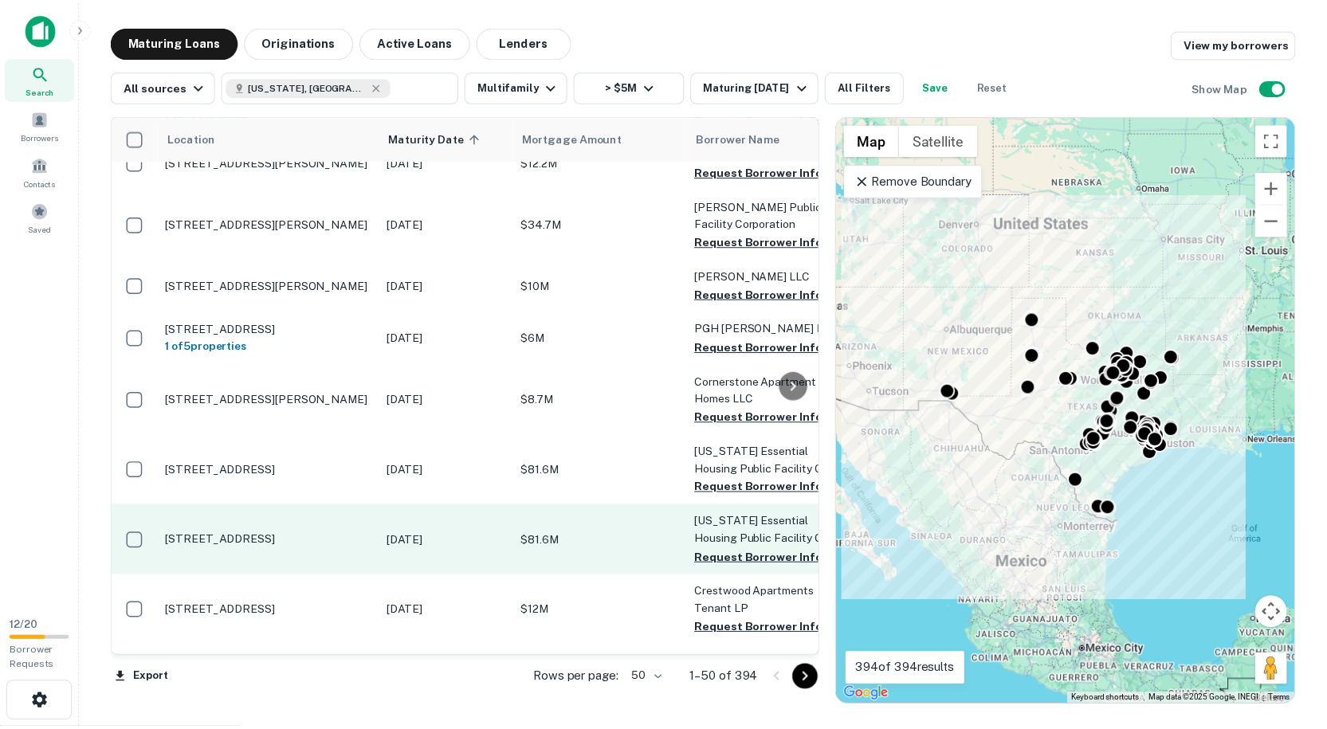
scroll to position [1674, 0]
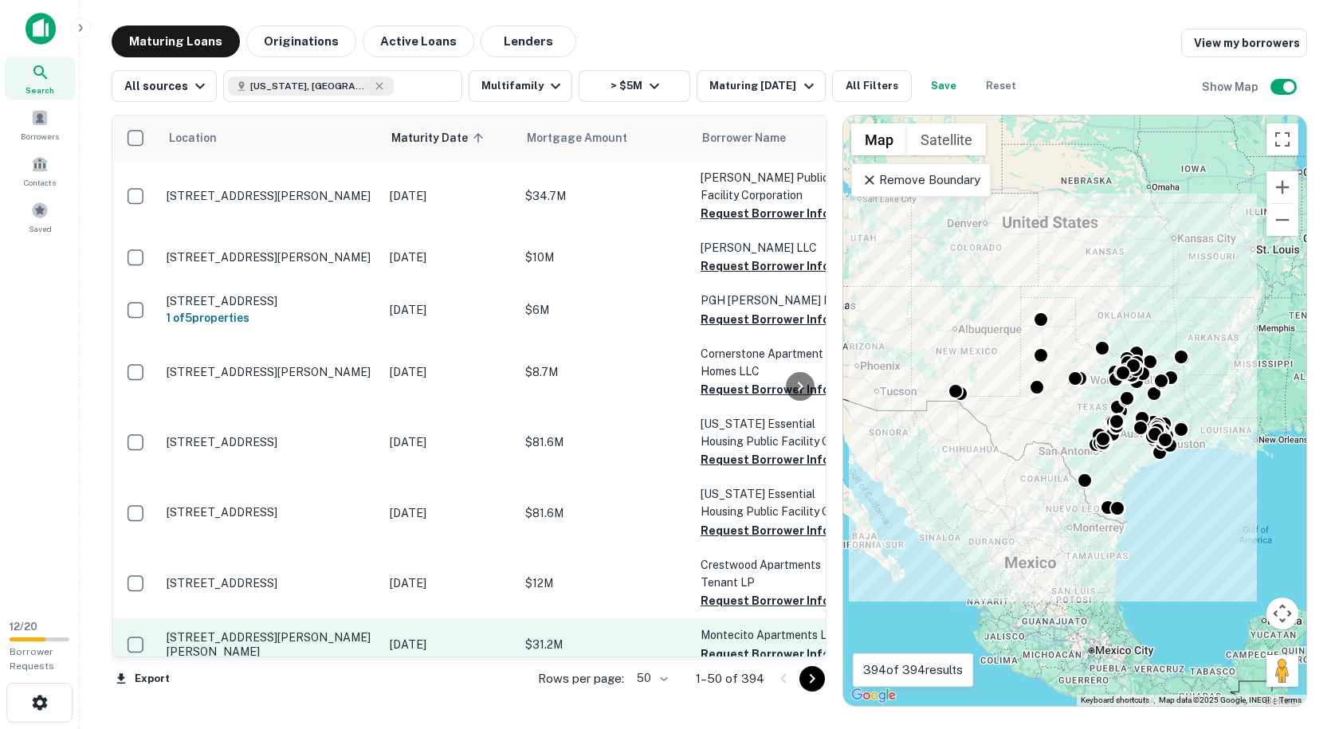
click at [361, 630] on p "[STREET_ADDRESS][PERSON_NAME][PERSON_NAME]" at bounding box center [270, 644] width 207 height 29
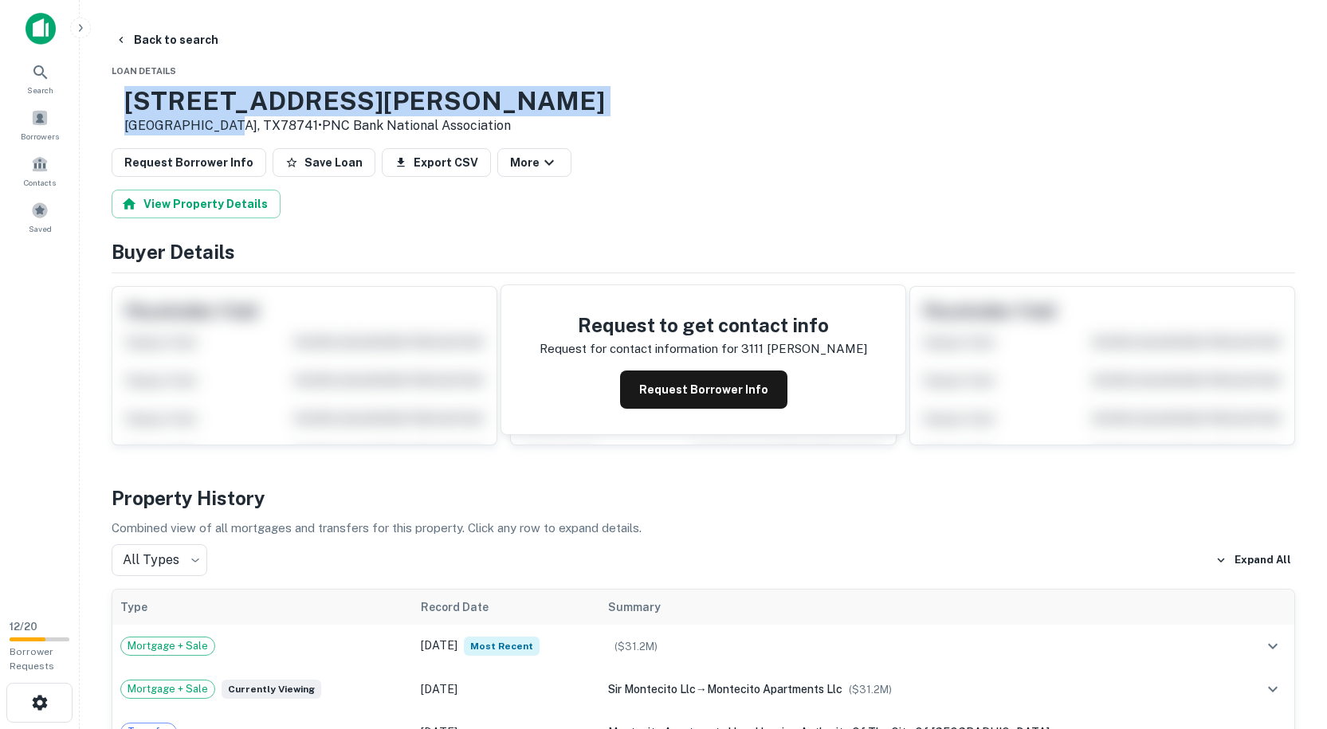
drag, startPoint x: 273, startPoint y: 126, endPoint x: 178, endPoint y: 90, distance: 101.4
click at [182, 92] on div "[STREET_ADDRESS][PERSON_NAME][PERSON_NAME] • PNC Bank National Association" at bounding box center [364, 110] width 481 height 49
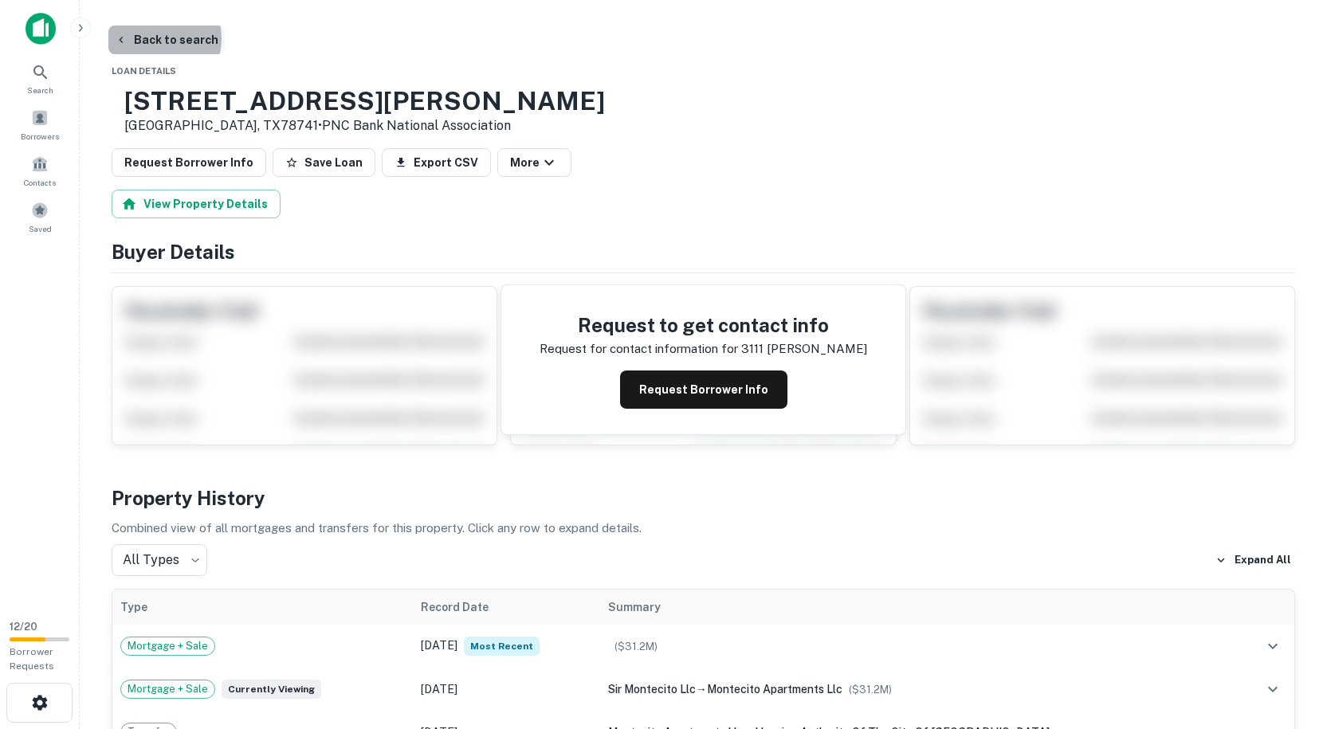
click at [155, 38] on button "Back to search" at bounding box center [166, 40] width 116 height 29
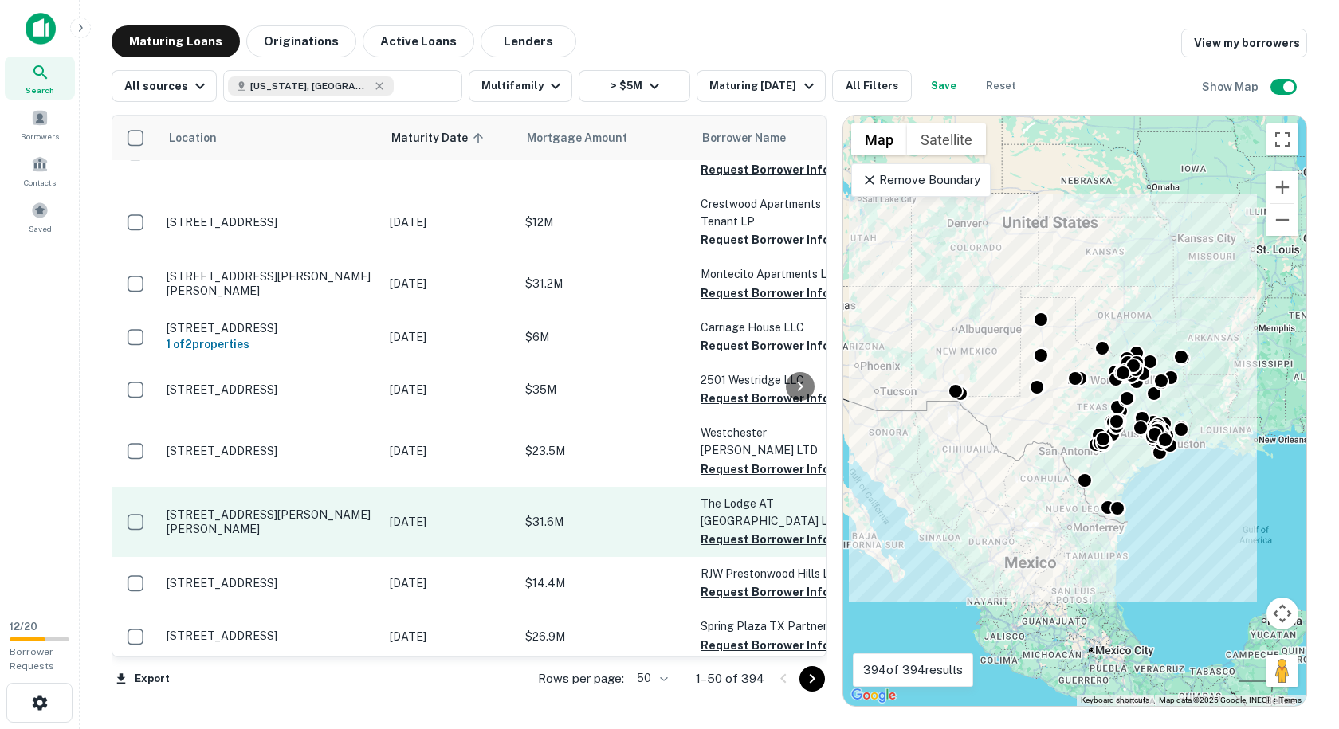
scroll to position [2072, 0]
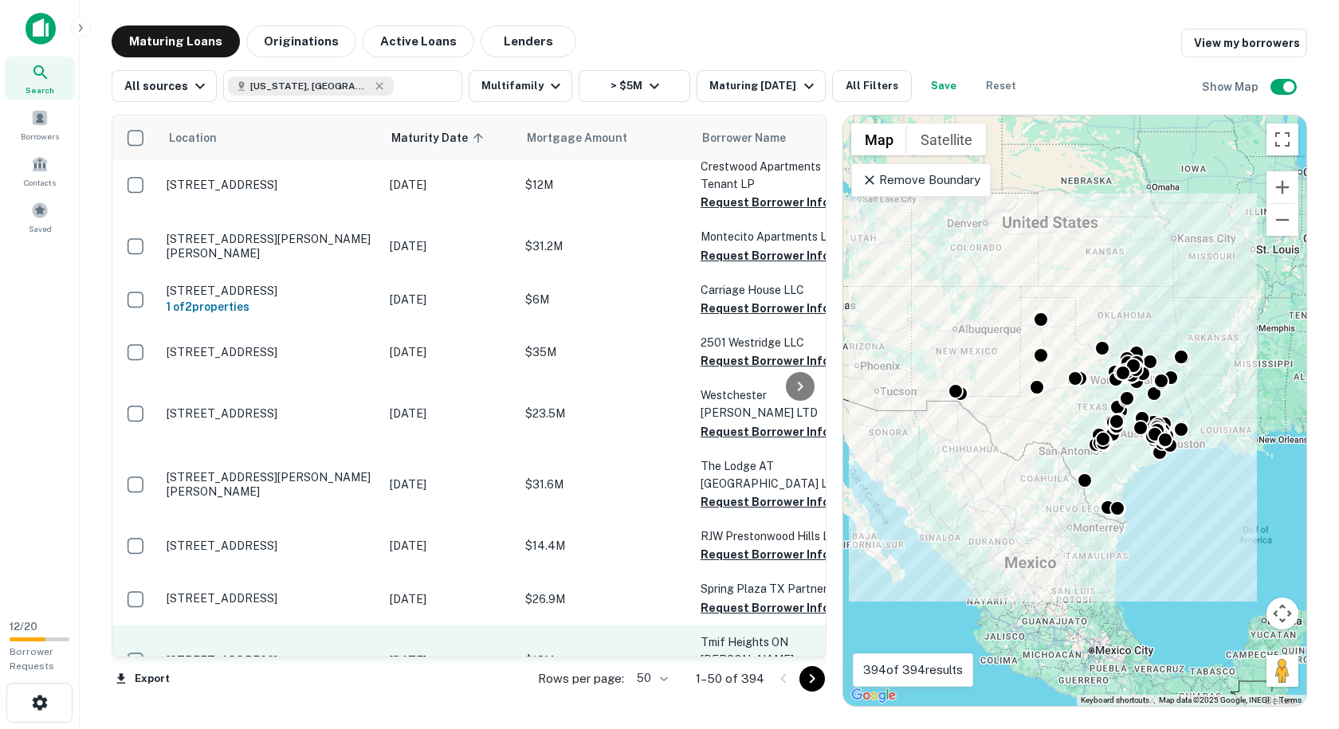
click at [231, 653] on p "[STREET_ADDRESS]" at bounding box center [270, 660] width 207 height 14
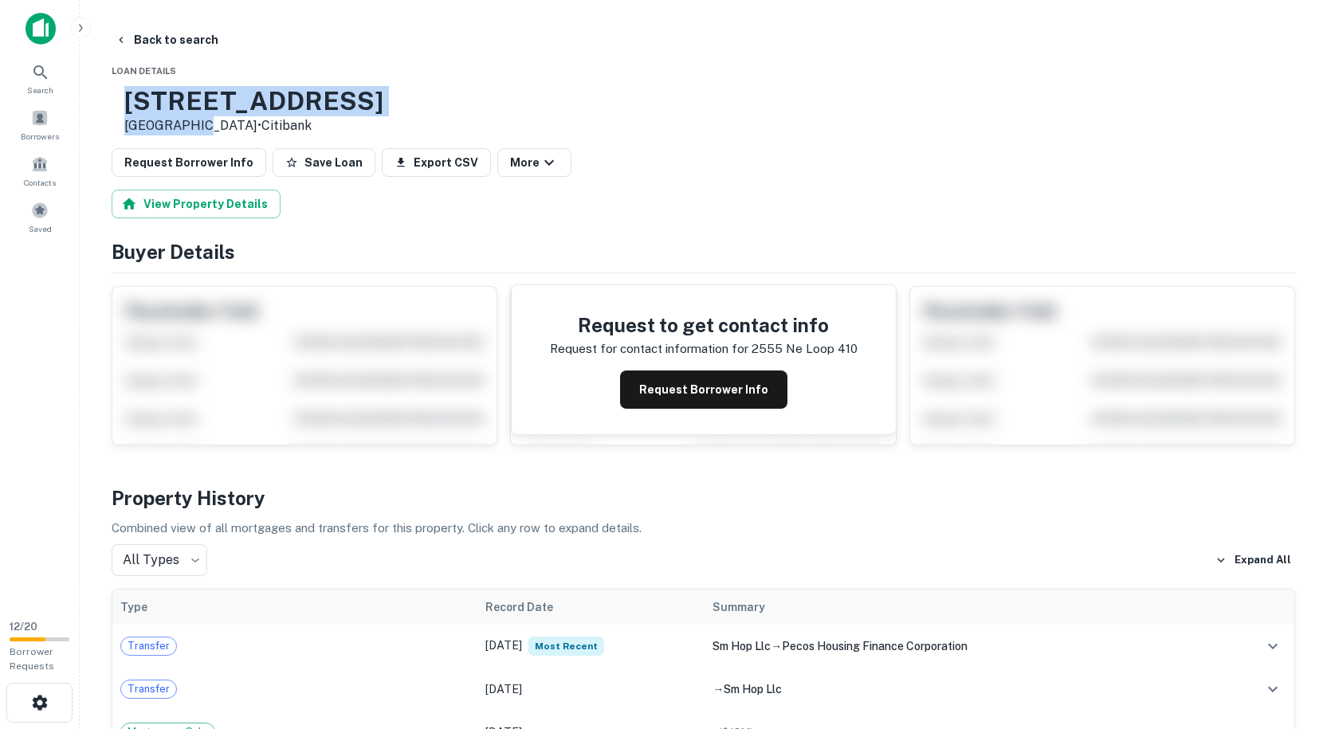
drag, startPoint x: 244, startPoint y: 125, endPoint x: 135, endPoint y: 95, distance: 112.5
click at [135, 95] on div "[STREET_ADDRESS] • Citibank" at bounding box center [248, 110] width 272 height 49
click at [152, 35] on button "Back to search" at bounding box center [166, 40] width 116 height 29
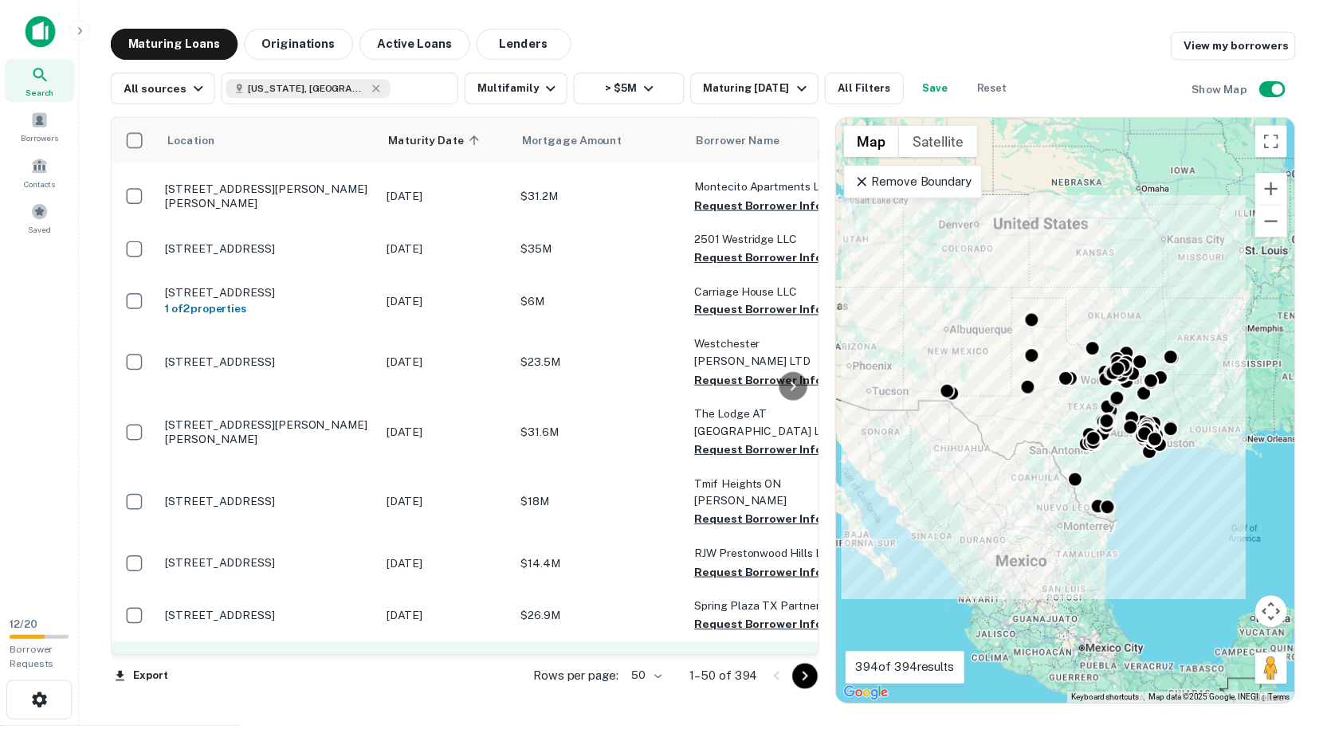
scroll to position [2152, 0]
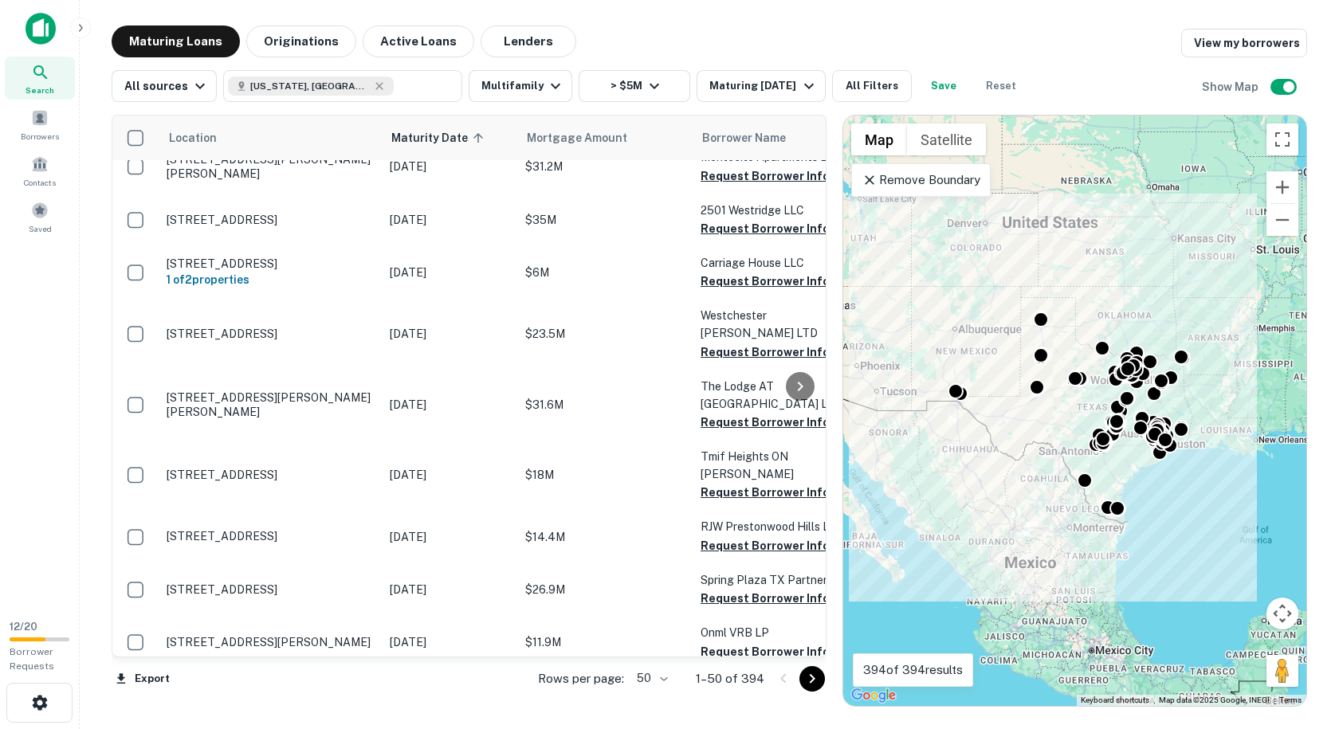
click at [335, 689] on p "[STREET_ADDRESS]" at bounding box center [270, 696] width 207 height 14
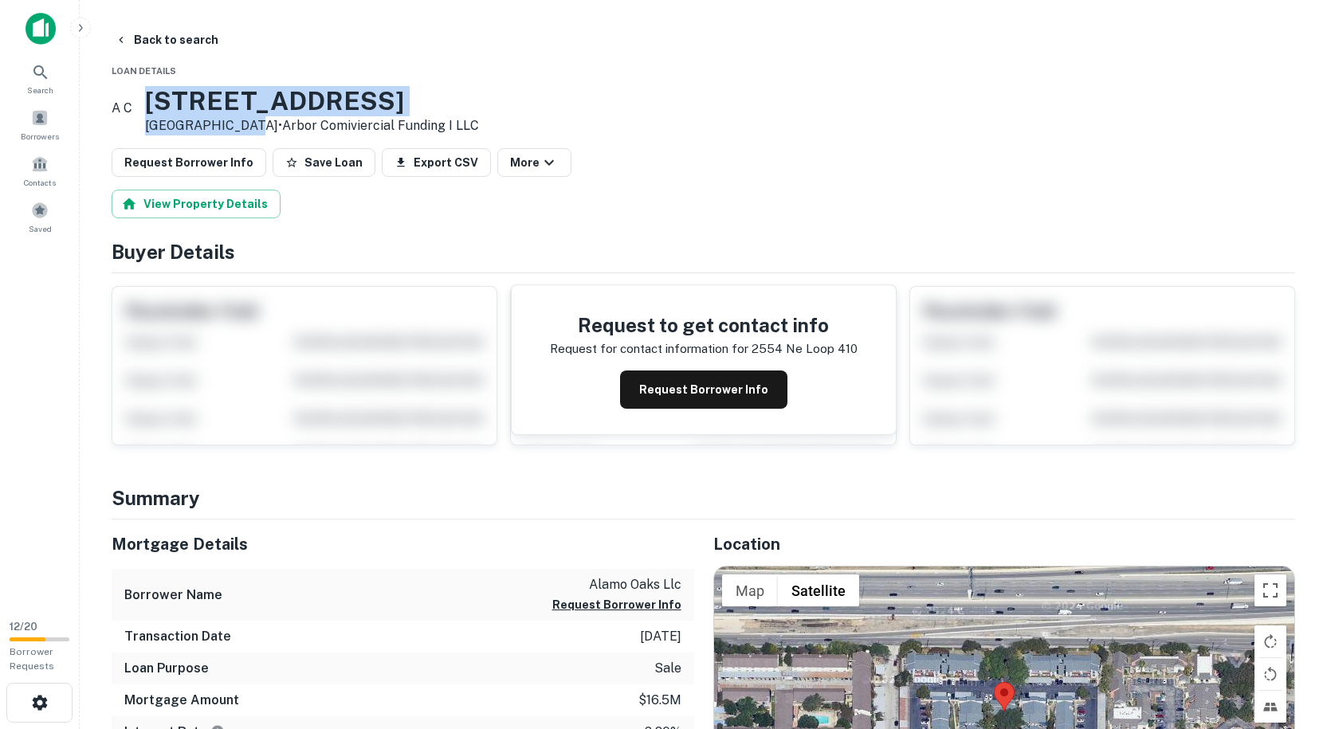
drag, startPoint x: 270, startPoint y: 126, endPoint x: 161, endPoint y: 91, distance: 114.7
click at [161, 91] on div "A C [STREET_ADDRESS] • Arbor Comiviercial Funding I LLC" at bounding box center [295, 110] width 367 height 49
click at [270, 128] on p "[GEOGRAPHIC_DATA] • Arbor Comiviercial Funding I LLC" at bounding box center [312, 125] width 334 height 19
drag, startPoint x: 270, startPoint y: 128, endPoint x: 173, endPoint y: 96, distance: 102.3
click at [173, 96] on div "A C [STREET_ADDRESS] • Arbor Comiviercial Funding I LLC" at bounding box center [295, 110] width 367 height 49
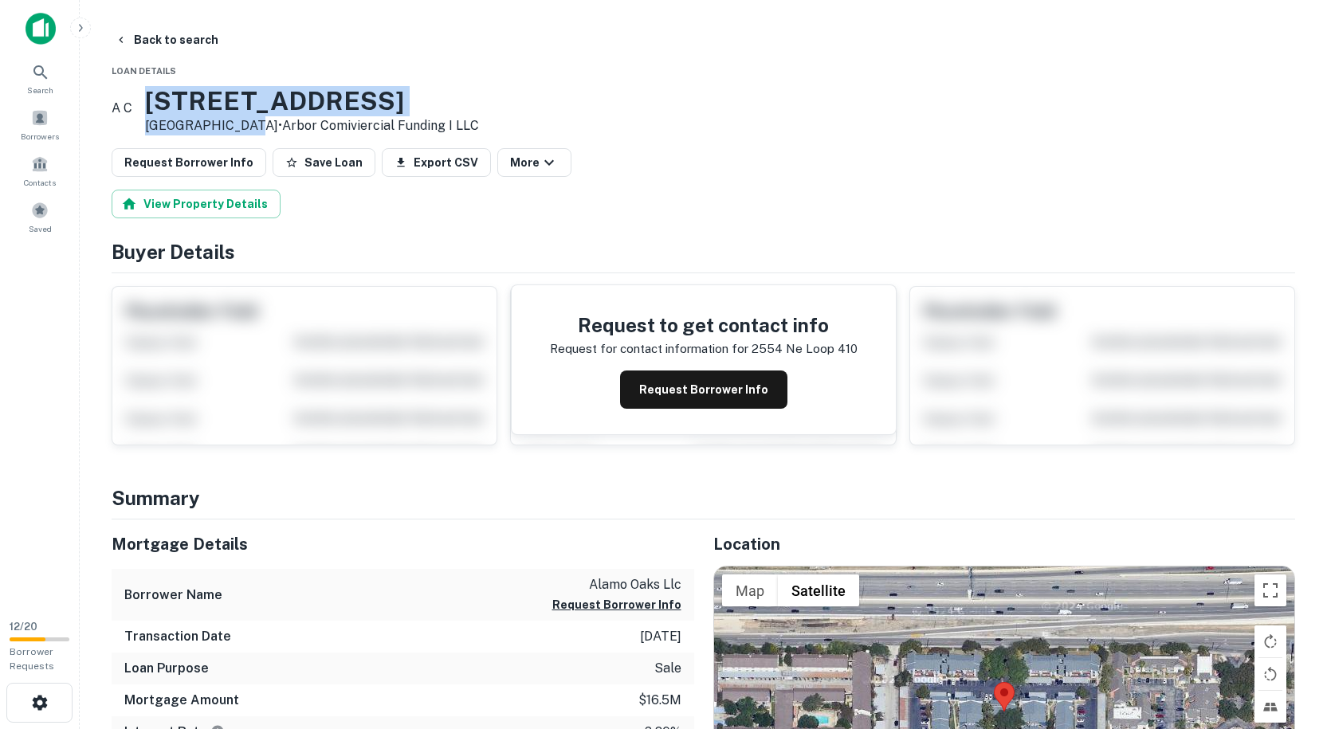
click at [607, 115] on div "A C [STREET_ADDRESS] • Arbor Comiviercial Funding I LLC" at bounding box center [703, 110] width 1183 height 49
drag, startPoint x: 507, startPoint y: 127, endPoint x: 181, endPoint y: 102, distance: 326.9
click at [181, 102] on div "A C [STREET_ADDRESS] • Arbor Comiviercial Funding I LLC" at bounding box center [703, 110] width 1183 height 49
click at [479, 108] on h3 "[STREET_ADDRESS]" at bounding box center [312, 101] width 334 height 30
drag, startPoint x: 460, startPoint y: 127, endPoint x: 169, endPoint y: 100, distance: 292.1
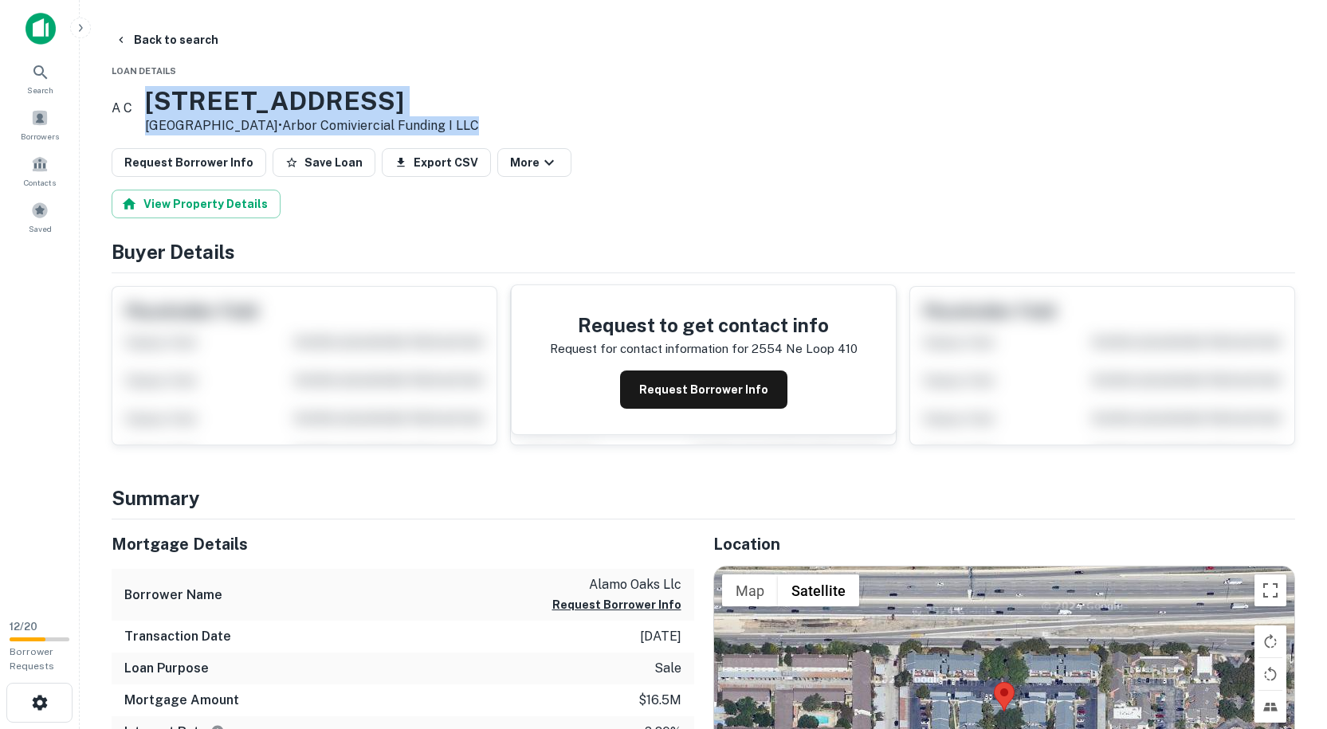
click at [169, 100] on div "A C [STREET_ADDRESS] • Arbor Comiviercial Funding I LLC" at bounding box center [703, 110] width 1183 height 49
click at [540, 130] on div "A C [STREET_ADDRESS] • Arbor Comiviercial Funding I LLC" at bounding box center [703, 110] width 1183 height 49
drag, startPoint x: 489, startPoint y: 125, endPoint x: 164, endPoint y: 96, distance: 325.6
click at [164, 96] on div "A C [STREET_ADDRESS] • Arbor Comiviercial Funding I LLC" at bounding box center [703, 110] width 1183 height 49
click at [524, 132] on div "A C [STREET_ADDRESS] • Arbor Comiviercial Funding I LLC" at bounding box center [703, 110] width 1183 height 49
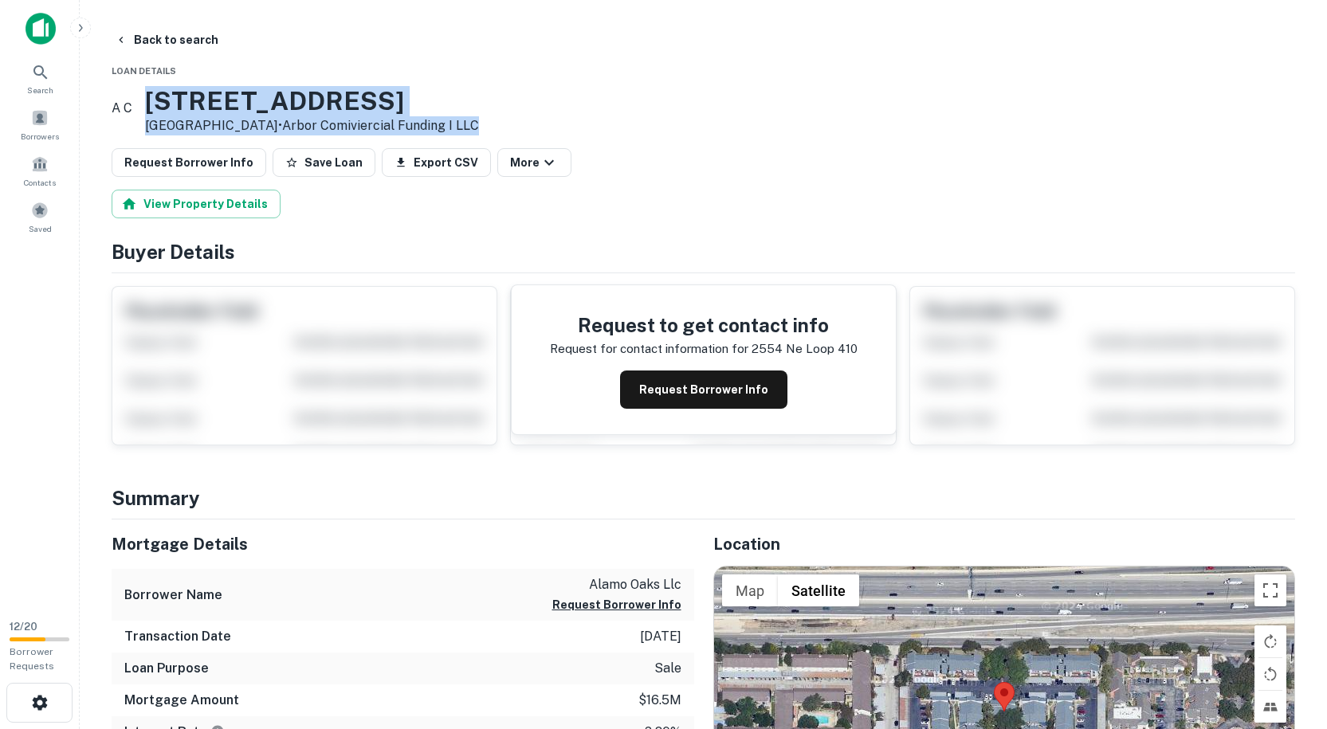
drag, startPoint x: 522, startPoint y: 127, endPoint x: 167, endPoint y: 95, distance: 356.1
click at [167, 95] on div "A C [STREET_ADDRESS] • Arbor Comiviercial Funding I LLC" at bounding box center [703, 110] width 1183 height 49
click at [530, 132] on div "A C [STREET_ADDRESS] • Arbor Comiviercial Funding I LLC" at bounding box center [703, 110] width 1183 height 49
drag, startPoint x: 442, startPoint y: 123, endPoint x: 168, endPoint y: 96, distance: 275.5
click at [168, 96] on div "A C [STREET_ADDRESS] • Arbor Comiviercial Funding I LLC" at bounding box center [703, 110] width 1183 height 49
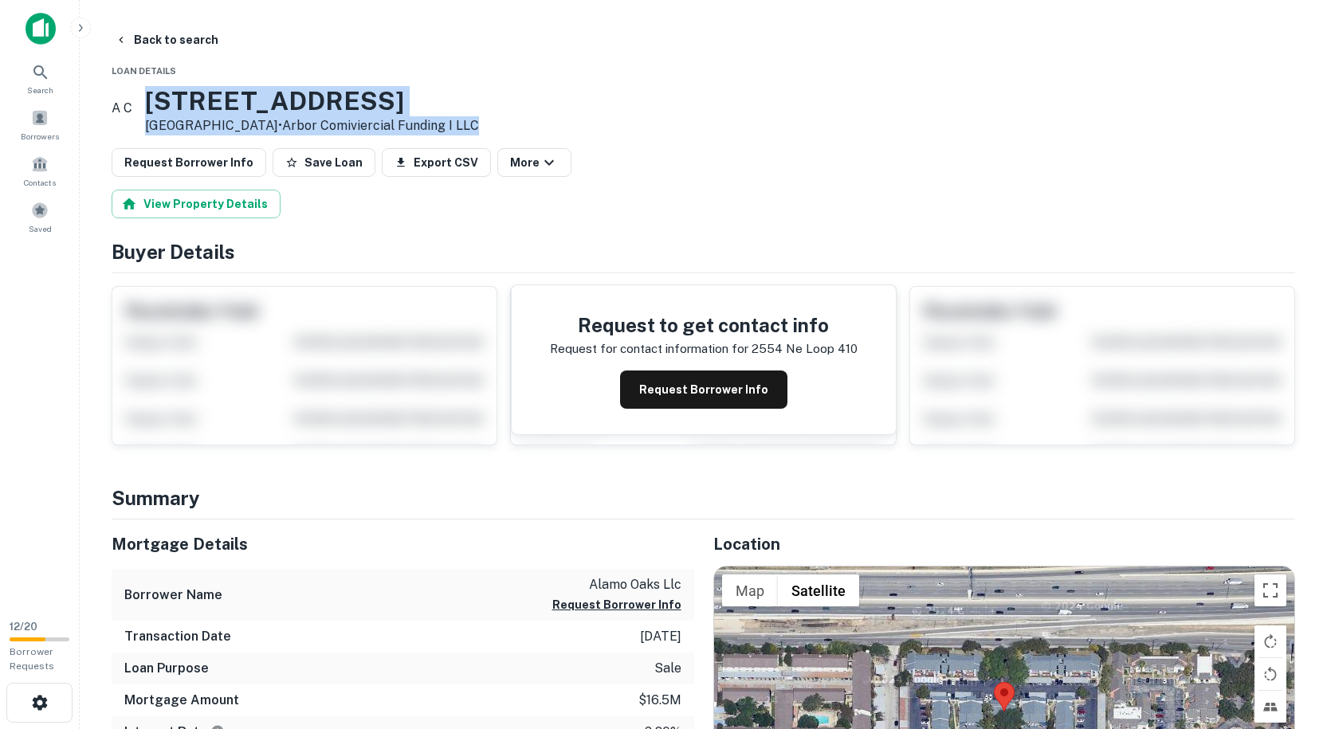
click at [534, 131] on div "A C [STREET_ADDRESS] • Arbor Comiviercial Funding I LLC" at bounding box center [703, 110] width 1183 height 49
drag, startPoint x: 516, startPoint y: 128, endPoint x: 180, endPoint y: 97, distance: 337.7
click at [180, 97] on div "A C [STREET_ADDRESS] • Arbor Comiviercial Funding I LLC" at bounding box center [703, 110] width 1183 height 49
click at [180, 97] on h3 "[STREET_ADDRESS]" at bounding box center [312, 101] width 334 height 30
drag, startPoint x: 181, startPoint y: 94, endPoint x: 519, endPoint y: 128, distance: 339.5
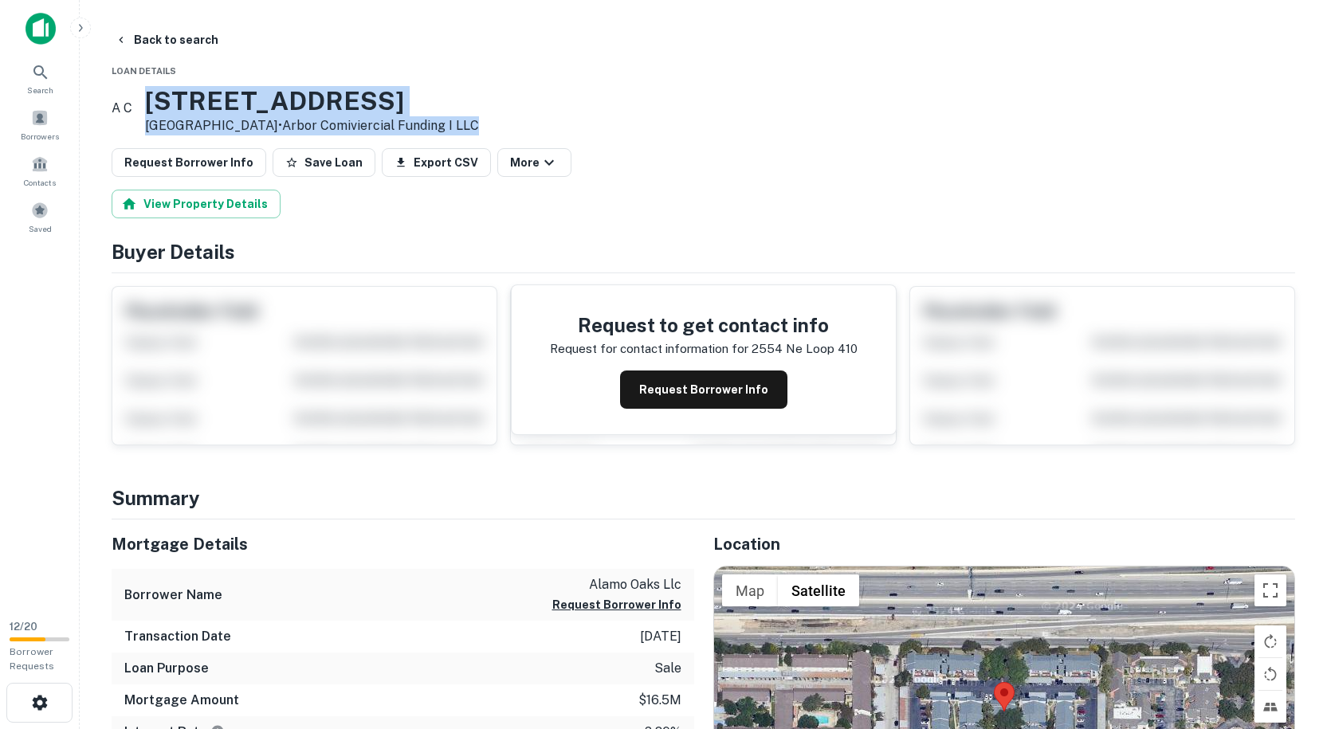
click at [519, 128] on div "A C [STREET_ADDRESS] • Arbor Comiviercial Funding I LLC" at bounding box center [703, 110] width 1183 height 49
drag, startPoint x: 511, startPoint y: 128, endPoint x: 178, endPoint y: 92, distance: 335.0
click at [178, 92] on div "A C [STREET_ADDRESS] • Arbor Comiviercial Funding I LLC" at bounding box center [703, 110] width 1183 height 49
click at [178, 92] on h3 "[STREET_ADDRESS]" at bounding box center [312, 101] width 334 height 30
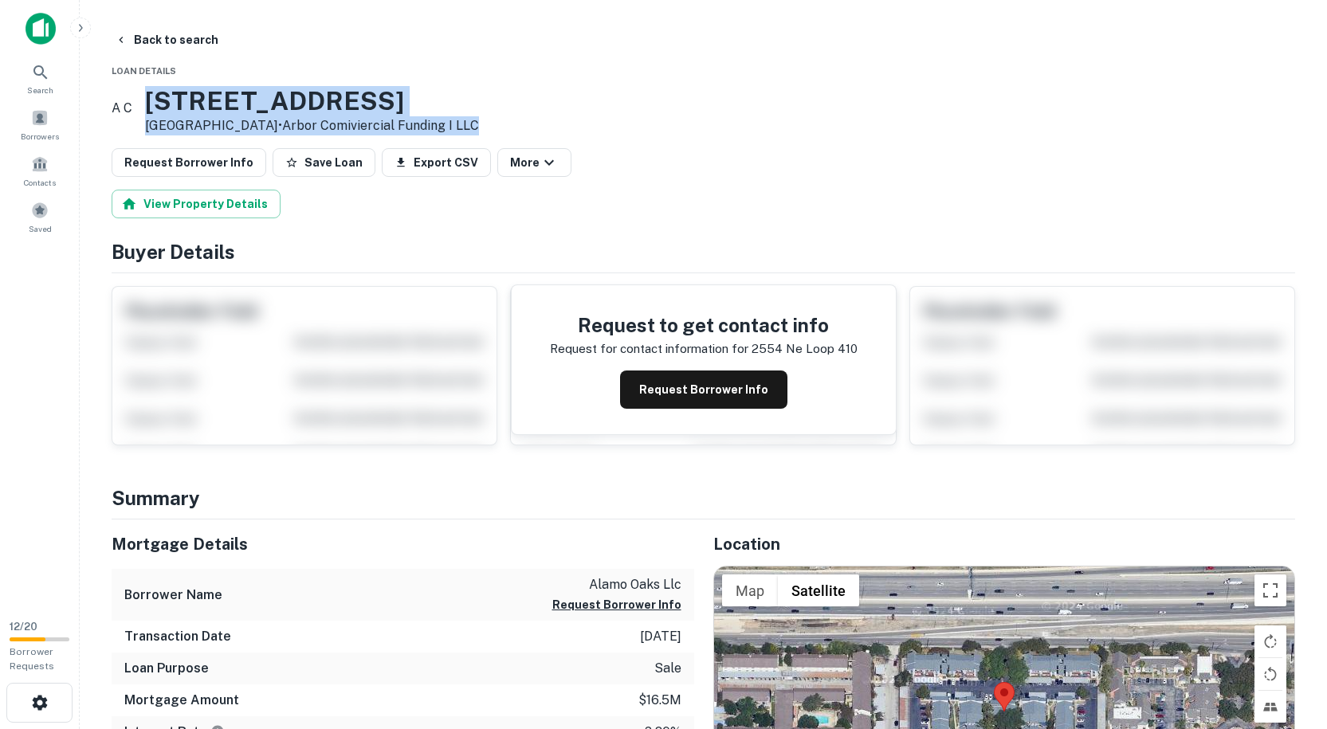
drag, startPoint x: 179, startPoint y: 95, endPoint x: 543, endPoint y: 131, distance: 366.0
click at [543, 131] on div "A C [STREET_ADDRESS] • Arbor Comiviercial Funding I LLC" at bounding box center [703, 110] width 1183 height 49
click at [479, 128] on link "Arbor Comiviercial Funding I LLC" at bounding box center [380, 125] width 197 height 15
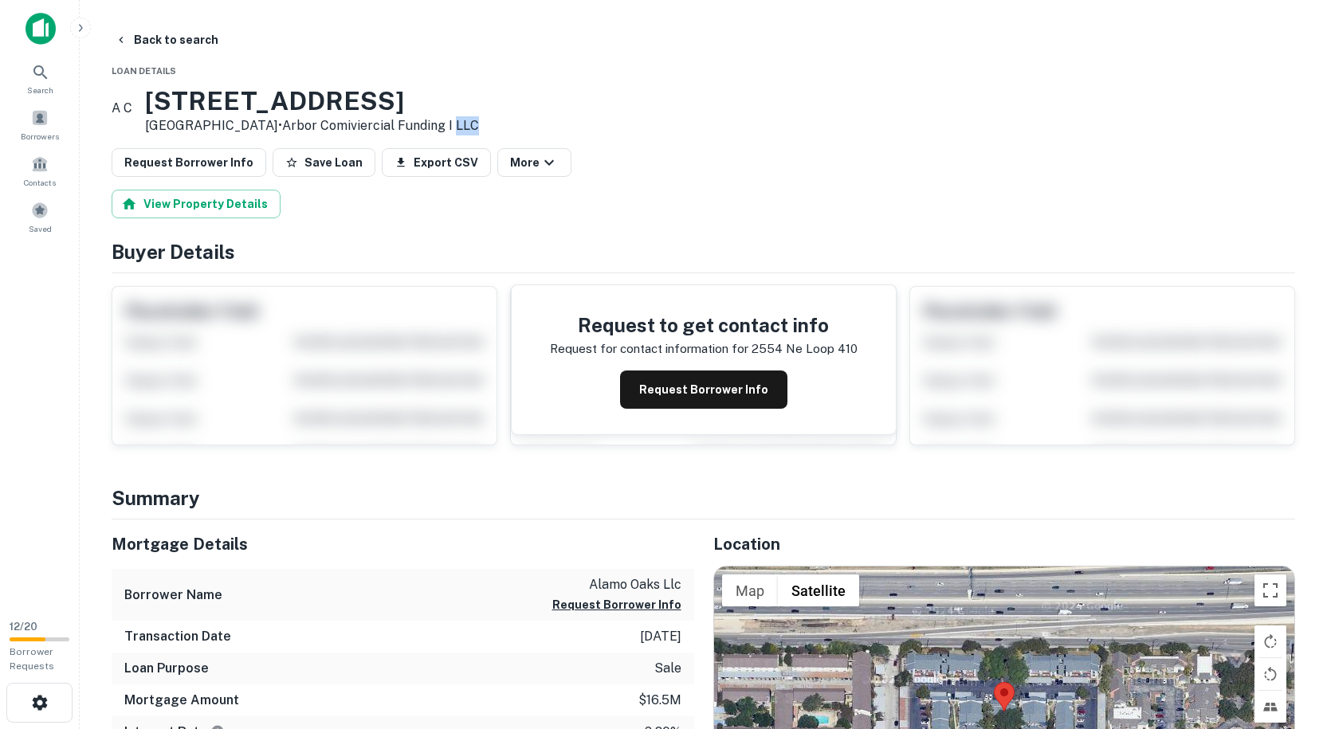
click at [479, 128] on link "Arbor Comiviercial Funding I LLC" at bounding box center [380, 125] width 197 height 15
click at [524, 130] on div "A C [STREET_ADDRESS] • Arbor Comiviercial Funding I LLC" at bounding box center [703, 110] width 1183 height 49
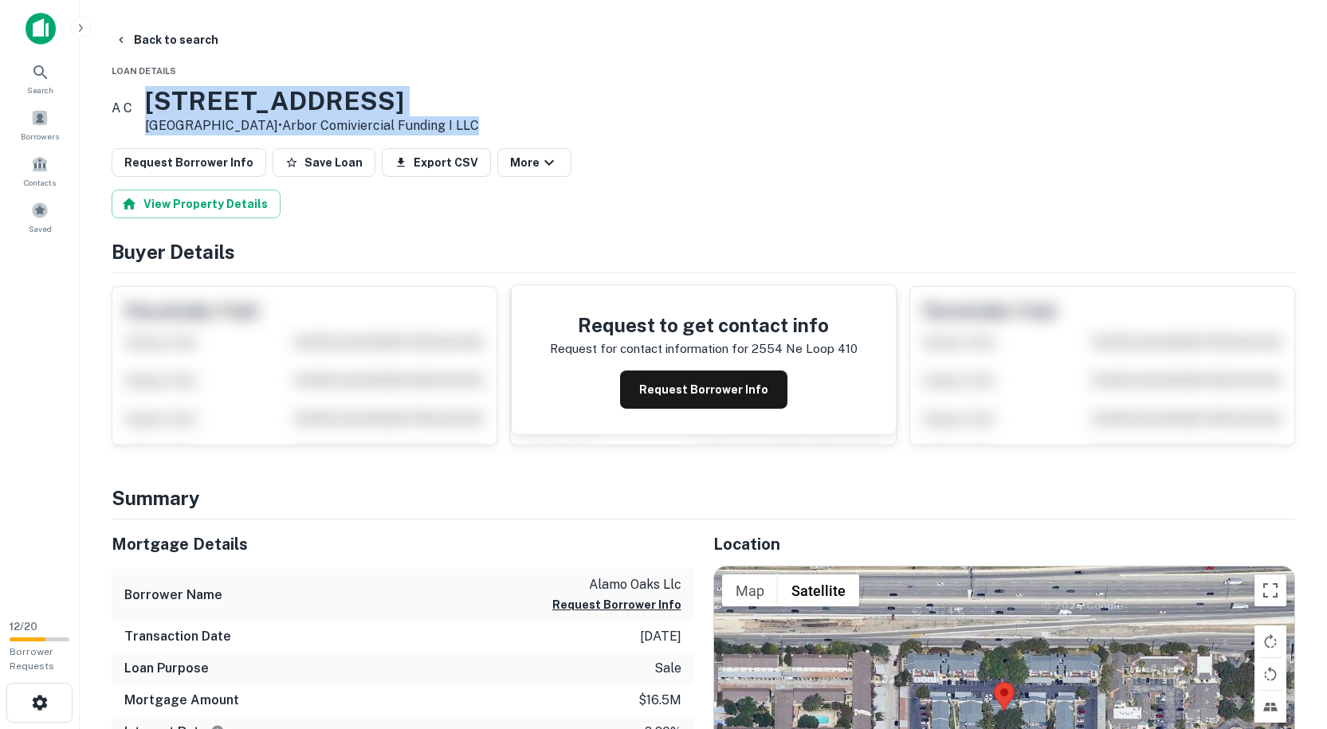
drag, startPoint x: 524, startPoint y: 131, endPoint x: 194, endPoint y: 97, distance: 331.6
click at [194, 97] on div "A C [STREET_ADDRESS] • Arbor Comiviercial Funding I LLC" at bounding box center [703, 110] width 1183 height 49
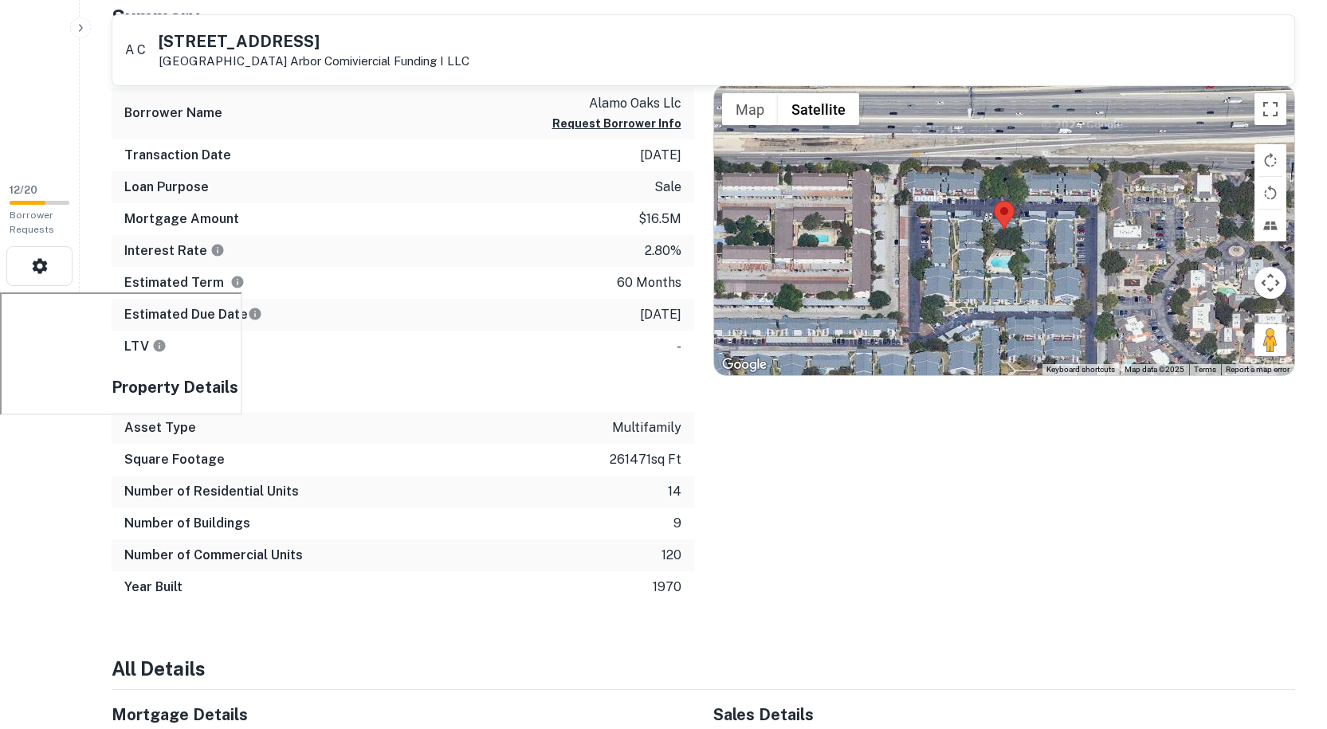
scroll to position [398, 0]
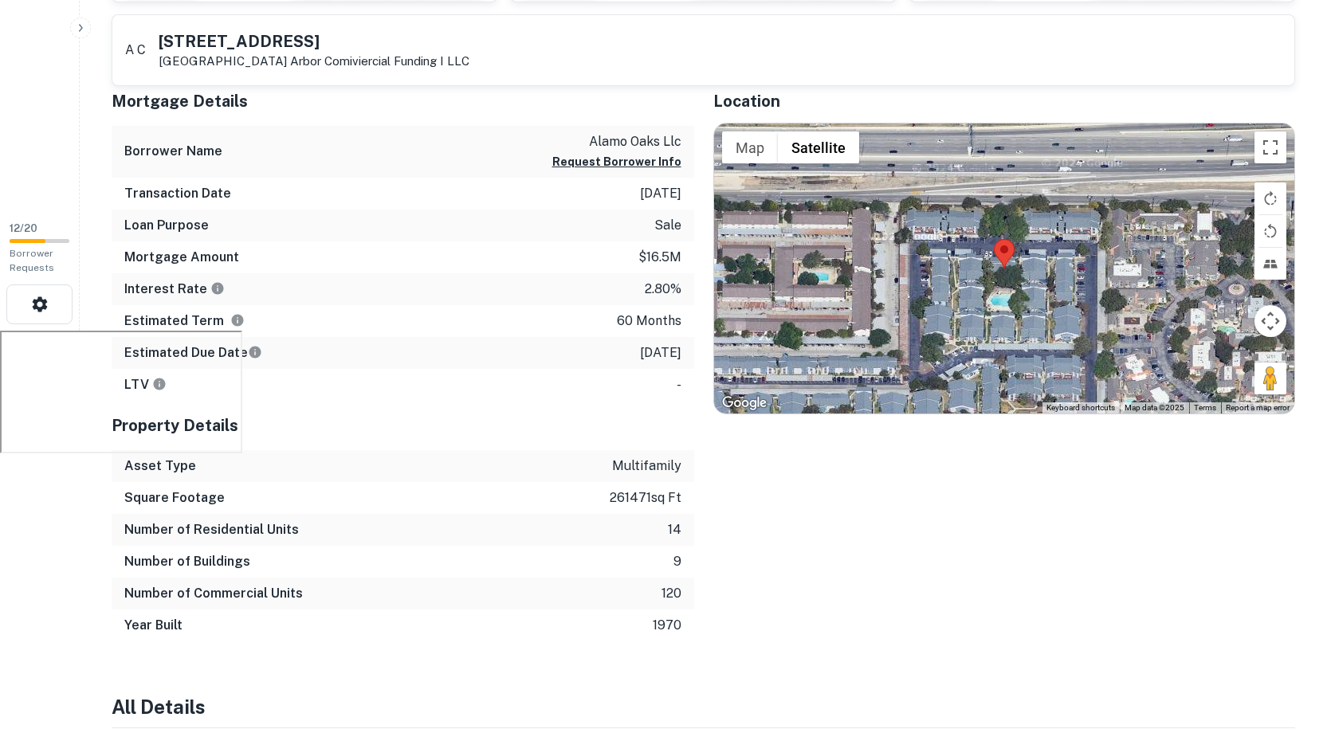
click at [679, 379] on p "-" at bounding box center [679, 384] width 5 height 19
click at [701, 406] on div "Location ← Move left → Move right ↑ Move up ↓ Move down + Zoom in - Zoom out Ho…" at bounding box center [995, 359] width 602 height 565
click at [677, 379] on p "-" at bounding box center [679, 384] width 5 height 19
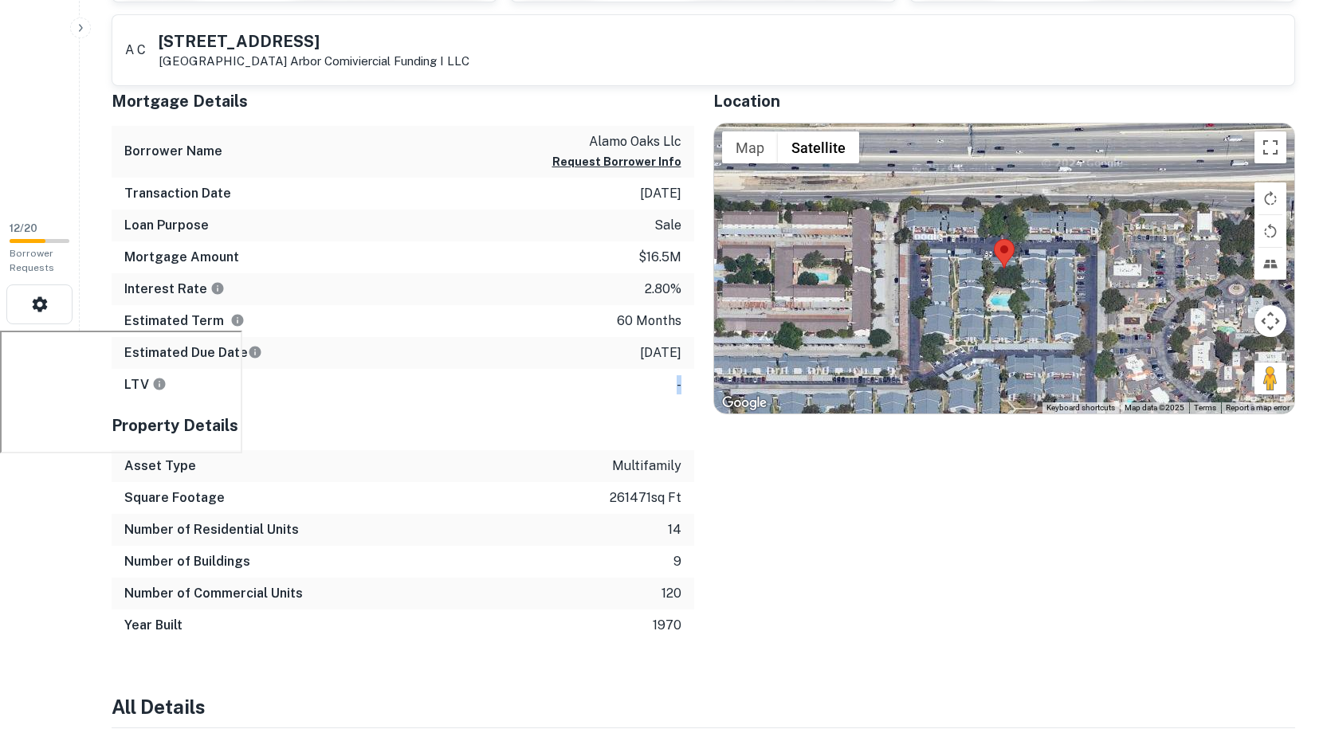
click at [677, 379] on p "-" at bounding box center [679, 384] width 5 height 19
click at [689, 387] on div "LTV -" at bounding box center [403, 385] width 583 height 32
click at [678, 377] on p "-" at bounding box center [679, 384] width 5 height 19
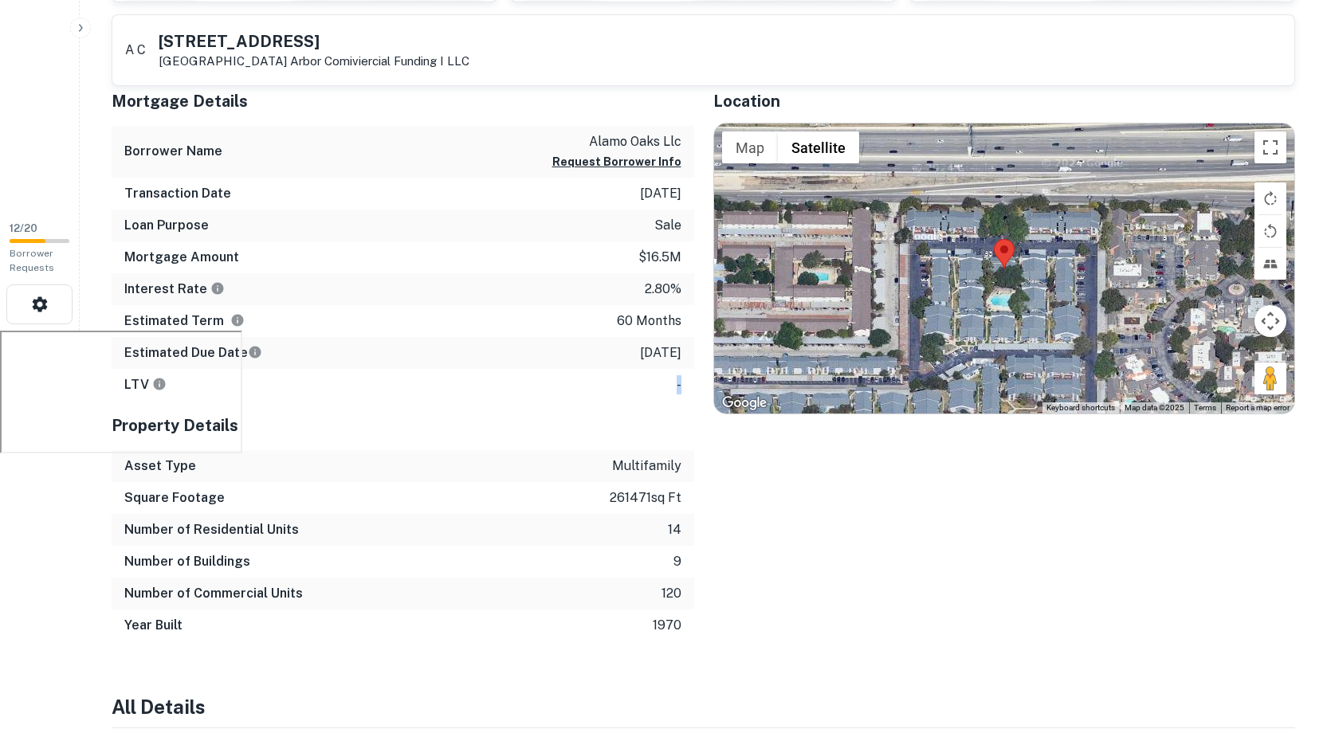
click at [691, 393] on div "LTV -" at bounding box center [403, 385] width 583 height 32
click at [678, 377] on p "-" at bounding box center [679, 384] width 5 height 19
click at [691, 384] on div "LTV -" at bounding box center [403, 385] width 583 height 32
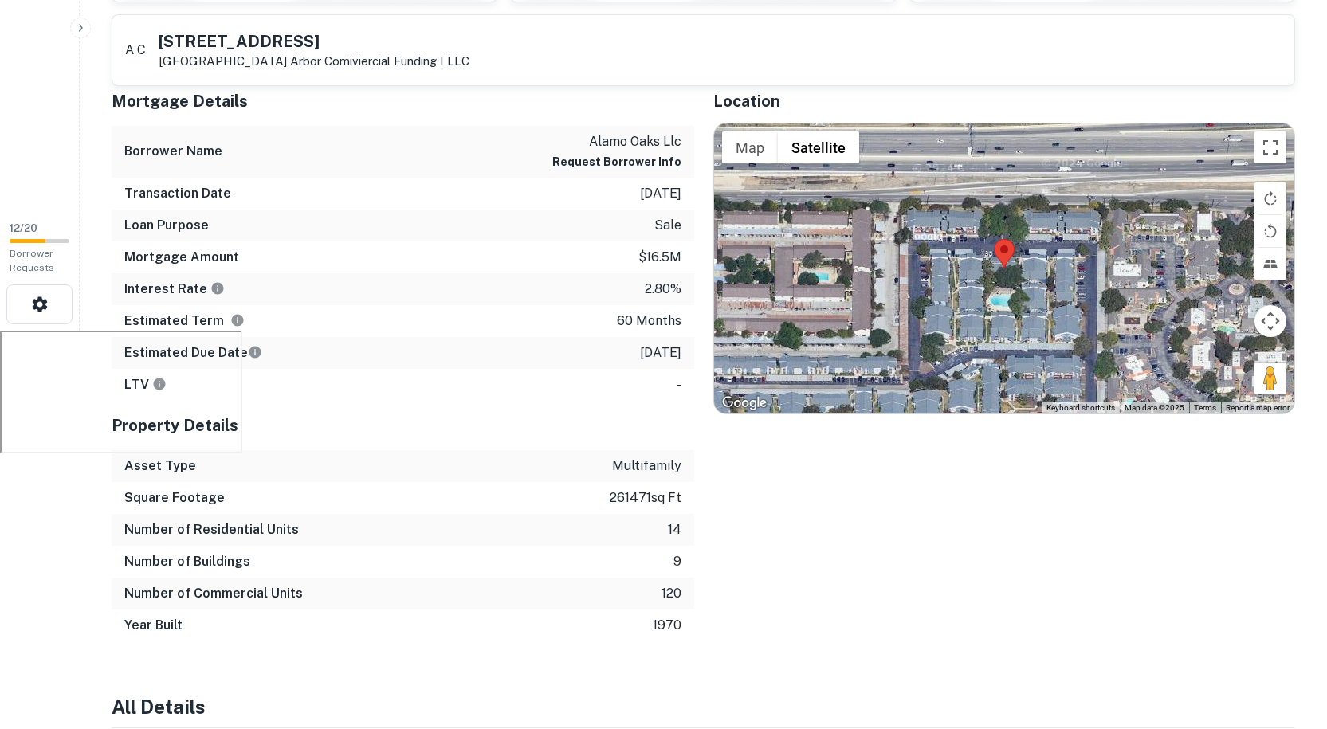
click at [677, 377] on p "-" at bounding box center [679, 384] width 5 height 19
click at [689, 389] on div "LTV -" at bounding box center [403, 385] width 583 height 32
click at [677, 379] on p "-" at bounding box center [679, 384] width 5 height 19
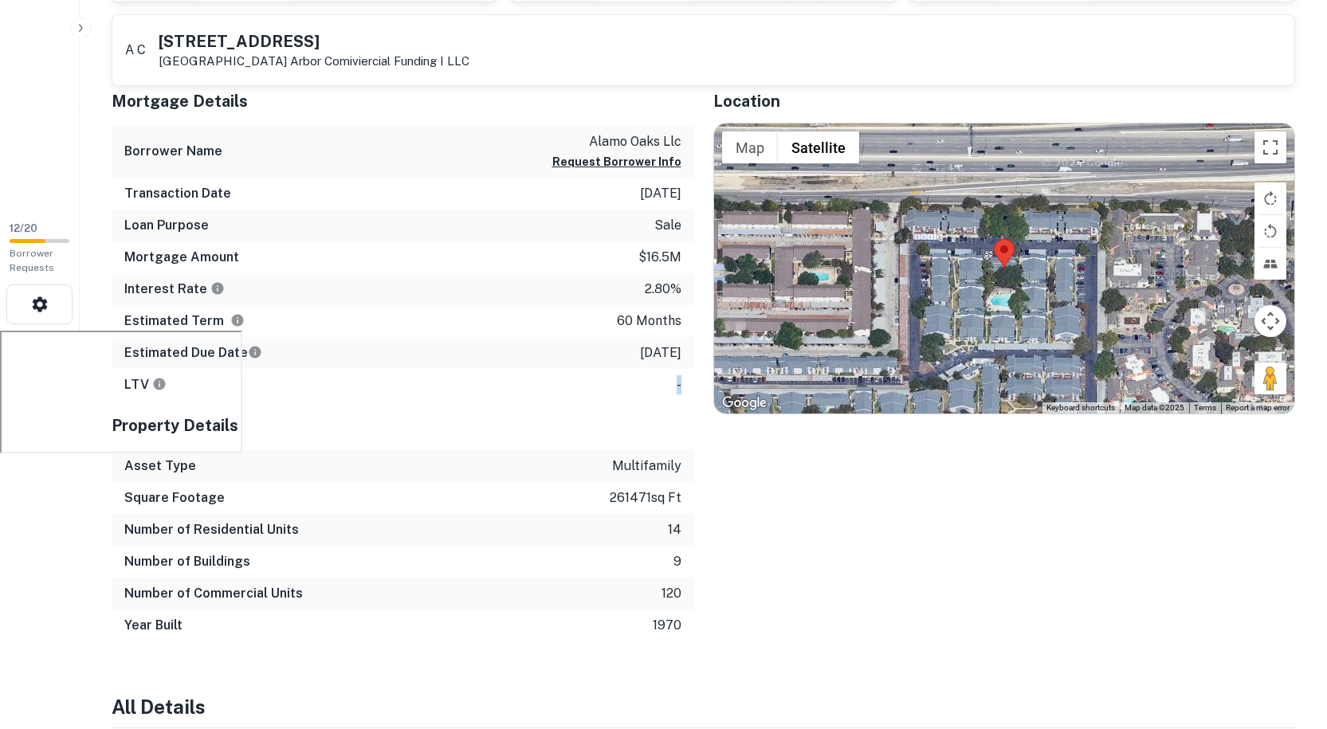
click at [685, 383] on div "LTV -" at bounding box center [403, 385] width 583 height 32
click at [678, 378] on p "-" at bounding box center [679, 384] width 5 height 19
click at [693, 383] on div "LTV -" at bounding box center [403, 385] width 583 height 32
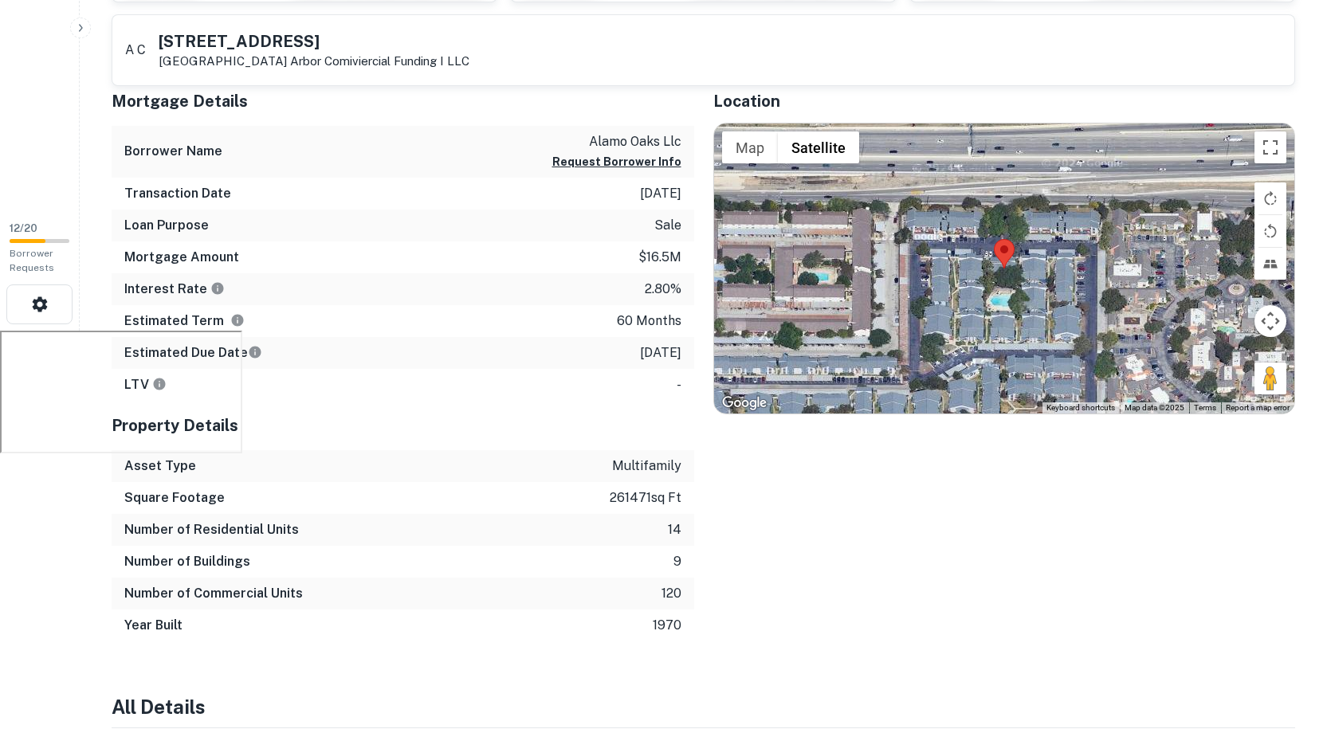
click at [678, 378] on p "-" at bounding box center [679, 384] width 5 height 19
click at [691, 383] on div "LTV -" at bounding box center [403, 385] width 583 height 32
click at [679, 377] on p "-" at bounding box center [679, 384] width 5 height 19
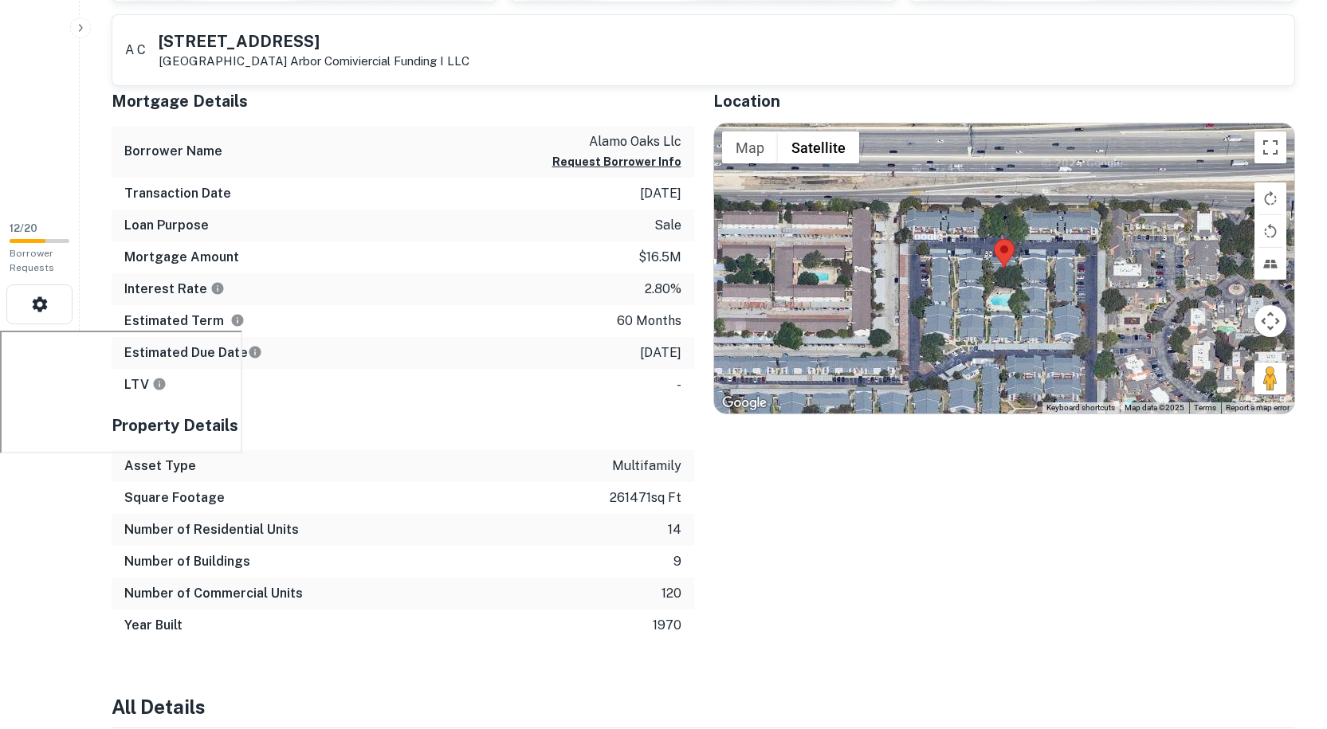
click at [679, 377] on p "-" at bounding box center [679, 384] width 5 height 19
click at [679, 379] on p "-" at bounding box center [679, 384] width 5 height 19
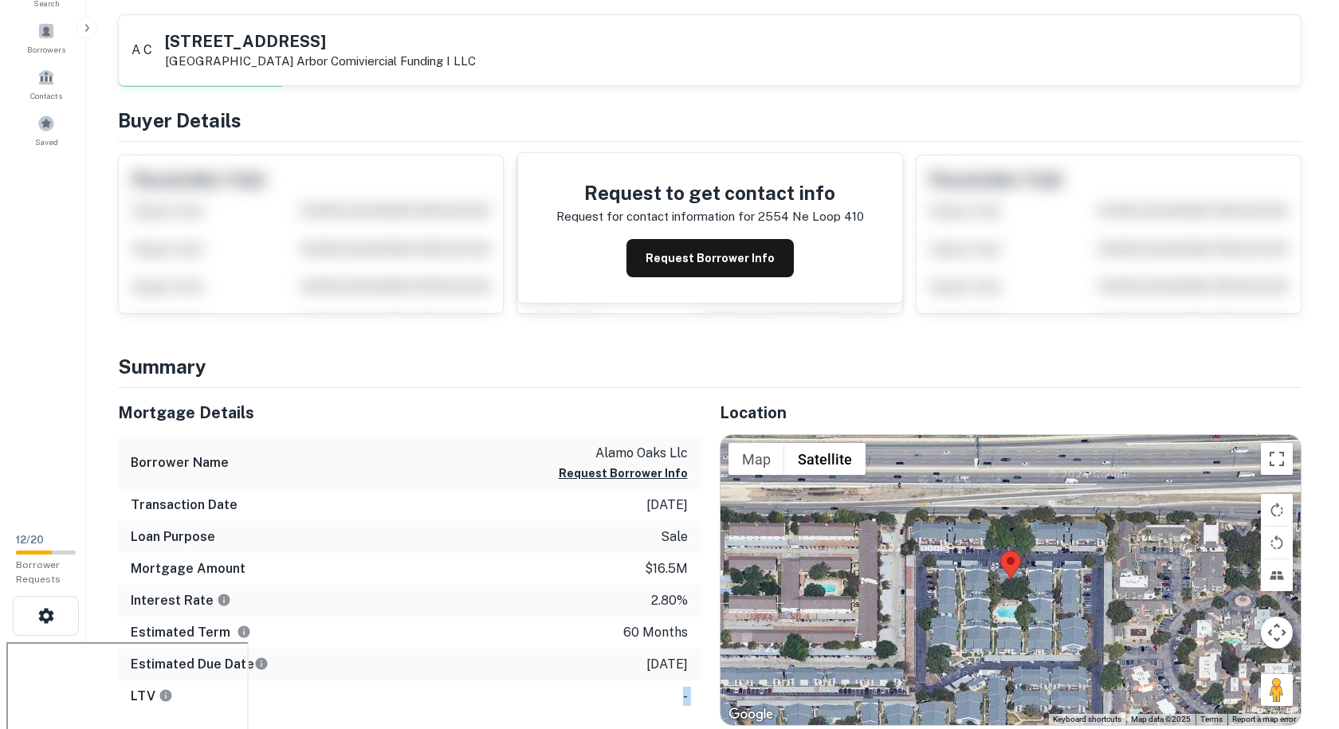
scroll to position [0, 0]
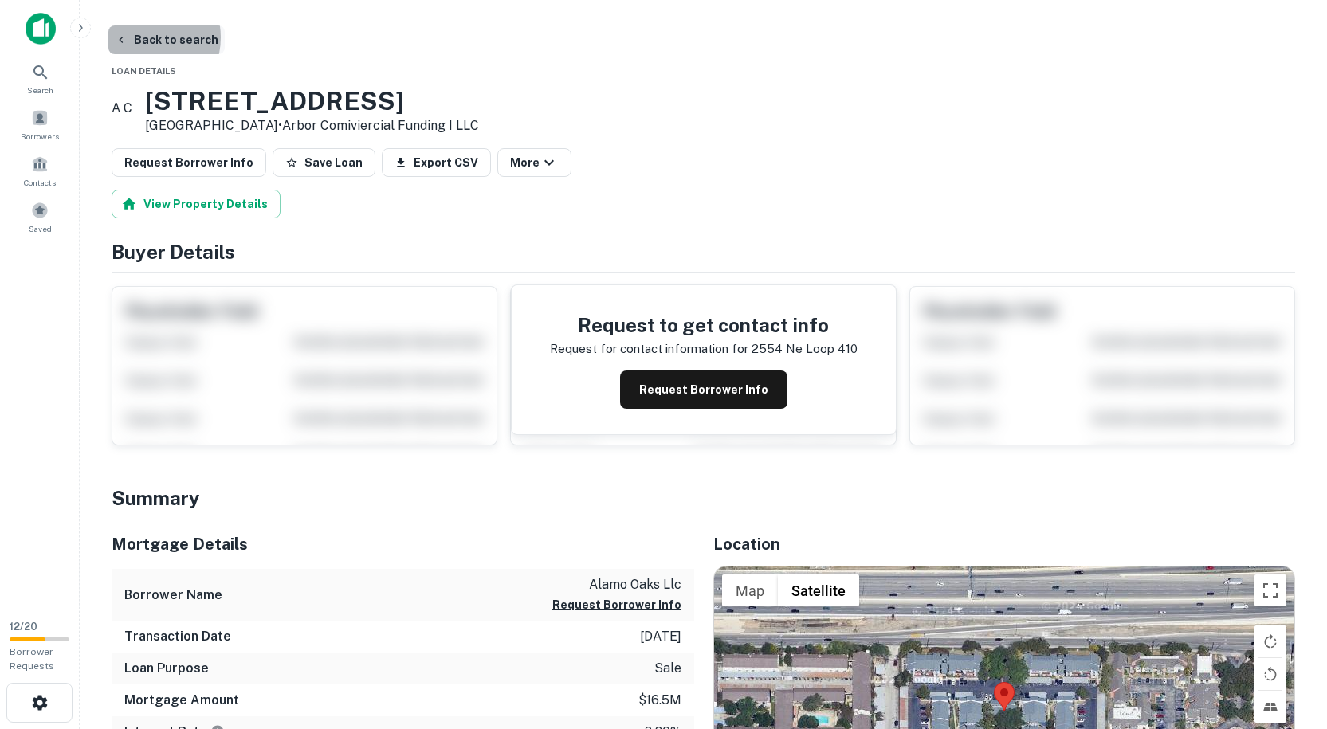
click at [140, 37] on button "Back to search" at bounding box center [166, 40] width 116 height 29
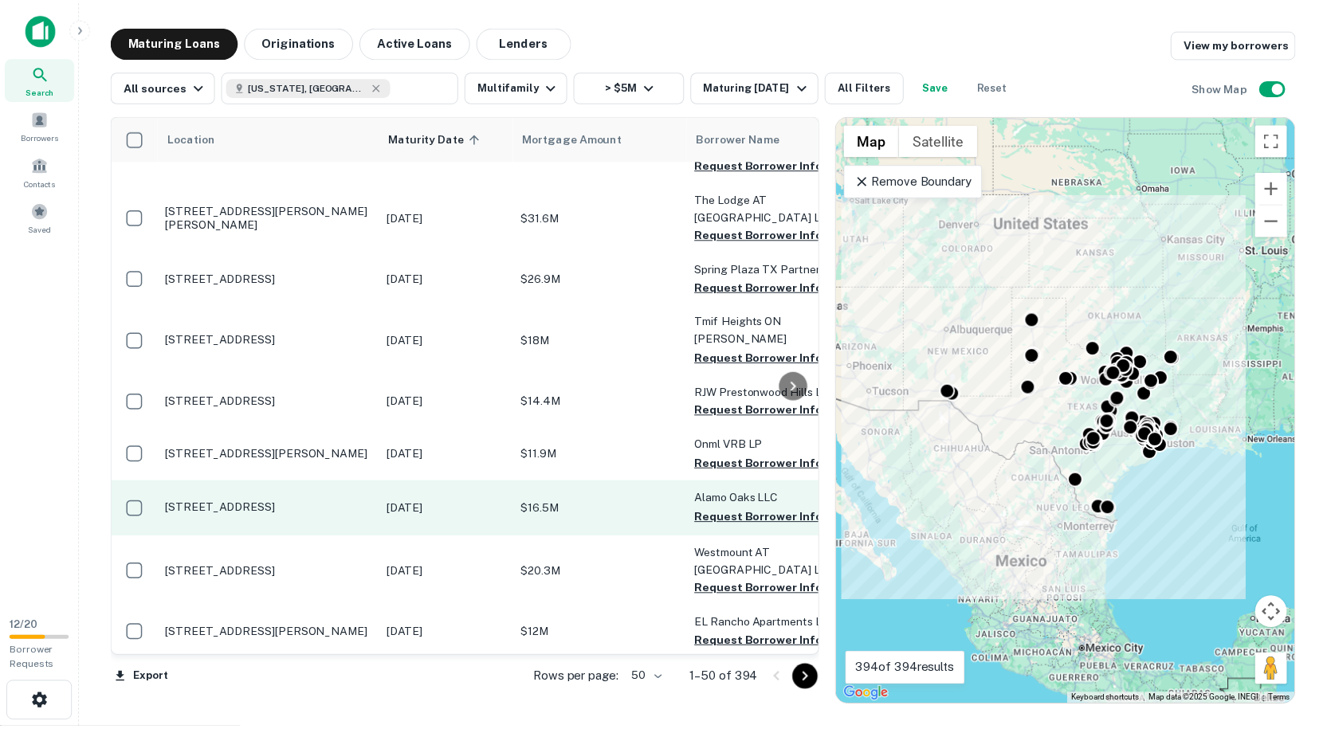
scroll to position [2356, 0]
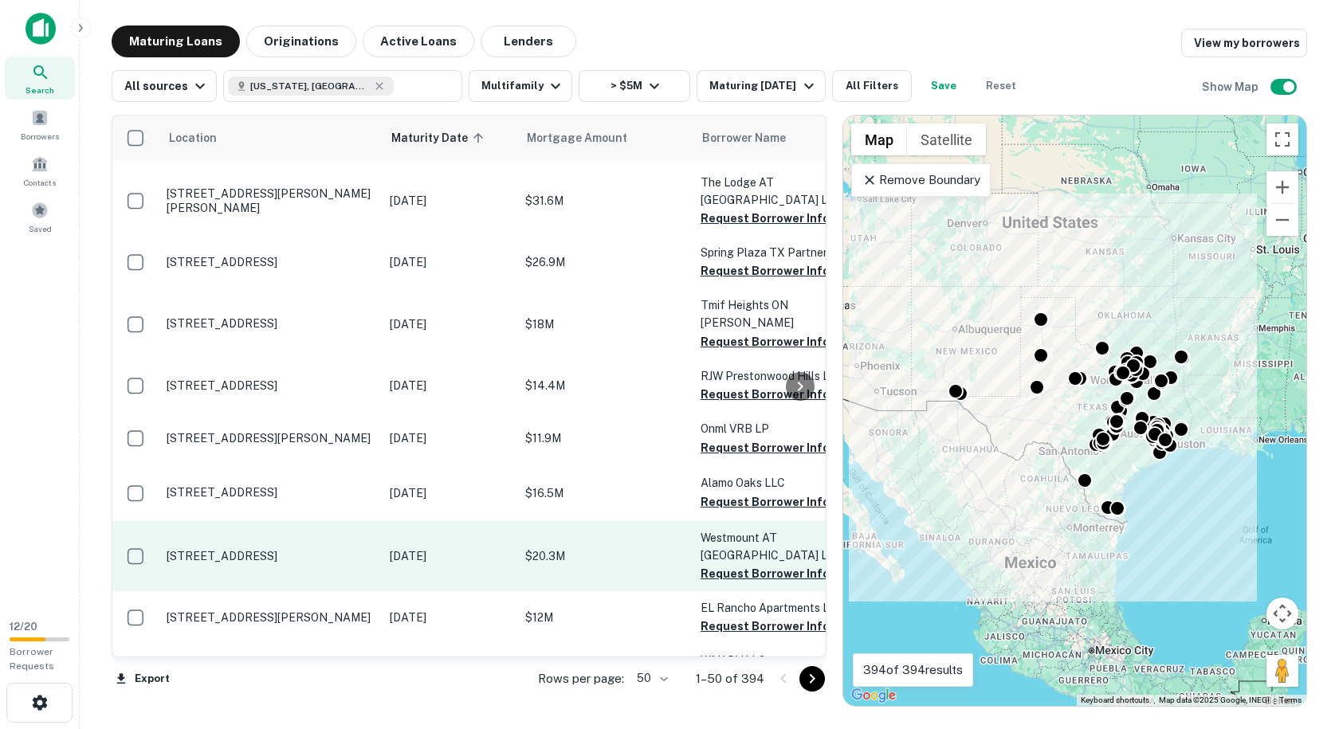
click at [300, 521] on td "[STREET_ADDRESS]" at bounding box center [270, 556] width 223 height 70
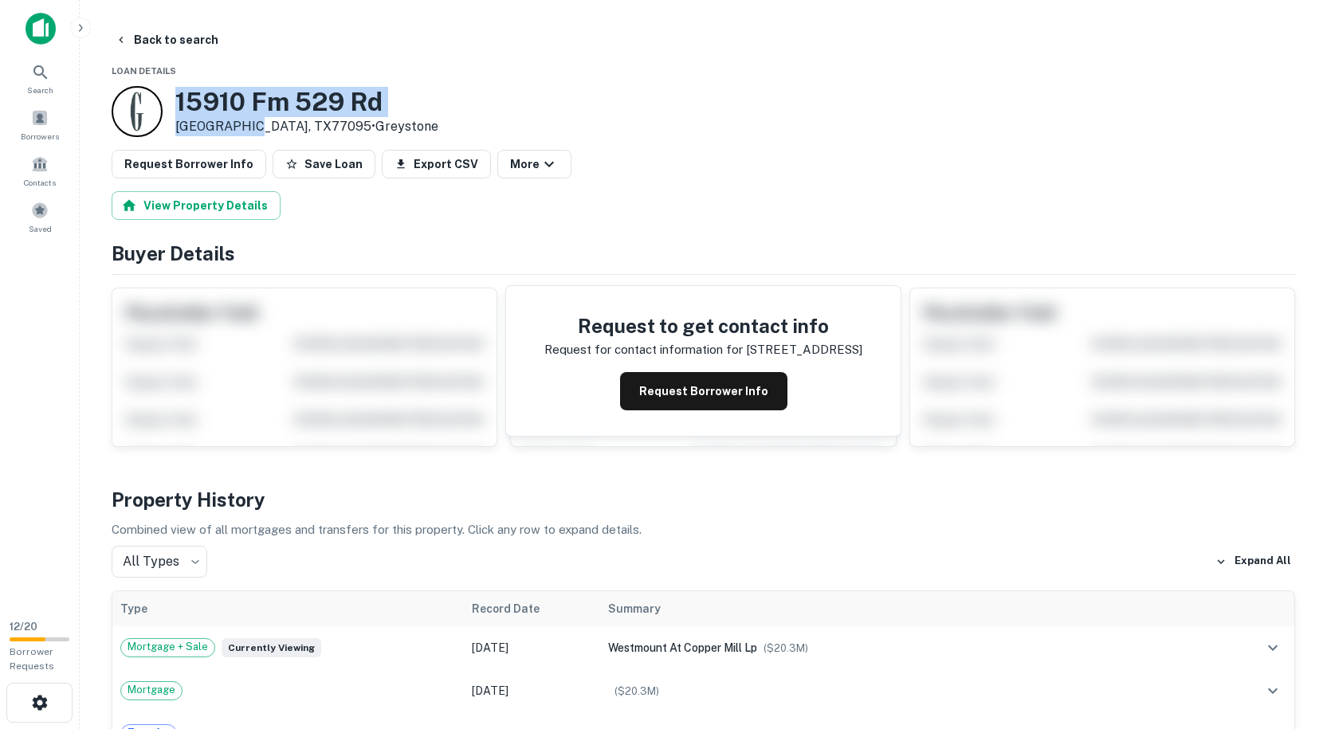
drag, startPoint x: 238, startPoint y: 126, endPoint x: 160, endPoint y: 80, distance: 90.7
click at [146, 40] on button "Back to search" at bounding box center [166, 40] width 116 height 29
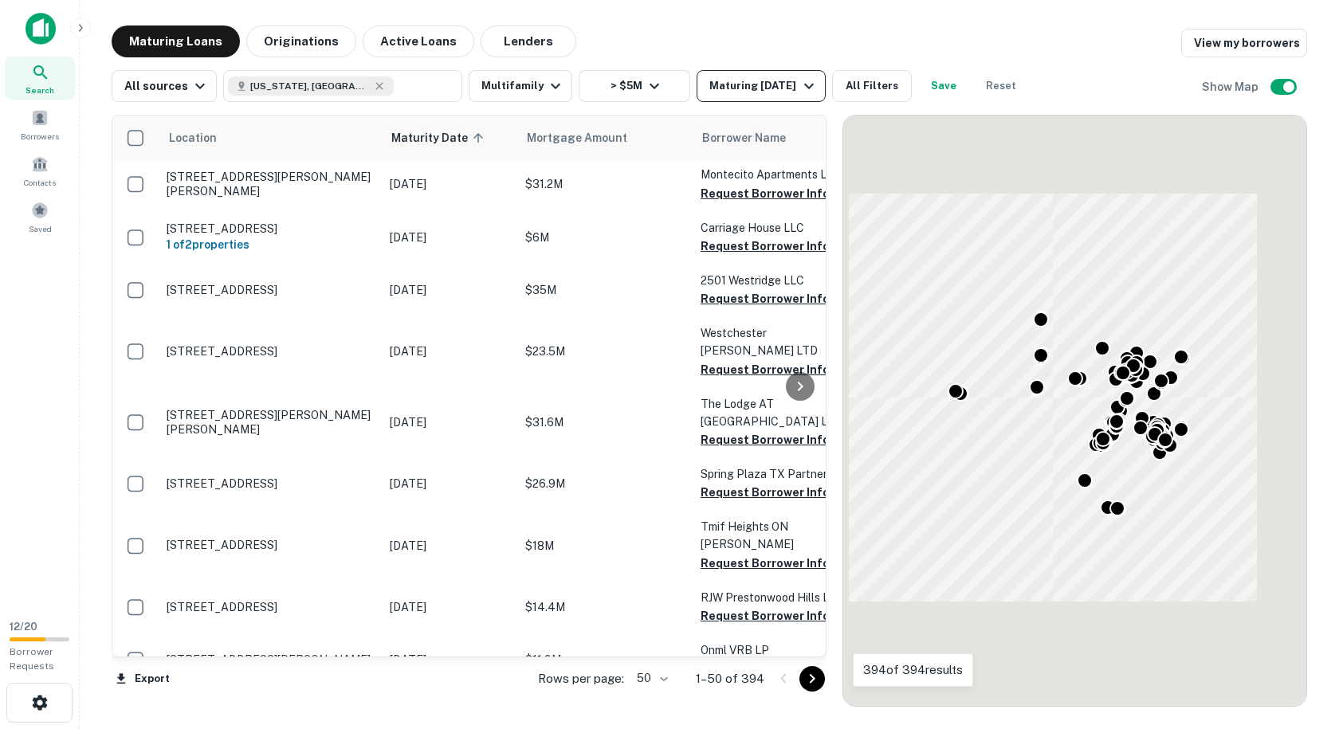
scroll to position [2356, 0]
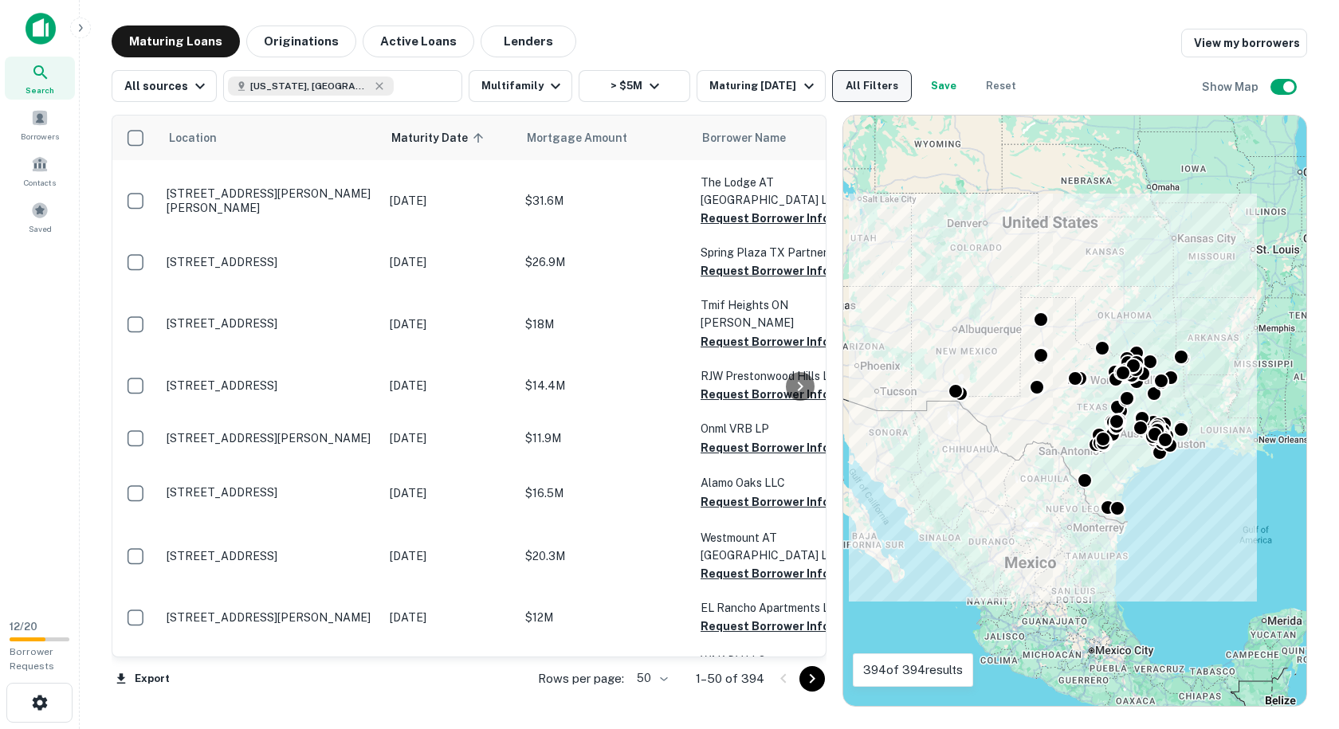
click at [835, 92] on button "All Filters" at bounding box center [872, 86] width 80 height 32
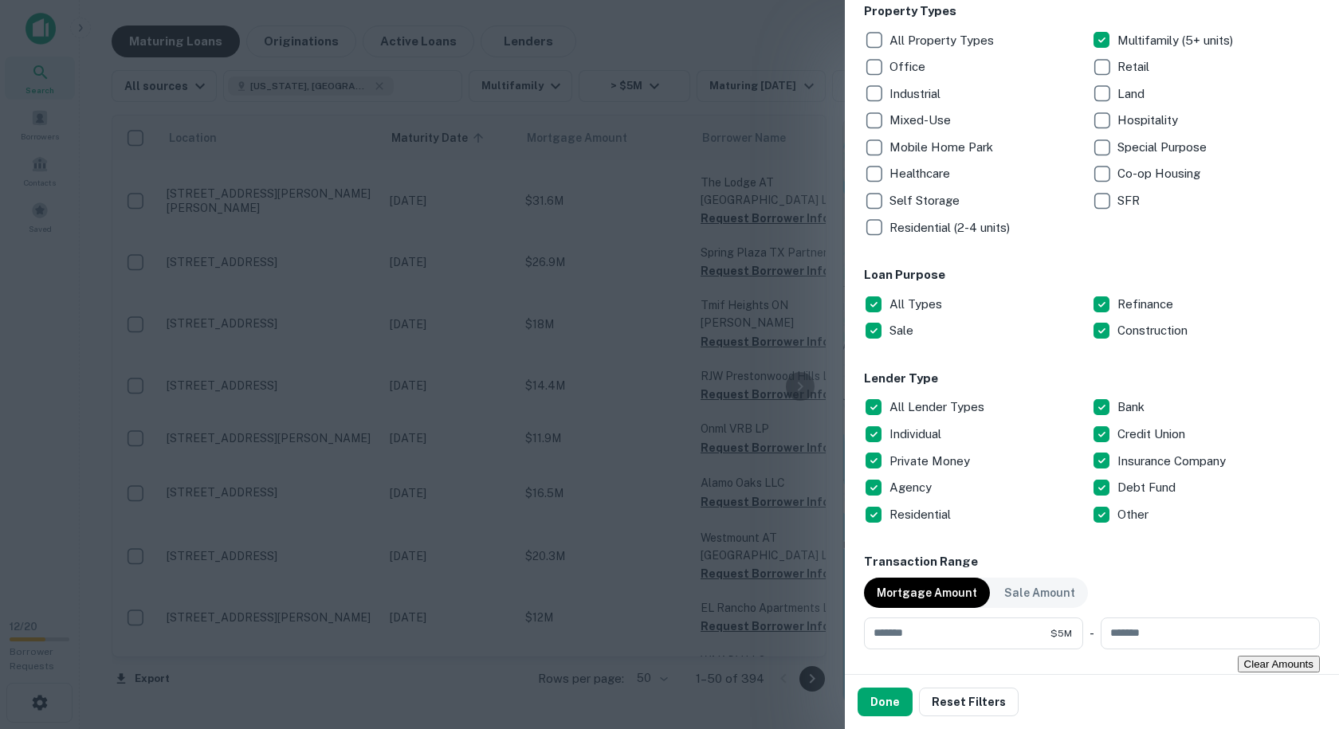
scroll to position [558, 0]
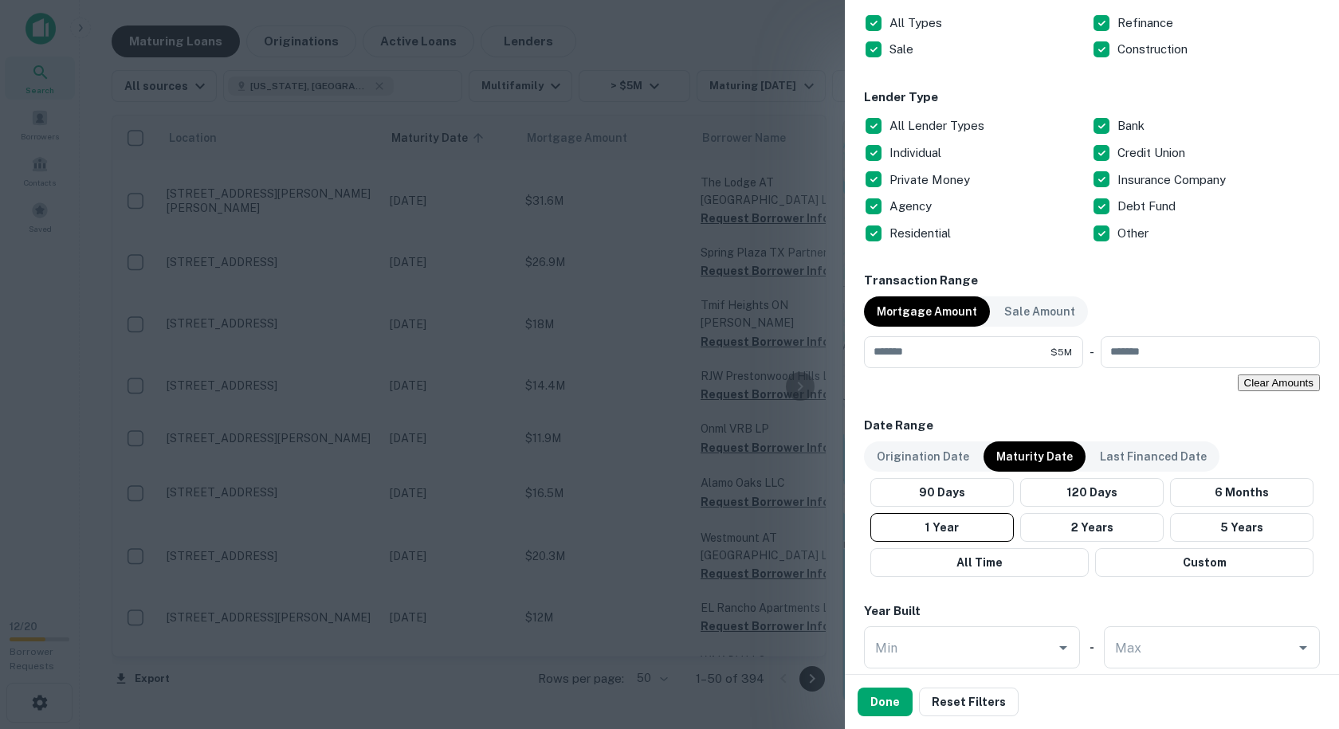
click at [896, 205] on p "Agency" at bounding box center [911, 206] width 45 height 19
click at [892, 696] on button "Done" at bounding box center [884, 702] width 55 height 29
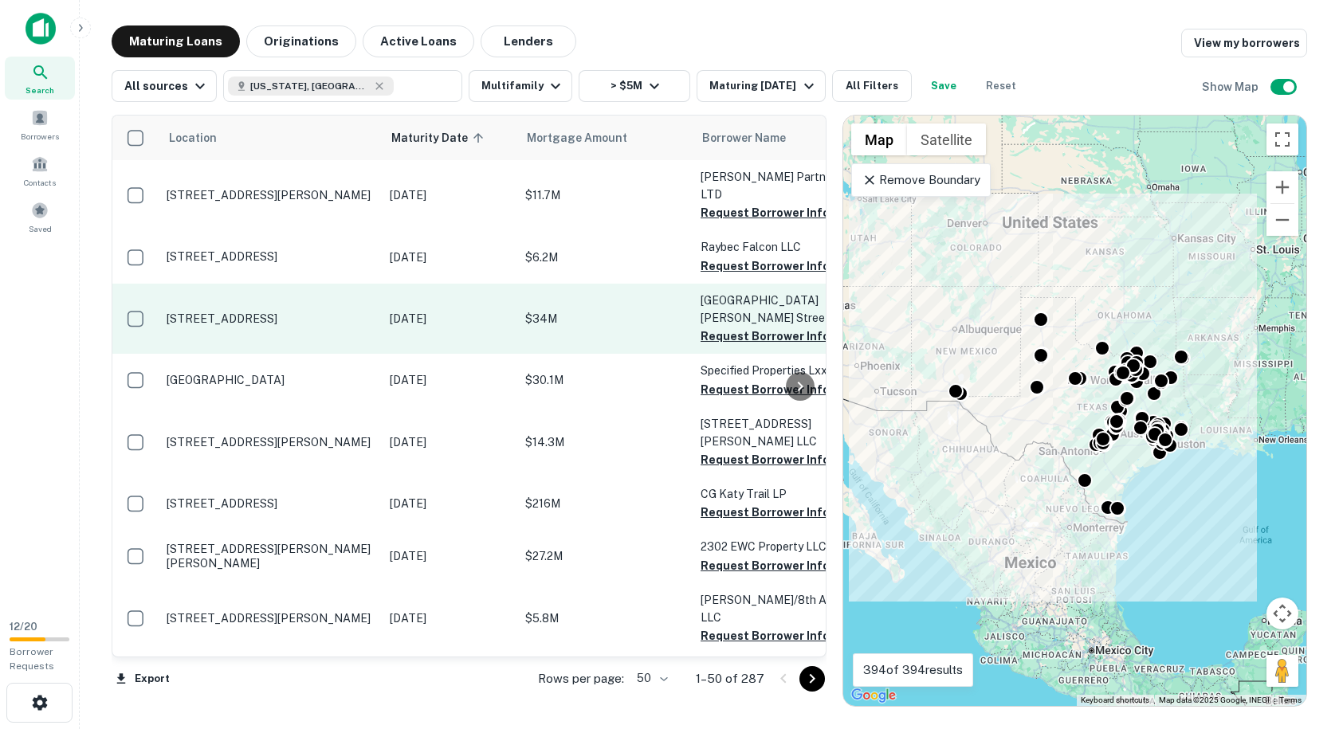
click at [296, 312] on p "[STREET_ADDRESS]" at bounding box center [270, 319] width 207 height 14
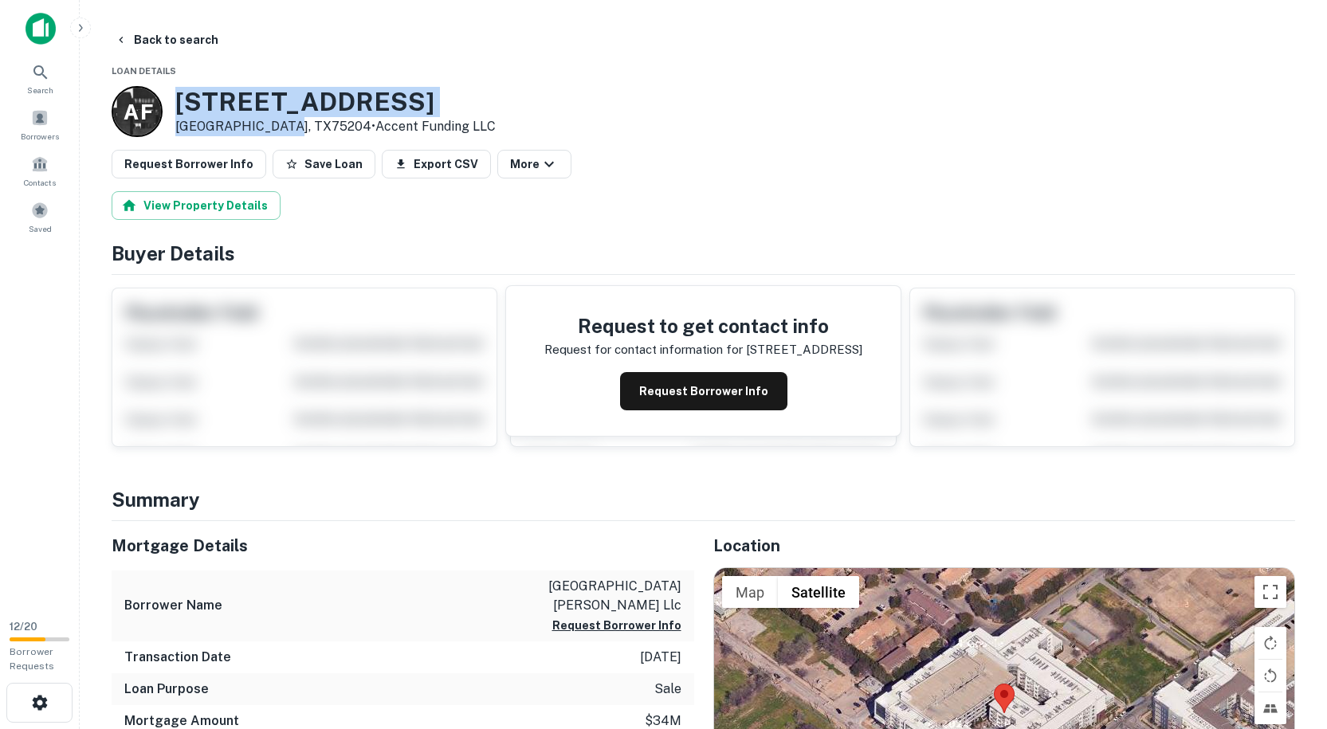
drag, startPoint x: 277, startPoint y: 125, endPoint x: 176, endPoint y: 98, distance: 104.8
click at [176, 98] on div "1800 N HALL ST Dallas, TX75204 • Accent Funding LLC" at bounding box center [335, 111] width 320 height 49
copy div "1800 N HALL ST Dallas, TX75204"
drag, startPoint x: 273, startPoint y: 125, endPoint x: 177, endPoint y: 92, distance: 101.1
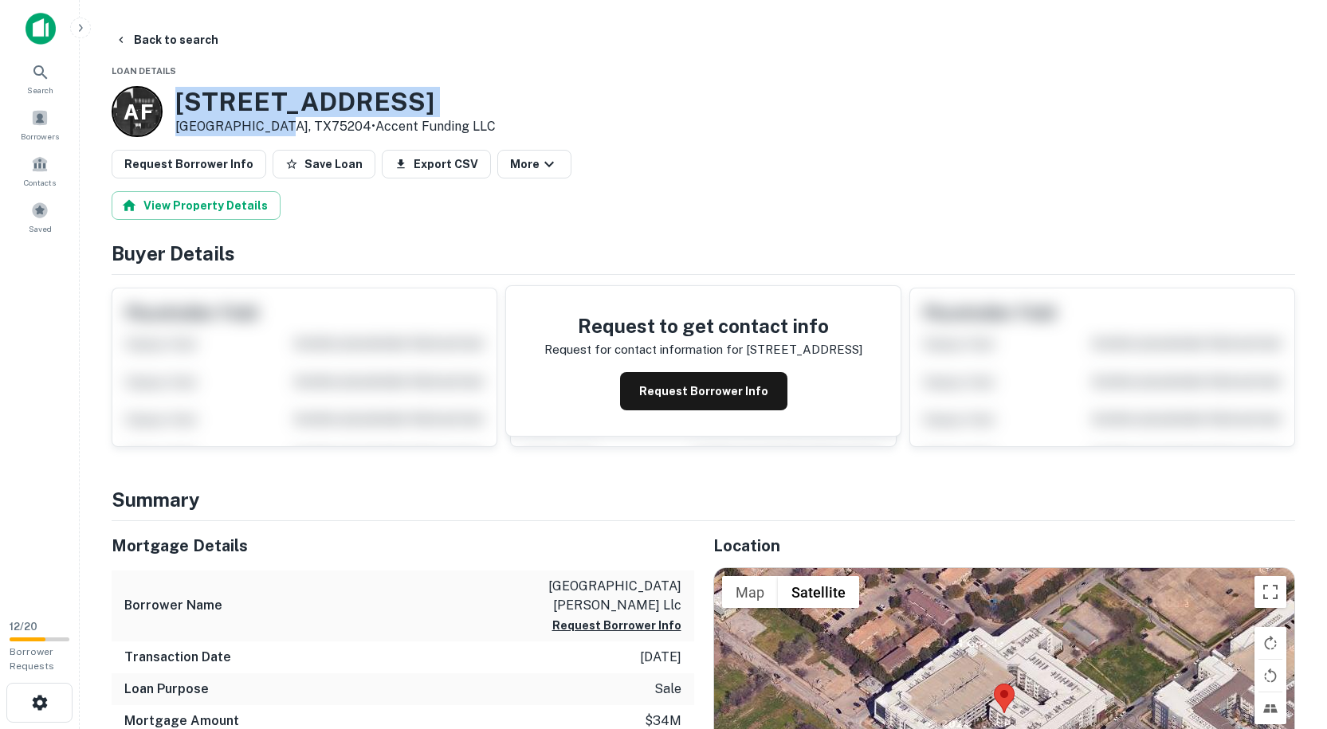
click at [177, 92] on div "1800 N HALL ST Dallas, TX75204 • Accent Funding LLC" at bounding box center [335, 111] width 320 height 49
